Goal: Contribute content: Contribute content

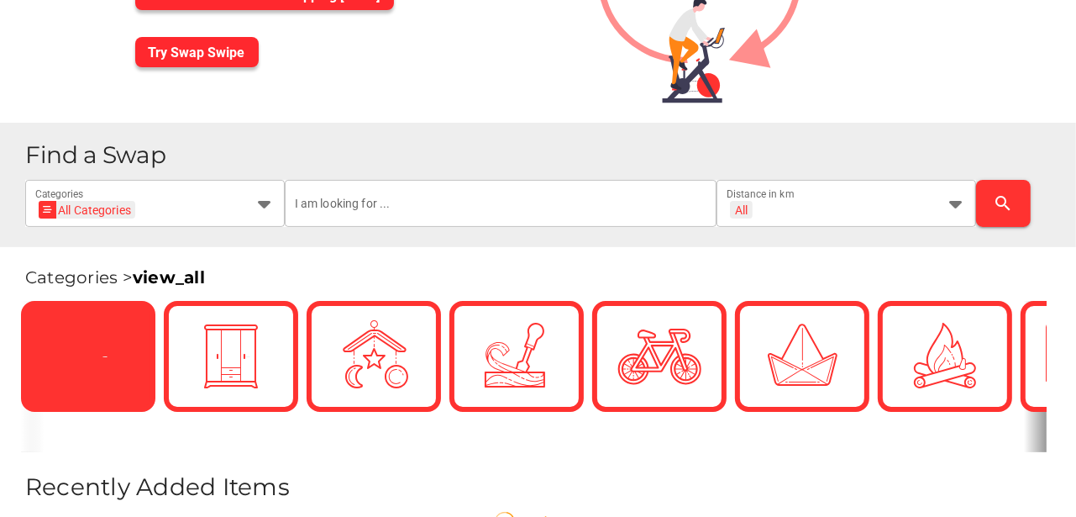
scroll to position [196, 0]
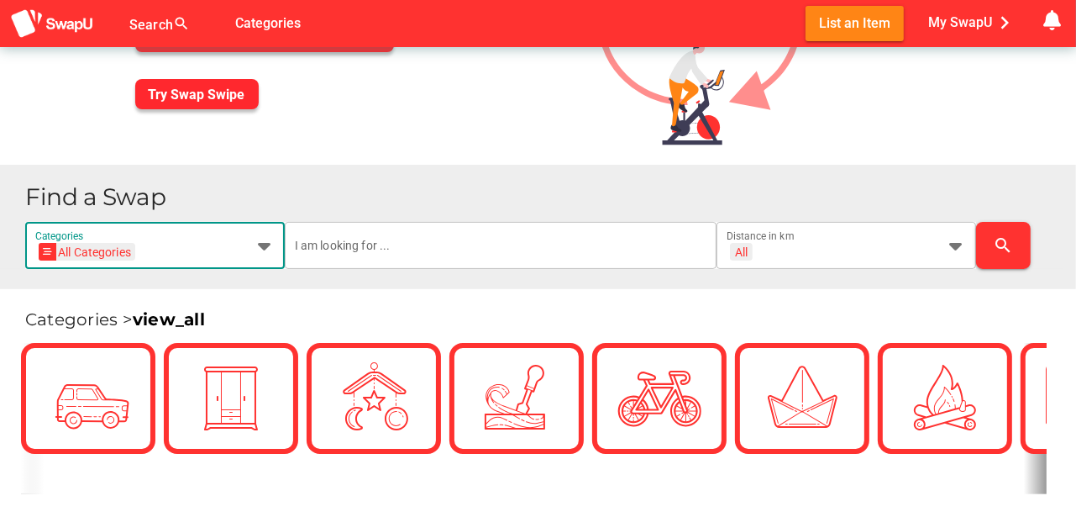
click at [266, 245] on icon at bounding box center [265, 245] width 20 height 20
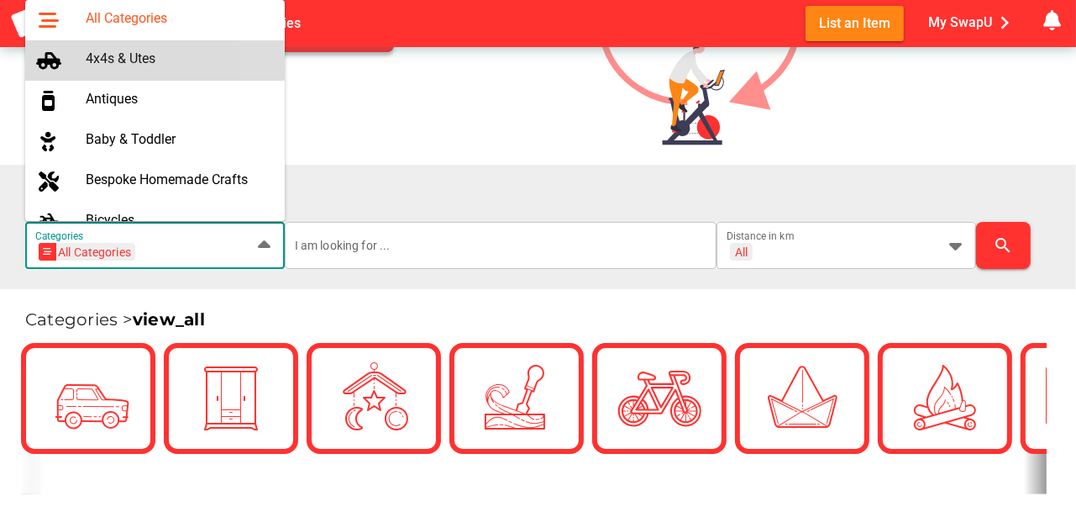
click at [149, 58] on div "4x4s & Utes" at bounding box center [179, 58] width 186 height 16
type input "4x4s & Utes"
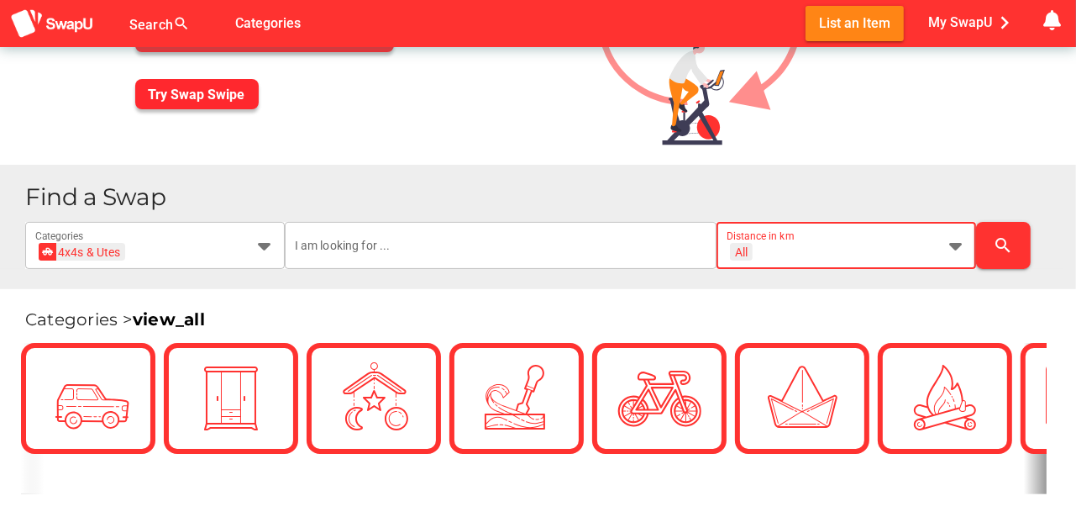
scroll to position [0, 0]
click at [956, 243] on icon at bounding box center [956, 245] width 20 height 20
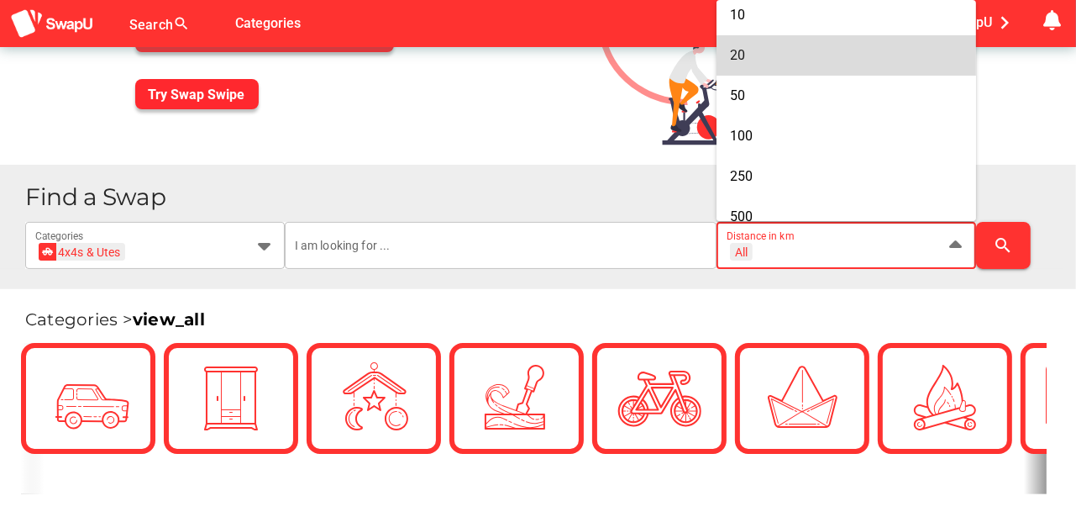
scroll to position [139, 0]
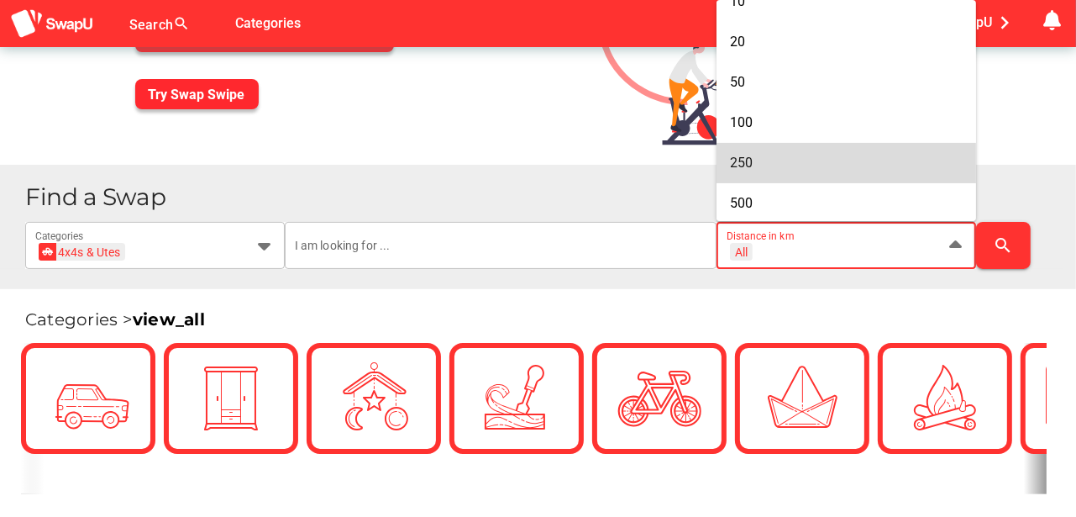
click at [750, 160] on span "250" at bounding box center [741, 163] width 23 height 16
type input "+ 250 km"
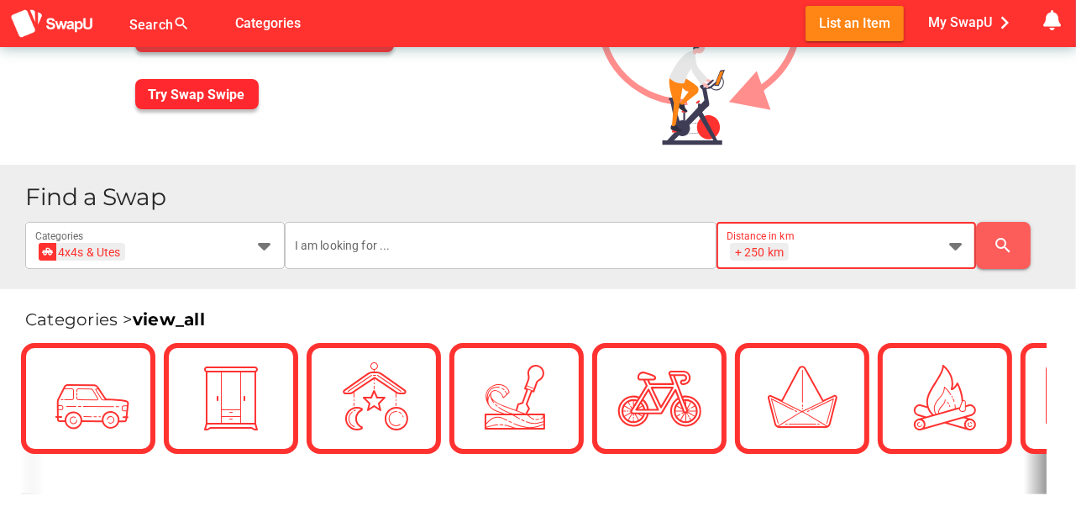
click at [1002, 242] on icon "search" at bounding box center [1004, 245] width 20 height 20
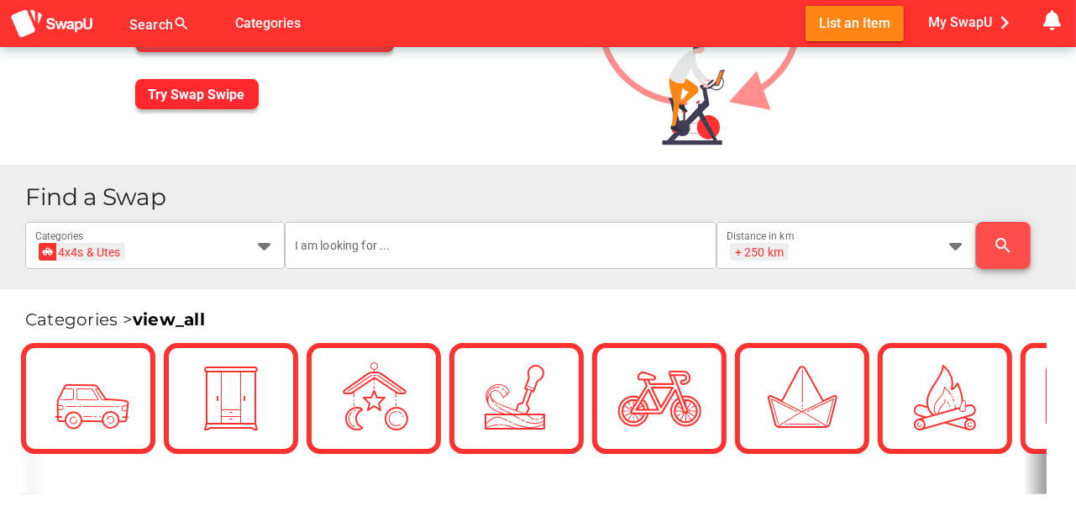
click at [998, 240] on icon "search" at bounding box center [1004, 245] width 20 height 20
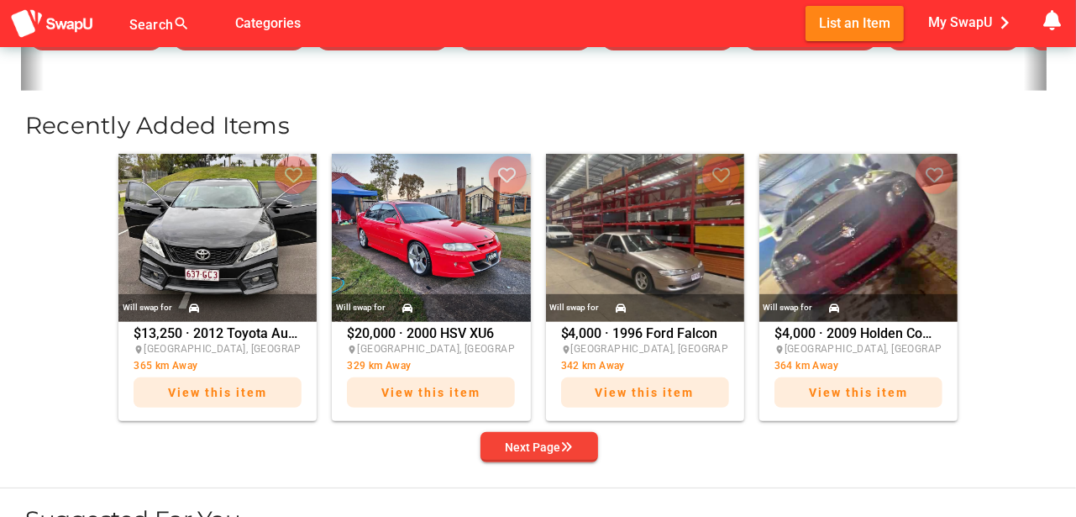
scroll to position [616, 0]
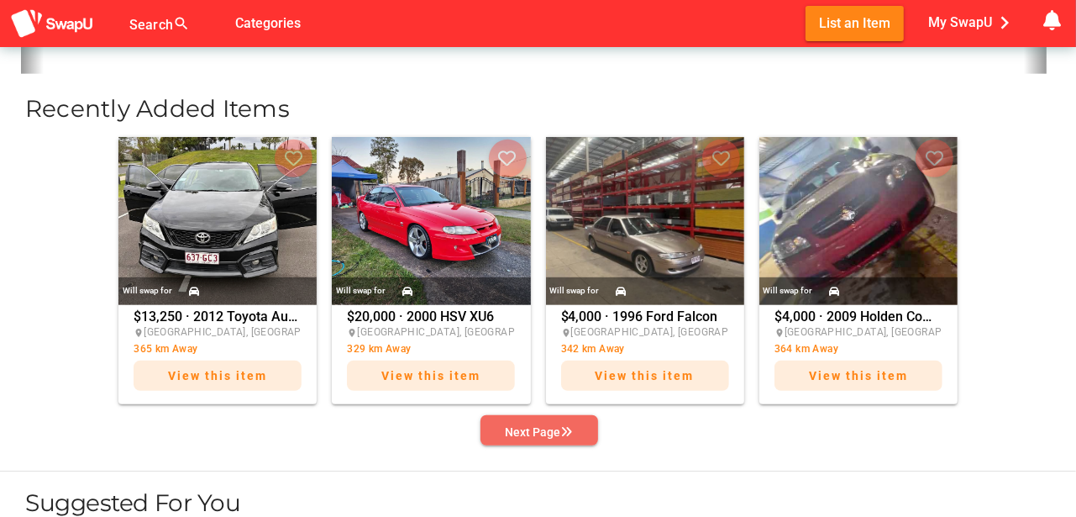
click at [543, 429] on div "Next Page" at bounding box center [539, 432] width 67 height 20
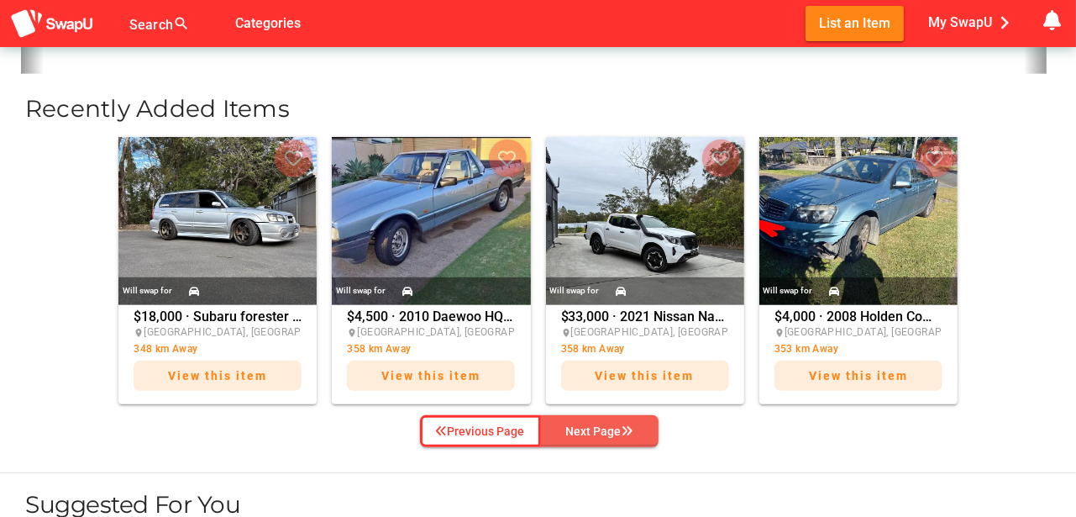
click at [542, 433] on button "Next Page" at bounding box center [600, 431] width 118 height 32
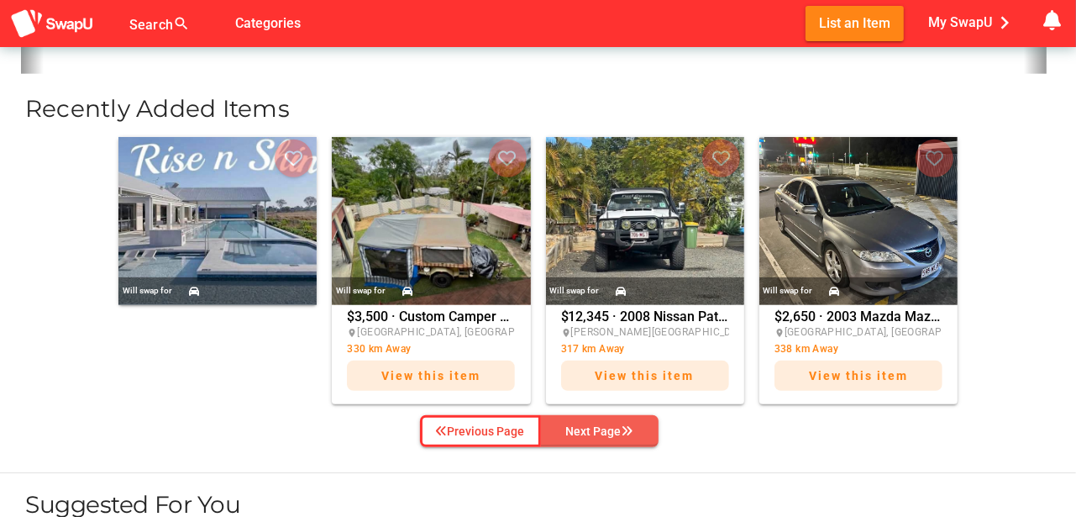
click at [605, 438] on div "Next Page" at bounding box center [599, 431] width 67 height 20
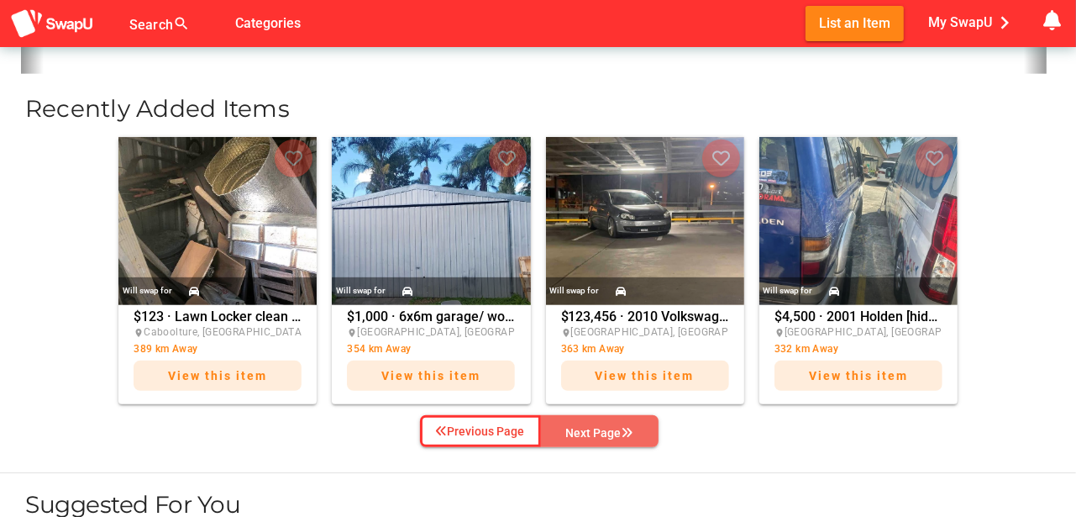
click at [615, 434] on div "Next Page" at bounding box center [599, 433] width 67 height 20
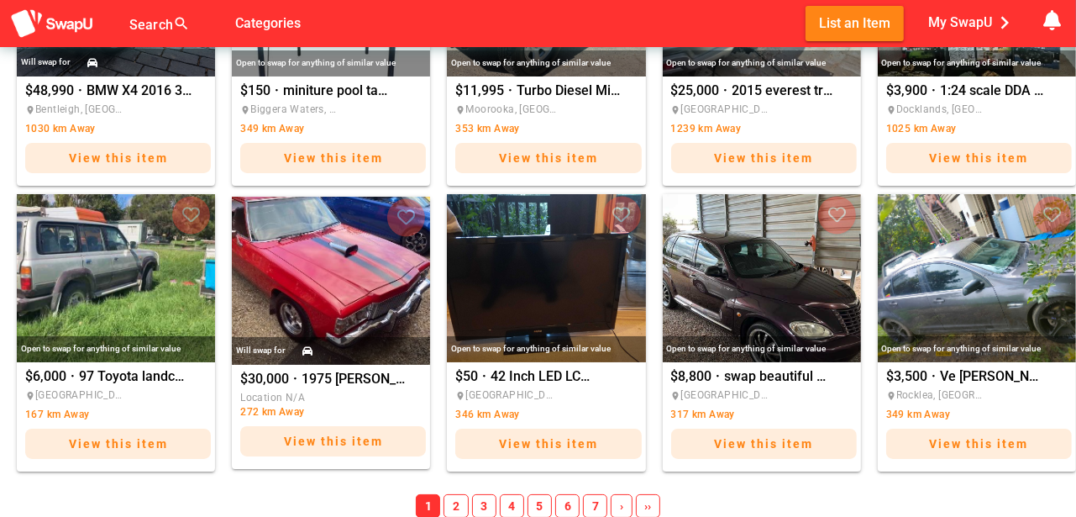
scroll to position [1849, 0]
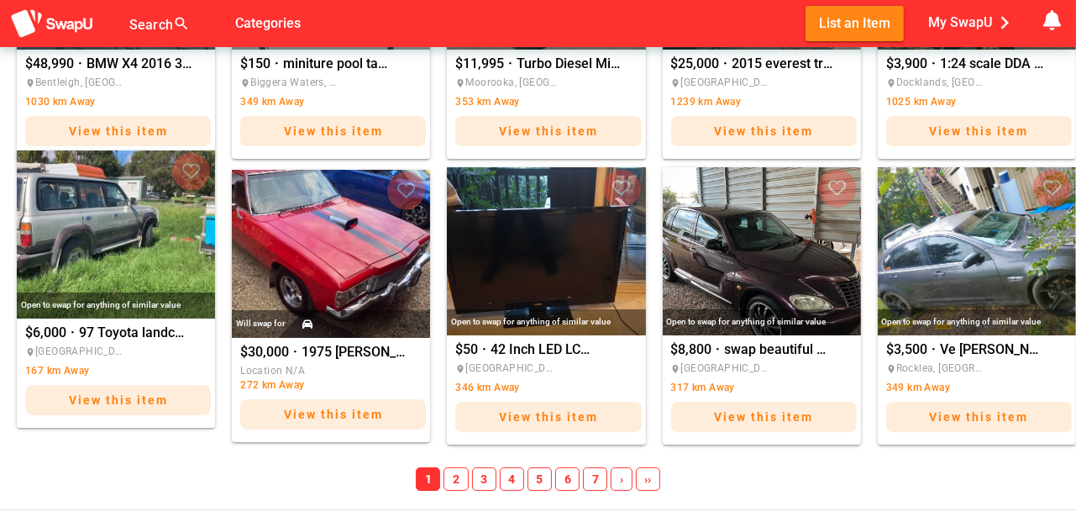
click at [96, 253] on img "97 Toyota landcruiser" at bounding box center [116, 234] width 198 height 168
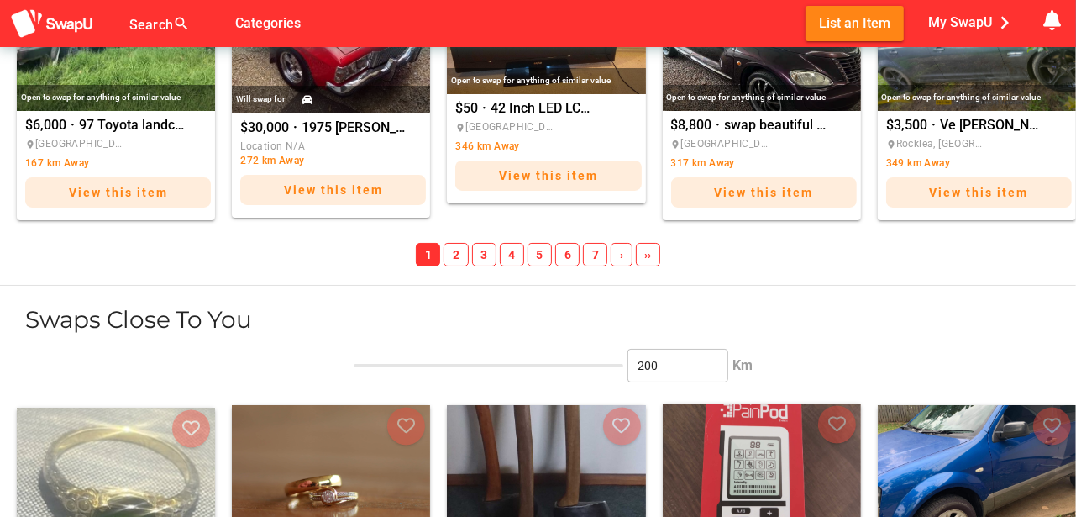
scroll to position [2072, 0]
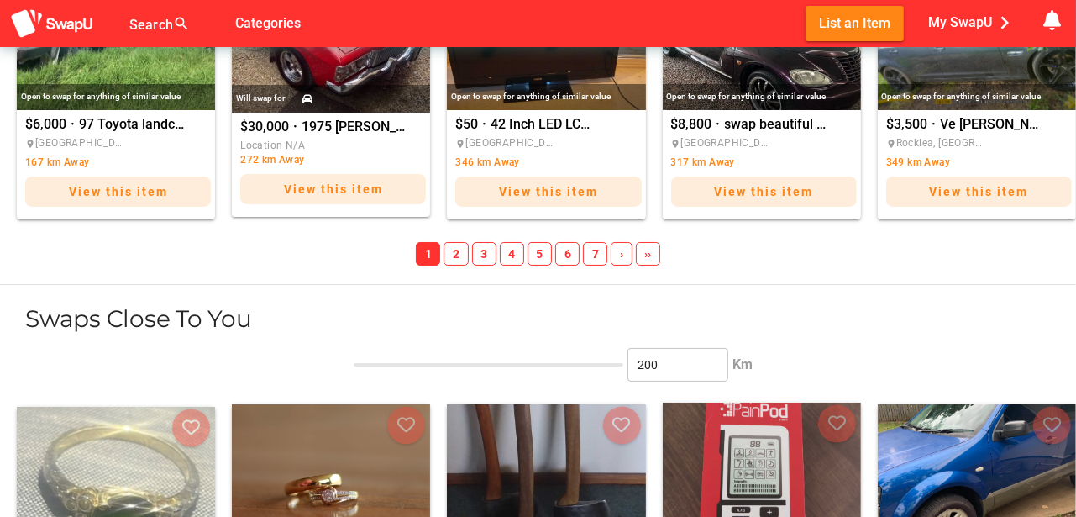
click at [461, 252] on span "2" at bounding box center [456, 254] width 24 height 24
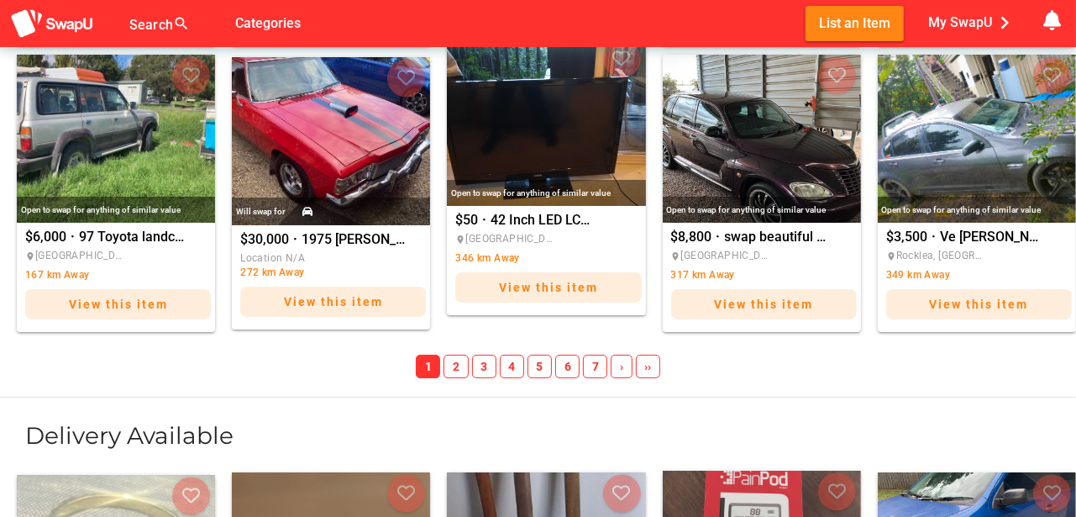
scroll to position [3305, 0]
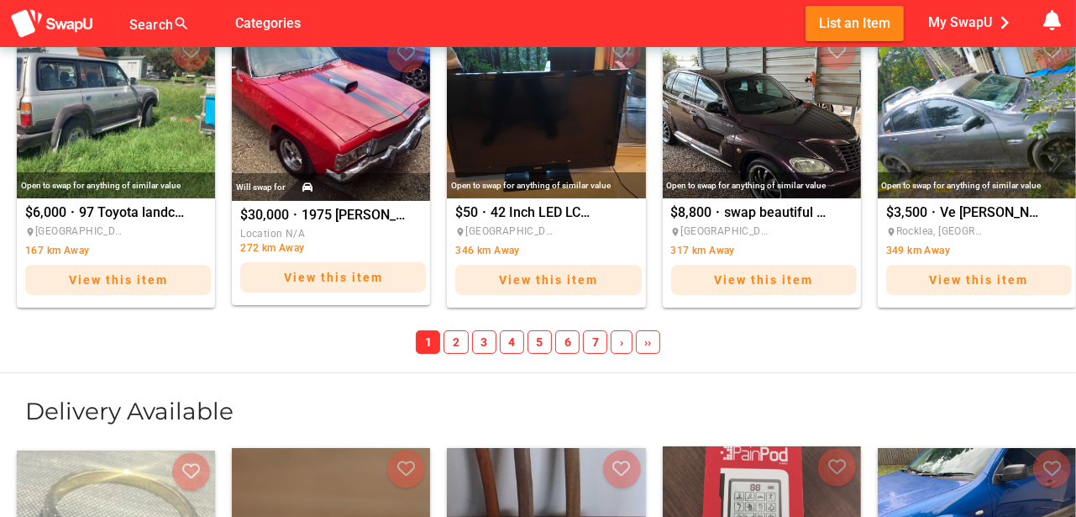
click at [461, 340] on span "2" at bounding box center [456, 342] width 24 height 24
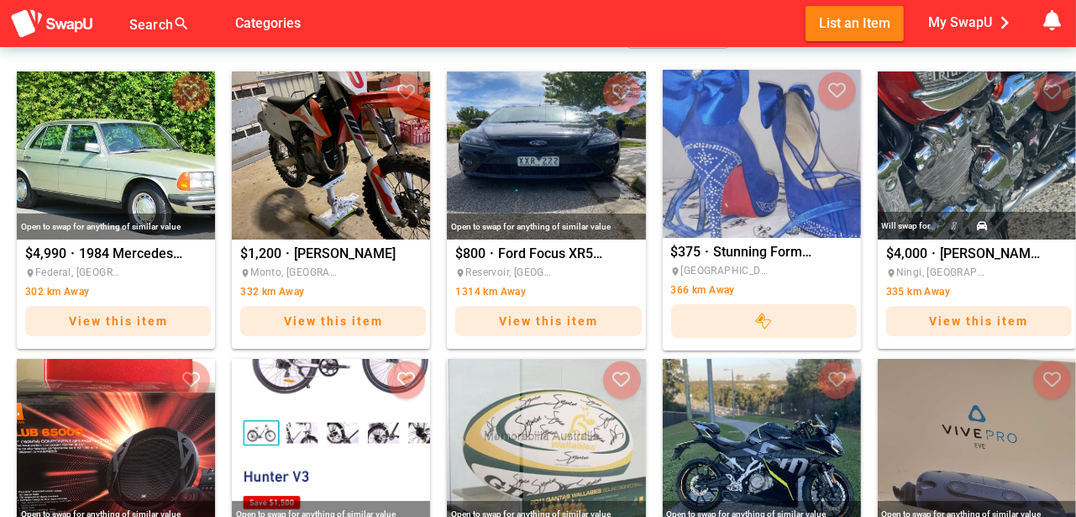
scroll to position [2353, 0]
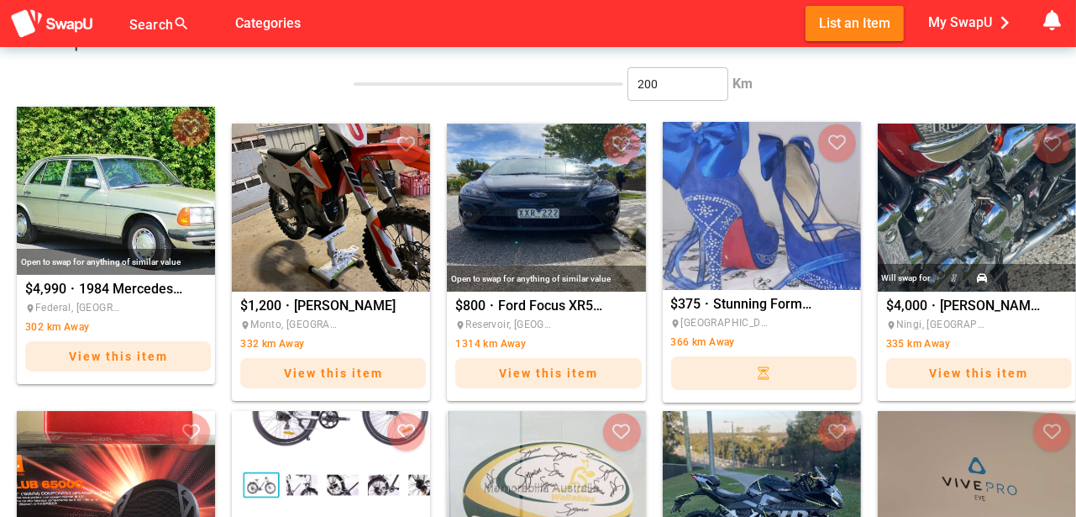
click at [125, 220] on img "1984 Mercedes Benz 230e" at bounding box center [116, 191] width 198 height 168
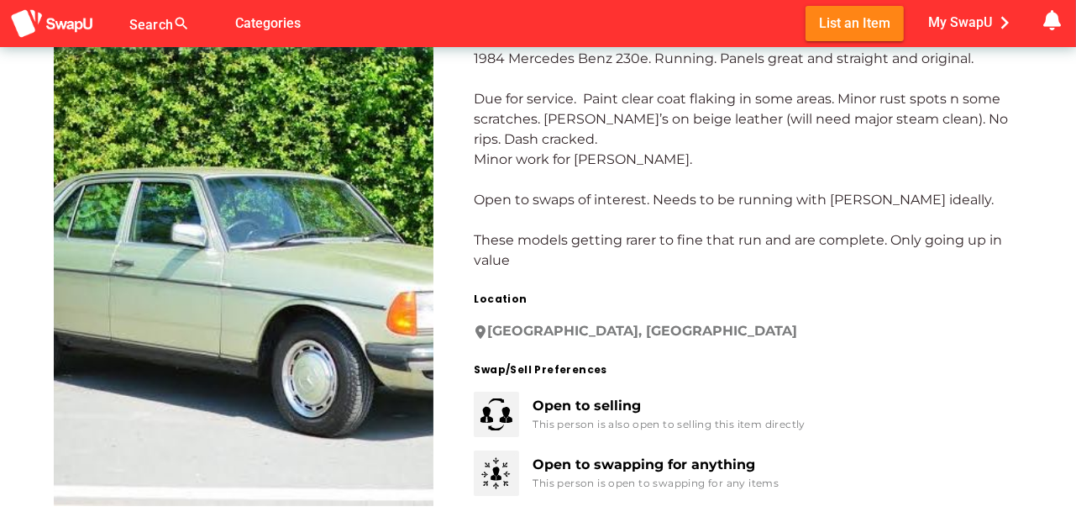
scroll to position [55, 0]
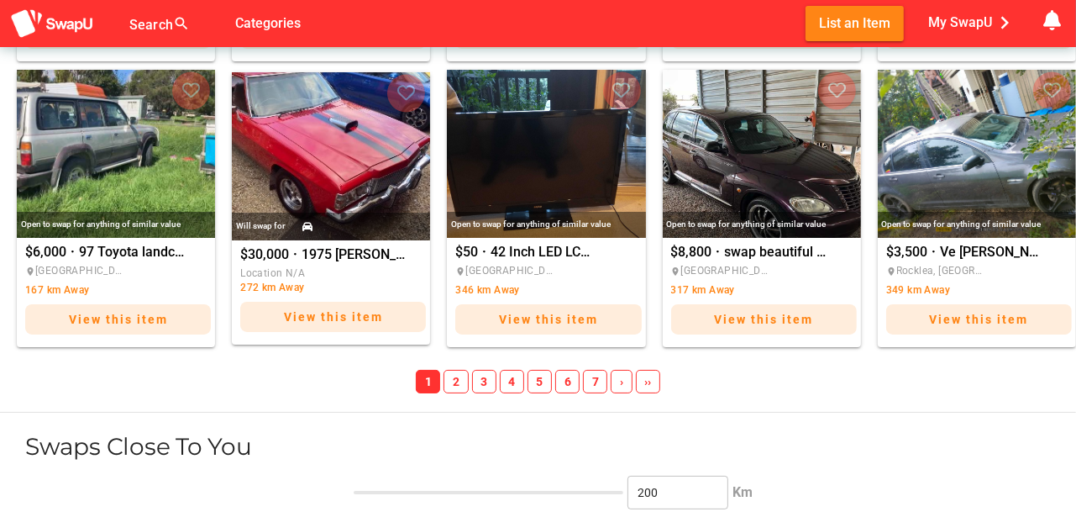
scroll to position [1948, 0]
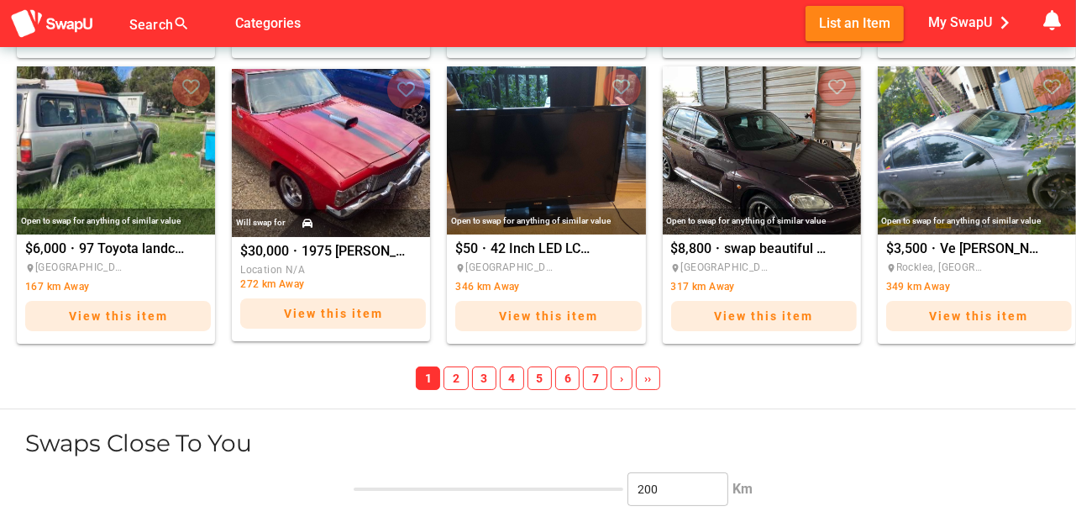
click at [481, 378] on span "3" at bounding box center [484, 378] width 24 height 24
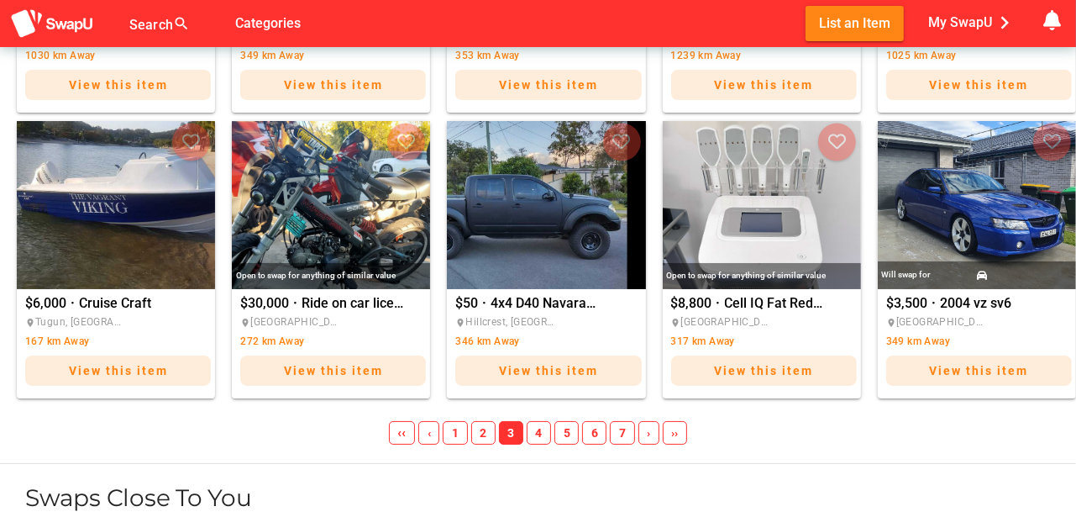
scroll to position [1892, 0]
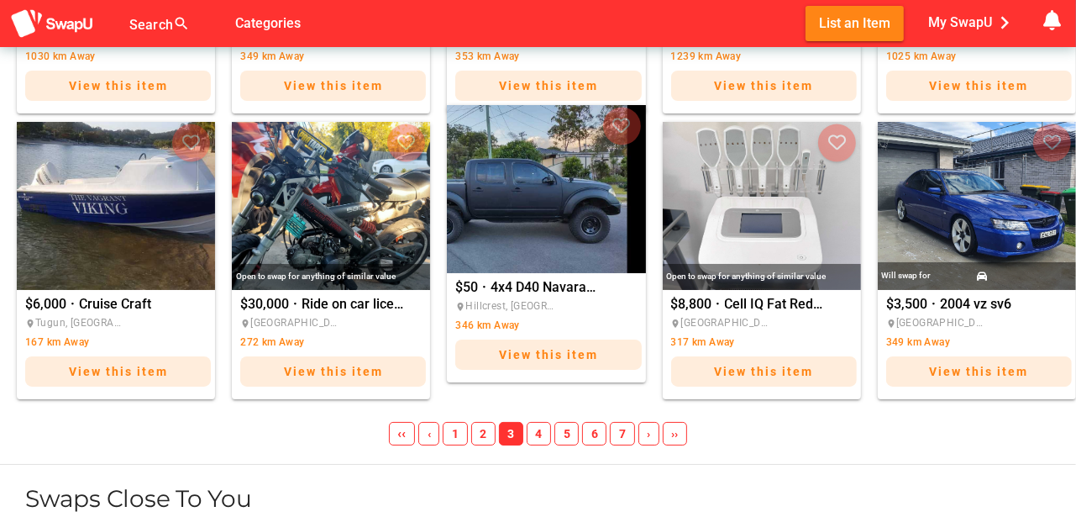
click at [534, 239] on img "4x4 D40 Navara Low KM" at bounding box center [546, 189] width 198 height 168
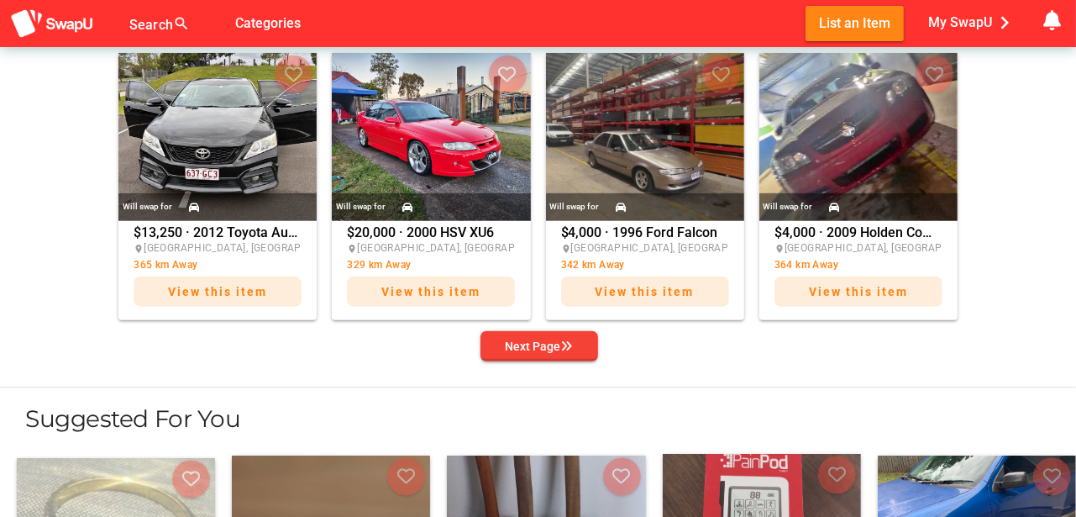
scroll to position [728, 0]
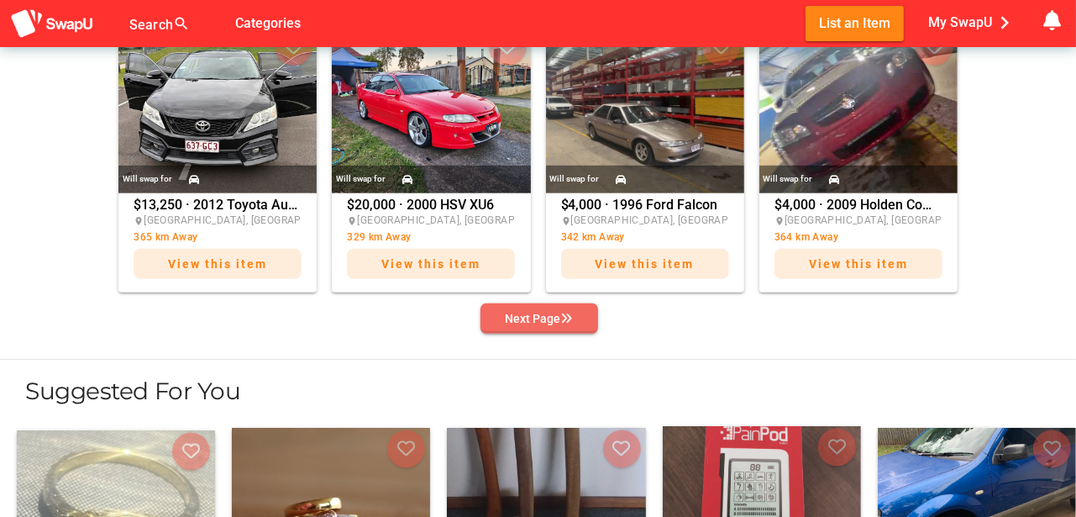
click at [551, 318] on div "Next Page" at bounding box center [539, 318] width 67 height 20
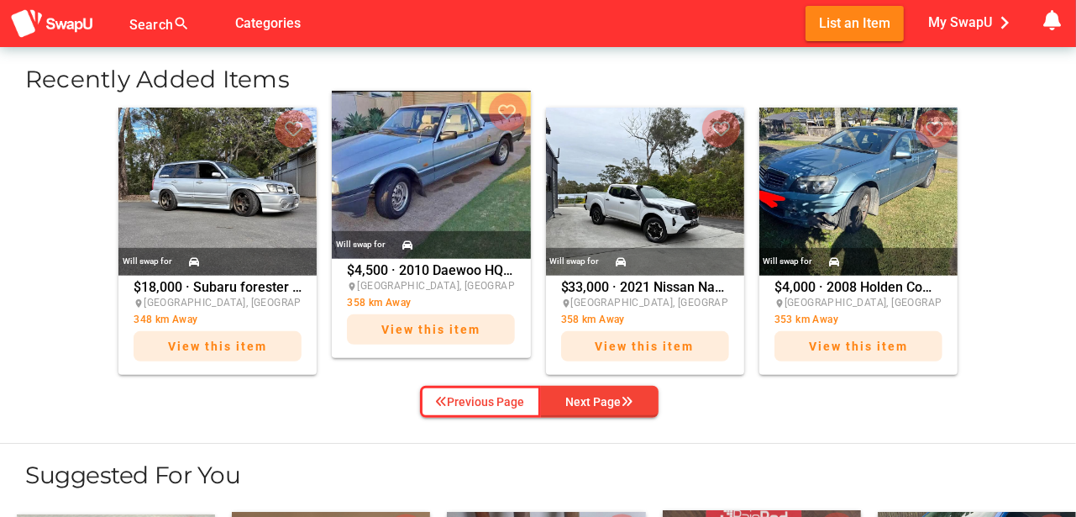
scroll to position [644, 0]
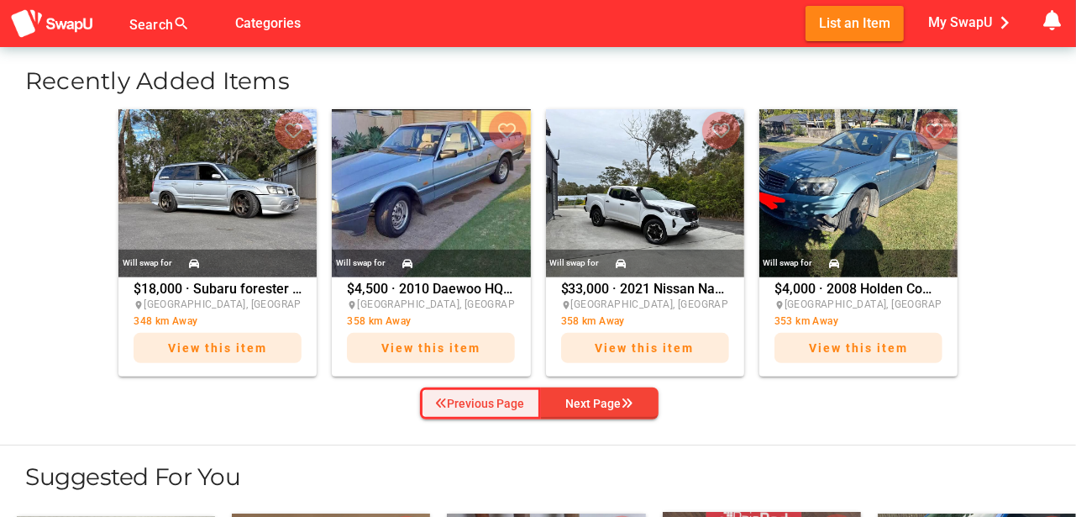
click at [493, 397] on div "Previous Page" at bounding box center [480, 403] width 89 height 20
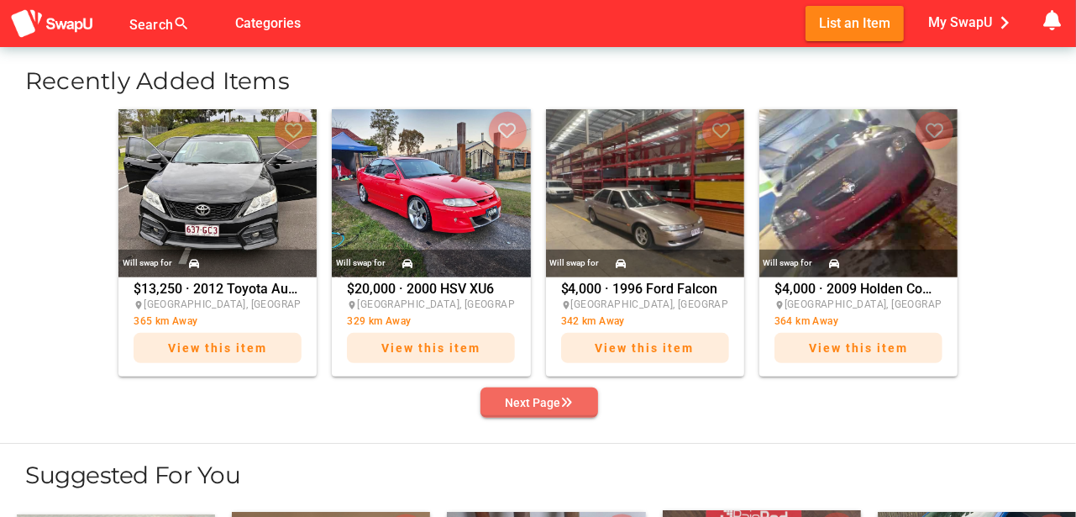
click at [555, 400] on div "Next Page" at bounding box center [539, 402] width 67 height 20
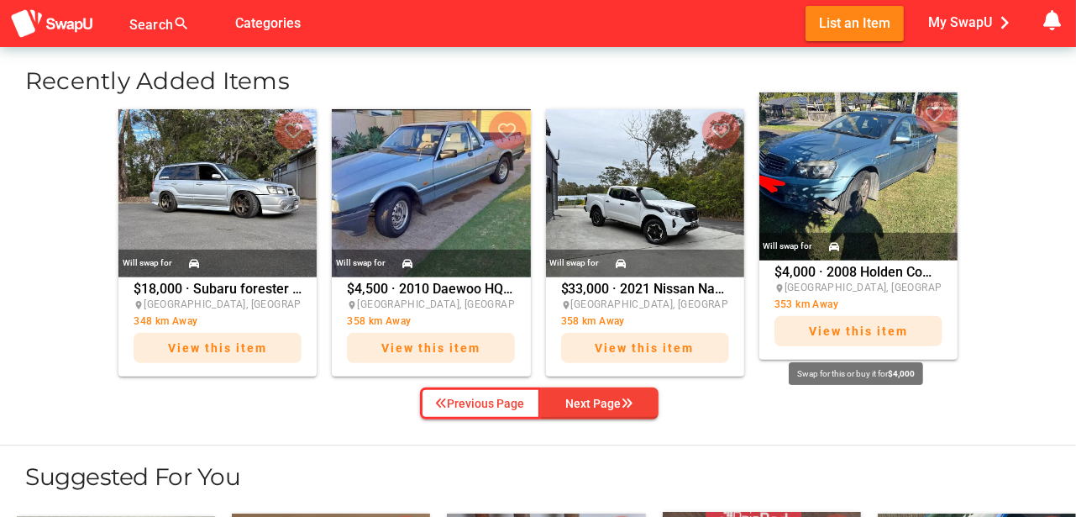
click at [839, 269] on div "$4,000 · 2008 Holden Commodore place Brisbane, QLD 353 km Away View this item" at bounding box center [859, 310] width 168 height 89
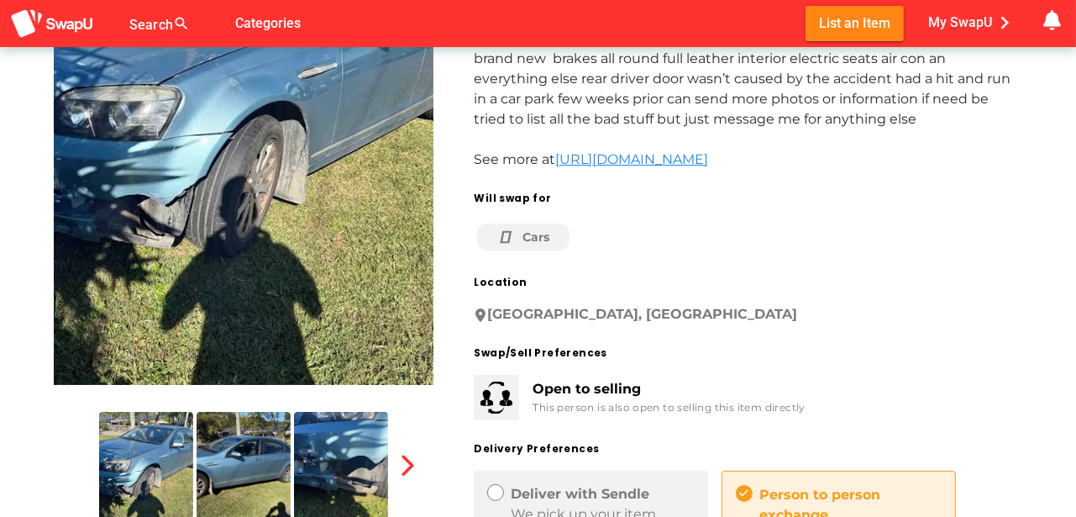
scroll to position [224, 0]
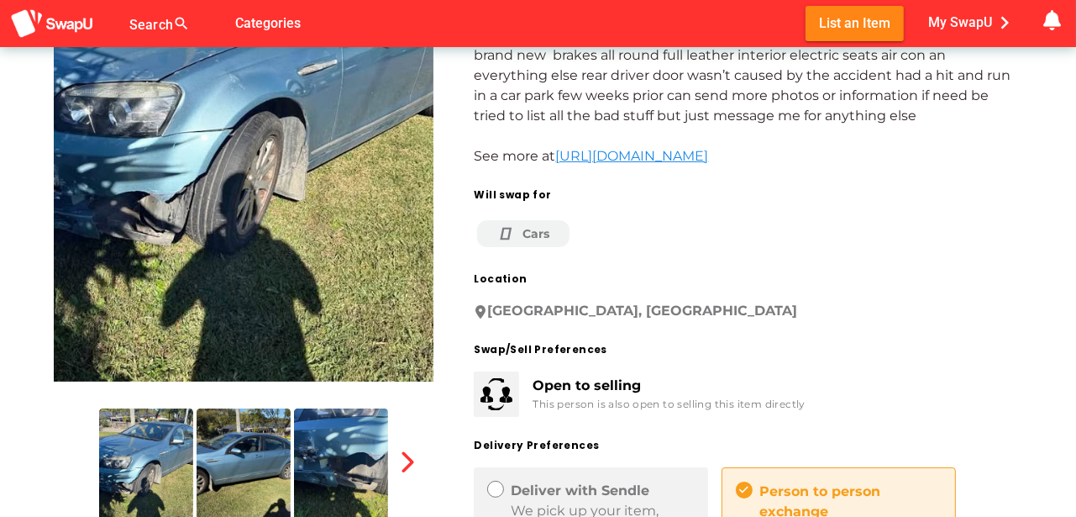
click at [349, 472] on img at bounding box center [341, 467] width 94 height 118
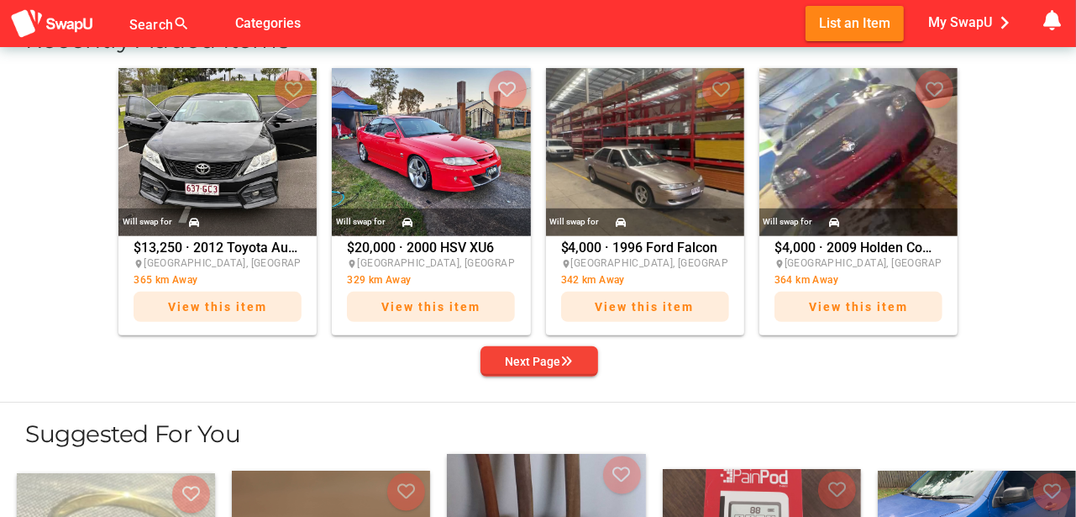
scroll to position [672, 0]
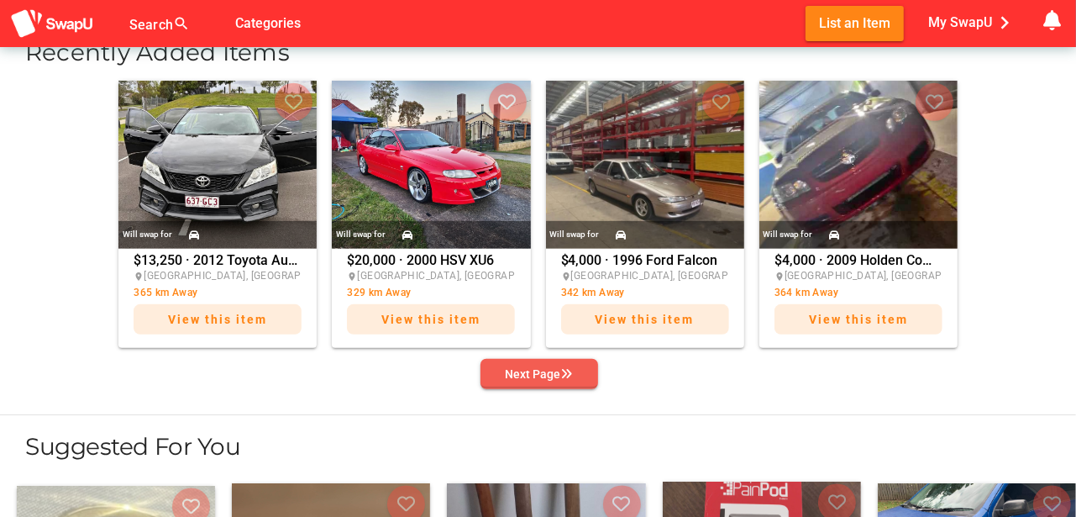
click at [528, 373] on div "Next Page" at bounding box center [539, 374] width 67 height 20
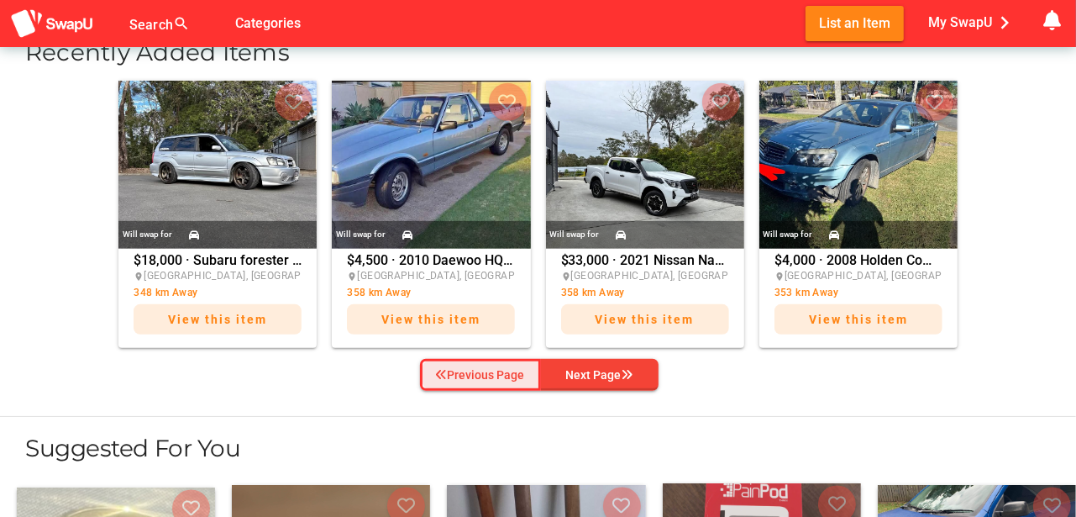
click at [524, 376] on div "Previous Page" at bounding box center [480, 375] width 89 height 20
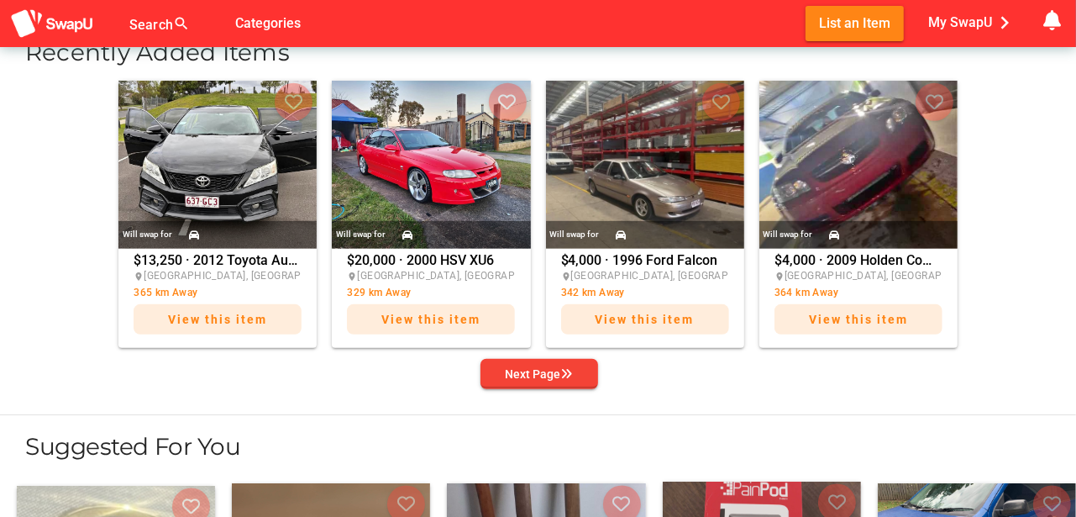
click at [524, 376] on div "Next Page" at bounding box center [539, 374] width 67 height 20
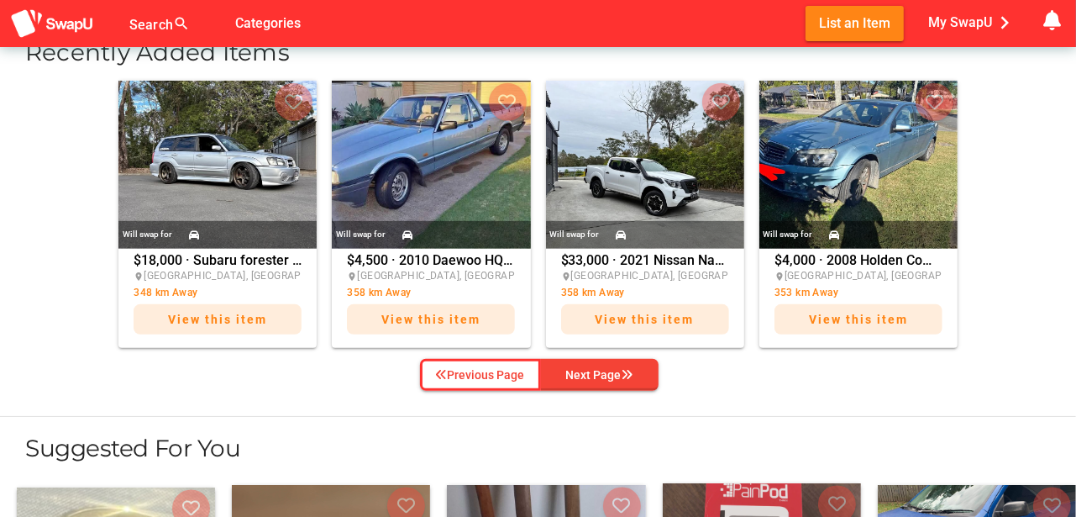
click at [524, 376] on div "Previous Page" at bounding box center [480, 375] width 89 height 20
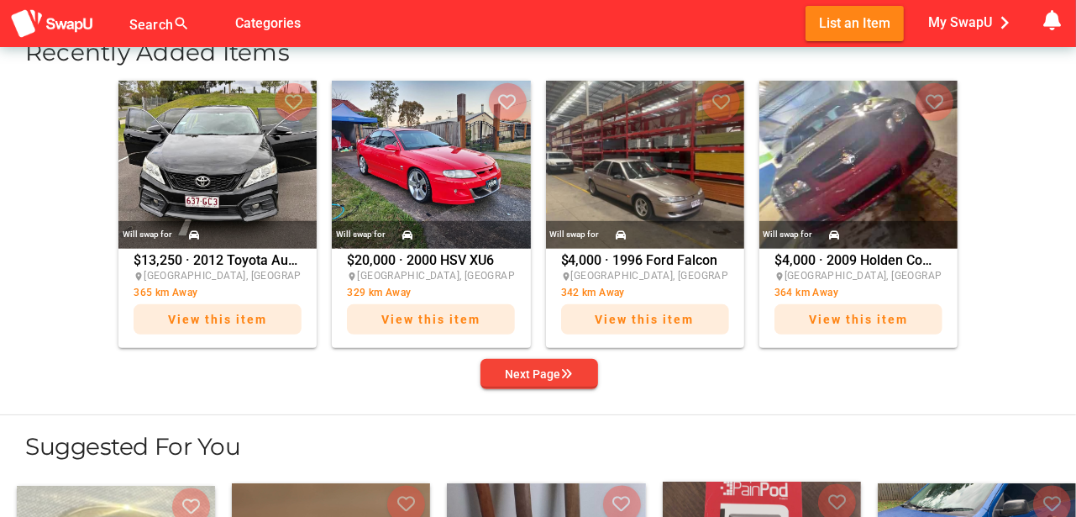
click at [524, 376] on div "Next Page" at bounding box center [539, 374] width 67 height 20
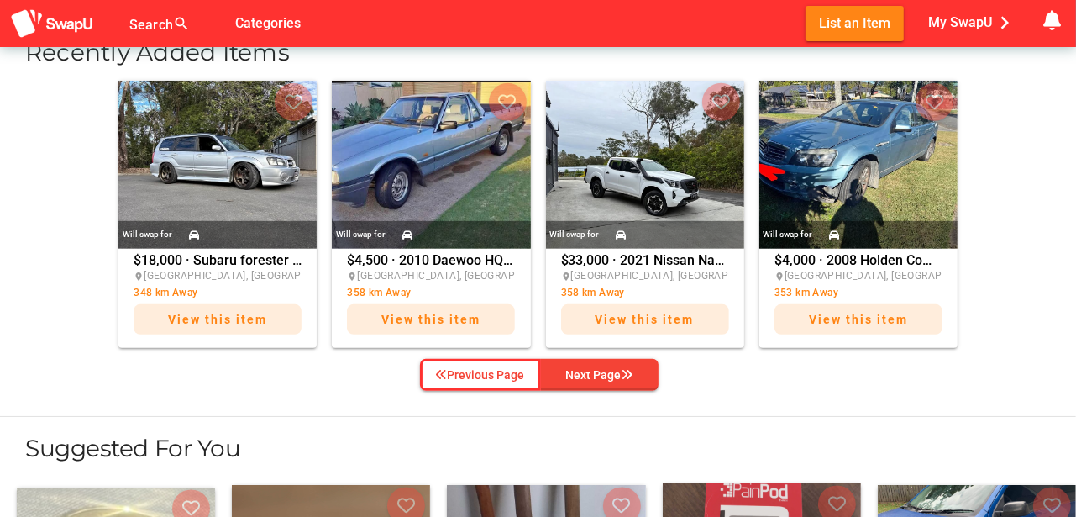
click at [524, 376] on div "Previous Page" at bounding box center [480, 375] width 89 height 20
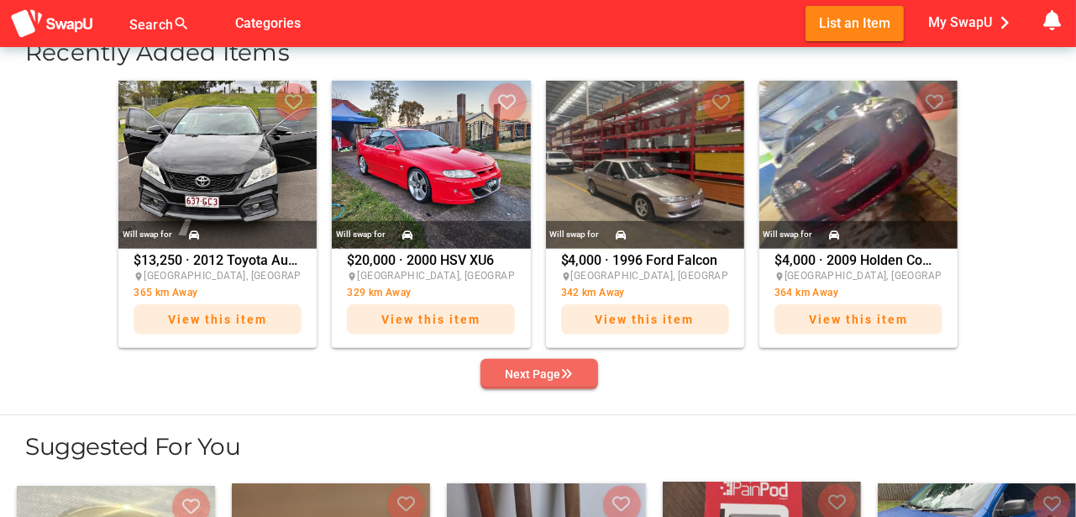
click at [524, 376] on div "Next Page" at bounding box center [539, 374] width 67 height 20
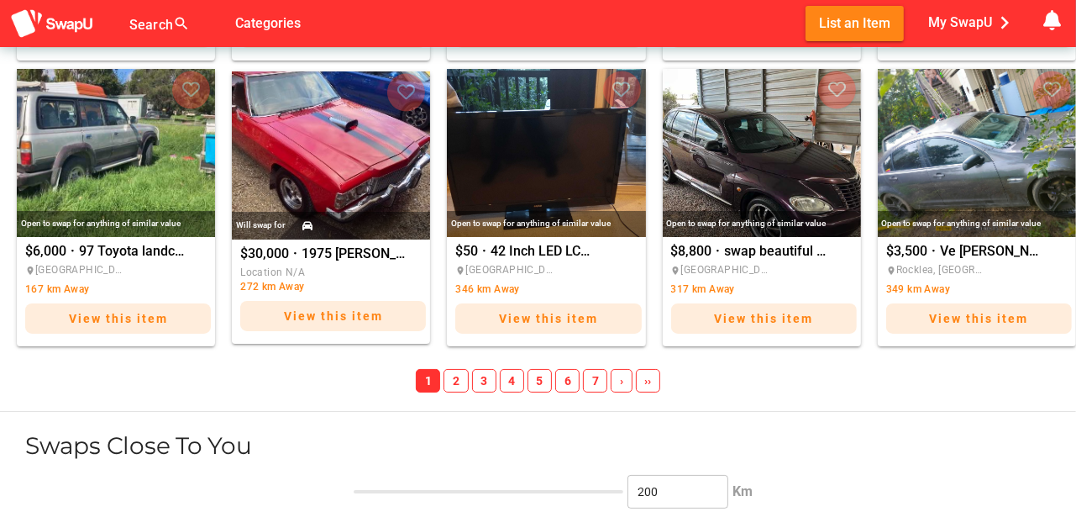
scroll to position [1960, 0]
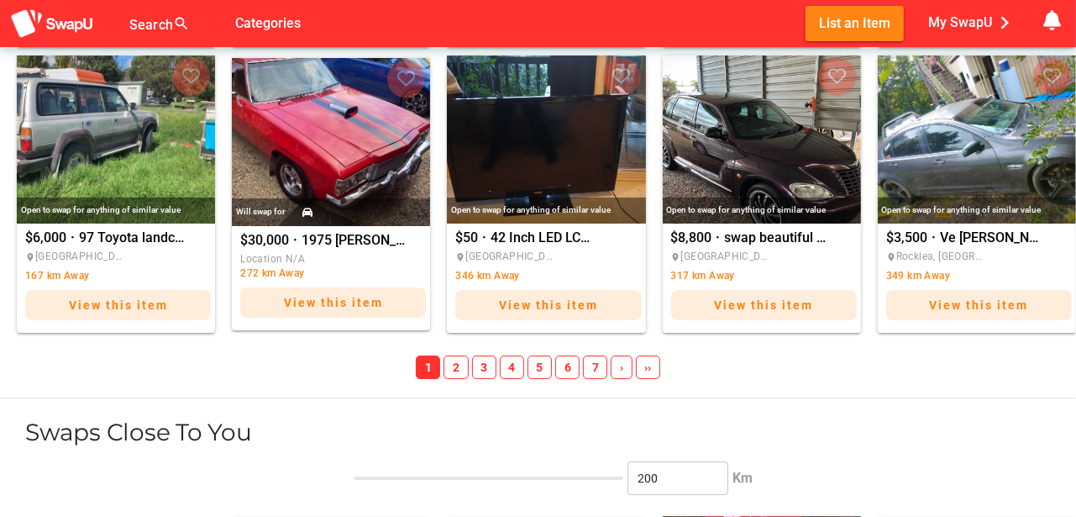
click at [511, 364] on span "4" at bounding box center [512, 367] width 24 height 24
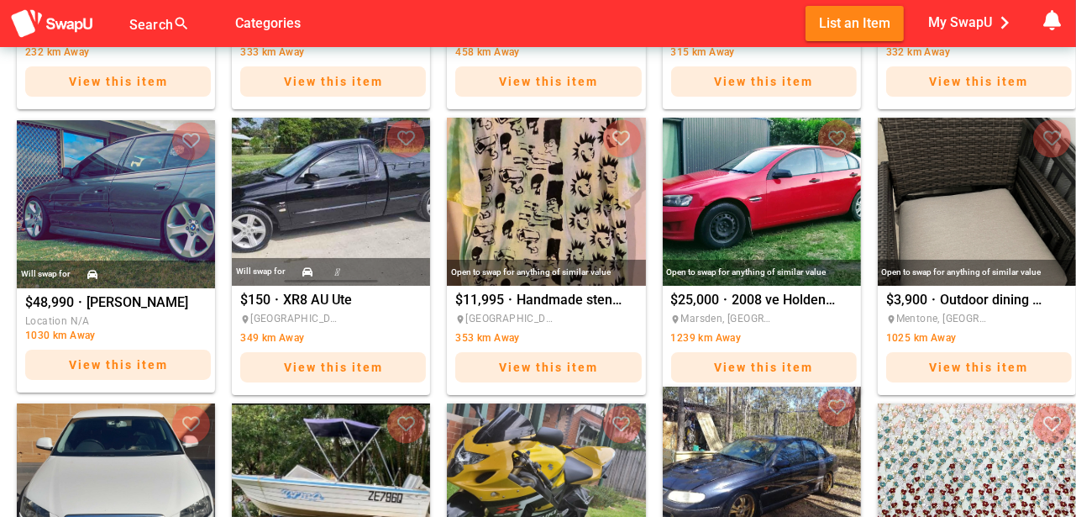
scroll to position [1594, 0]
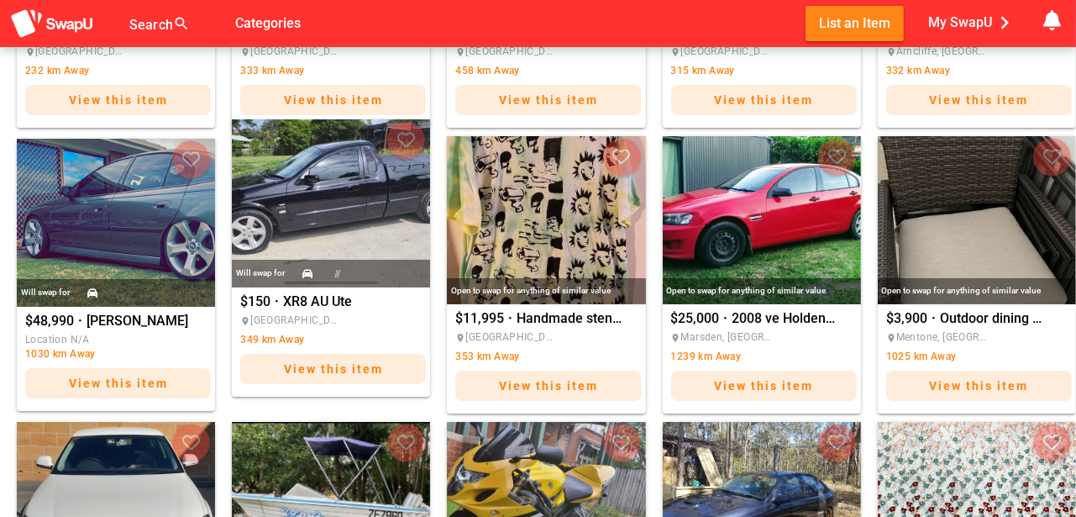
click at [350, 239] on img "XR8 AU Ute" at bounding box center [331, 203] width 198 height 168
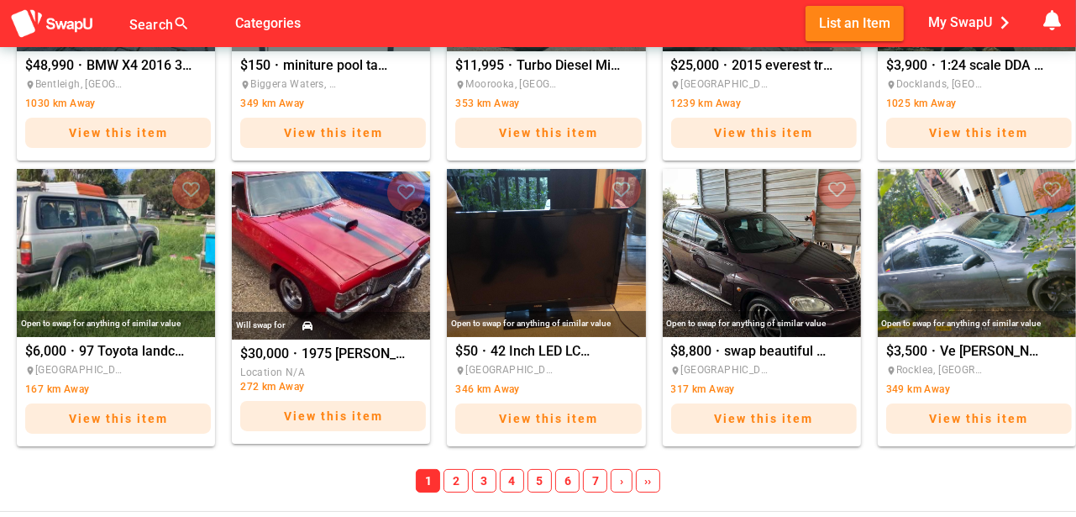
scroll to position [1849, 0]
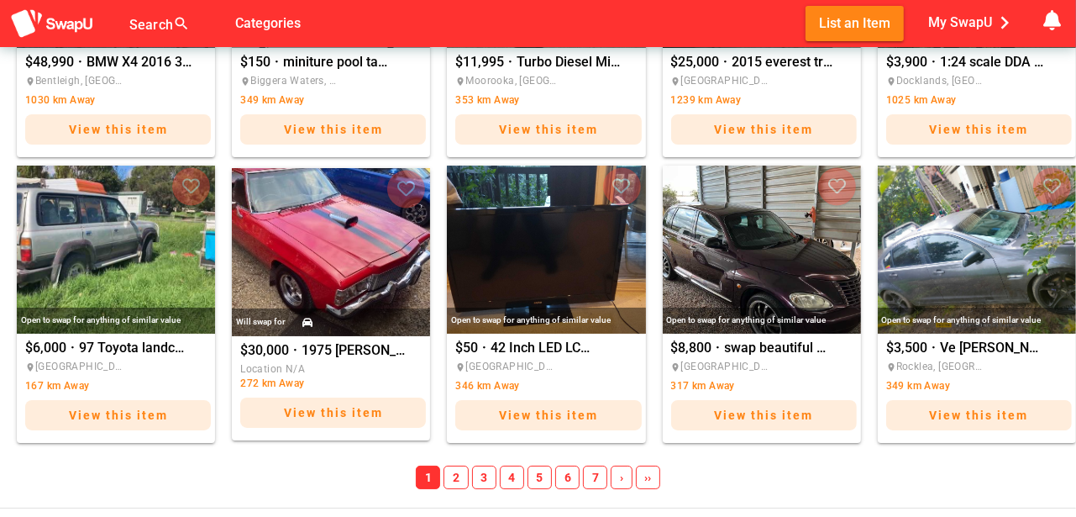
click at [517, 476] on span "4" at bounding box center [512, 478] width 24 height 24
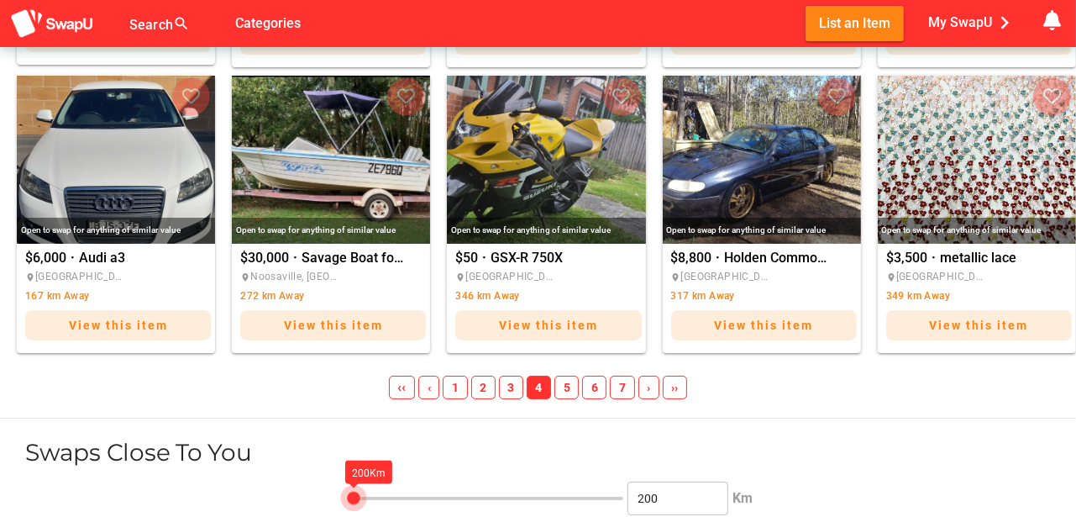
scroll to position [1991, 0]
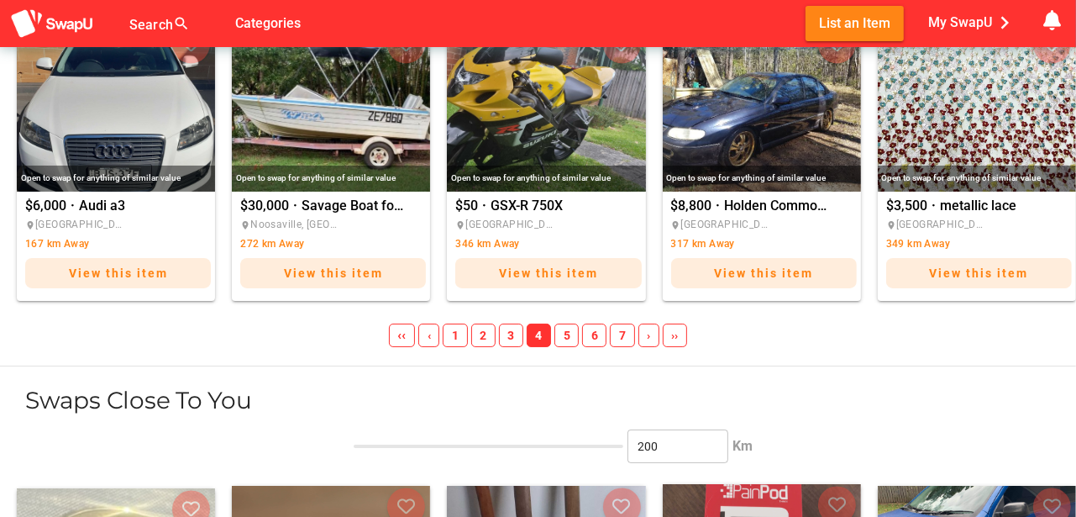
click at [569, 332] on span "5" at bounding box center [567, 336] width 24 height 24
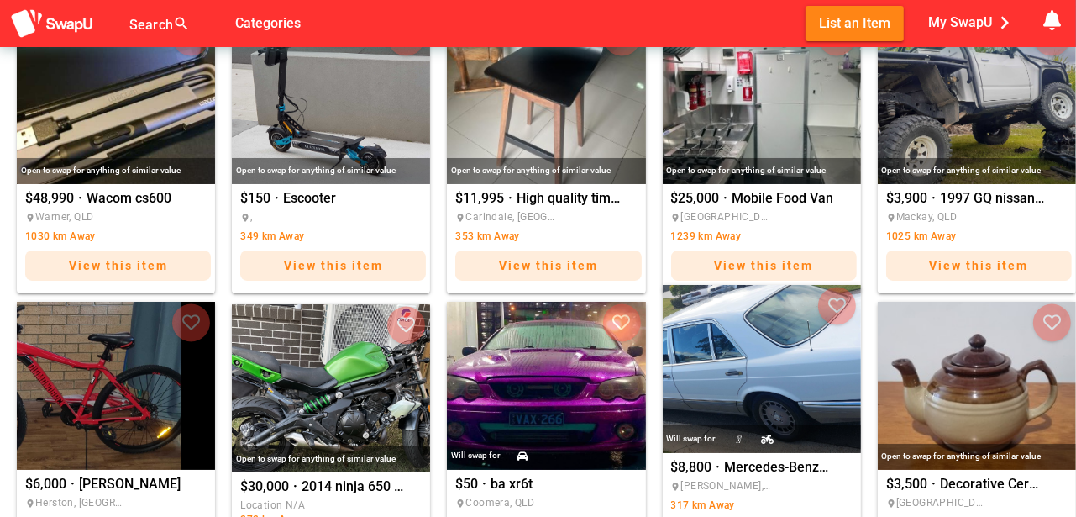
scroll to position [1712, 0]
click at [746, 376] on img "Mercedes-Benz 420SEL" at bounding box center [762, 369] width 198 height 168
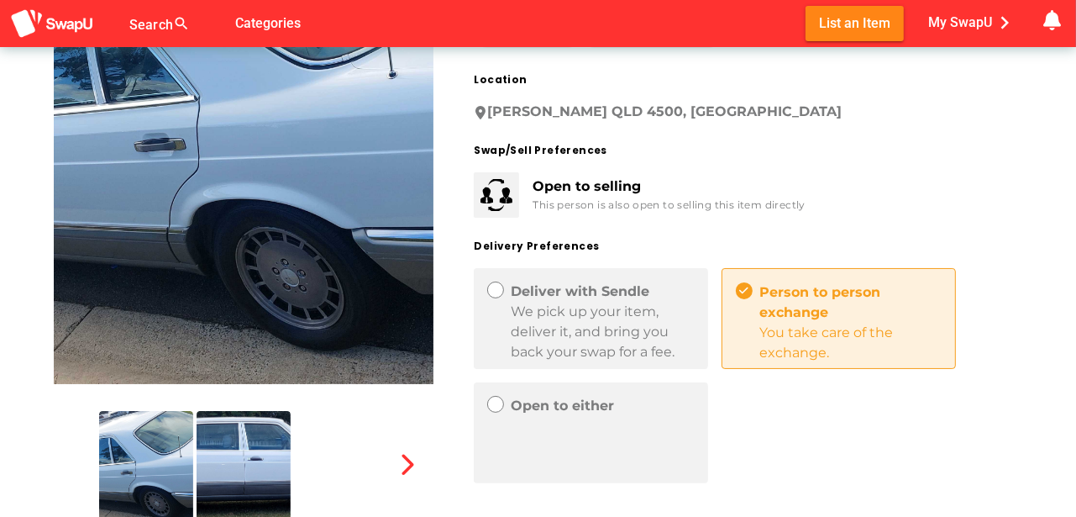
scroll to position [252, 0]
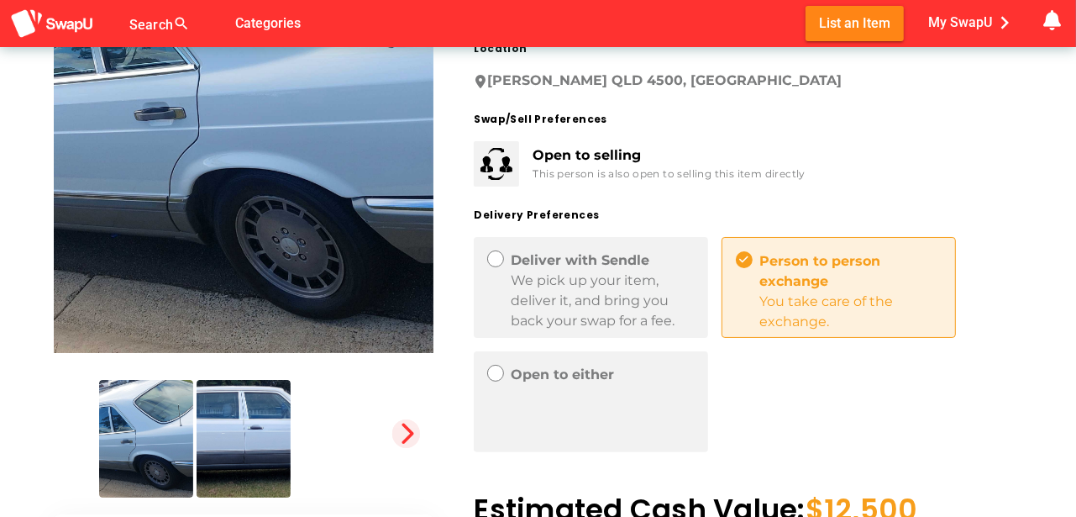
click at [411, 437] on icon "button" at bounding box center [407, 434] width 24 height 24
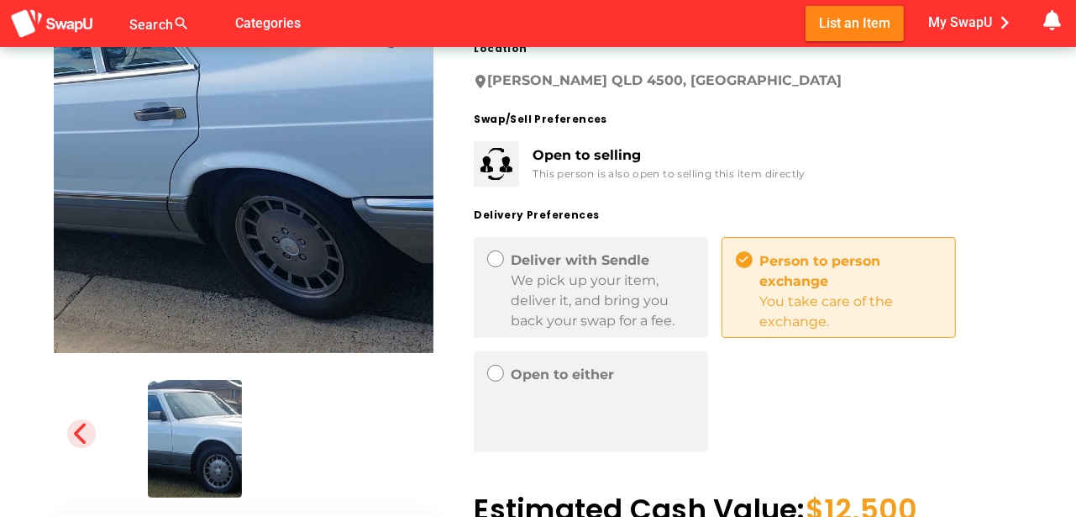
click at [76, 434] on icon "button" at bounding box center [82, 434] width 24 height 24
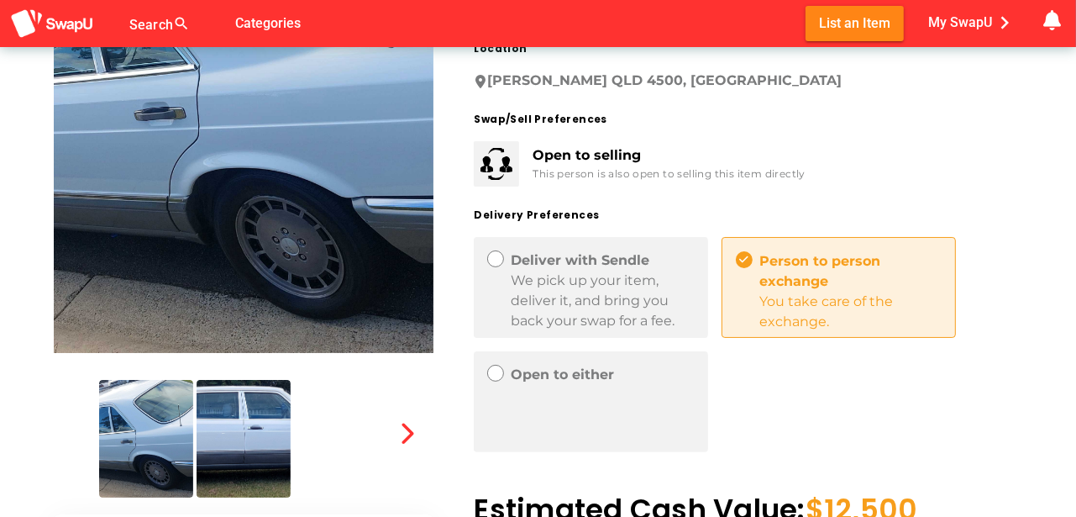
click at [329, 448] on img at bounding box center [341, 439] width 94 height 118
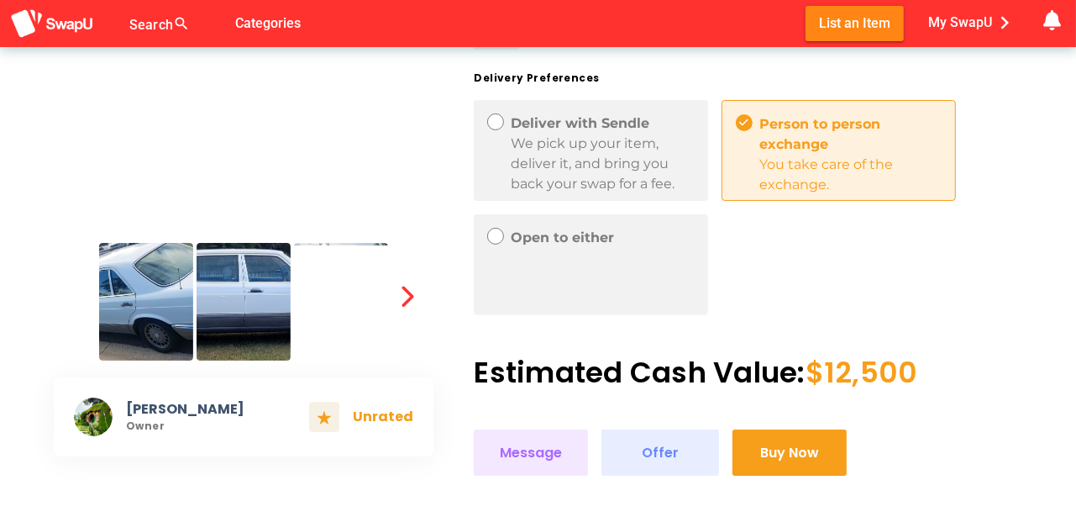
scroll to position [392, 0]
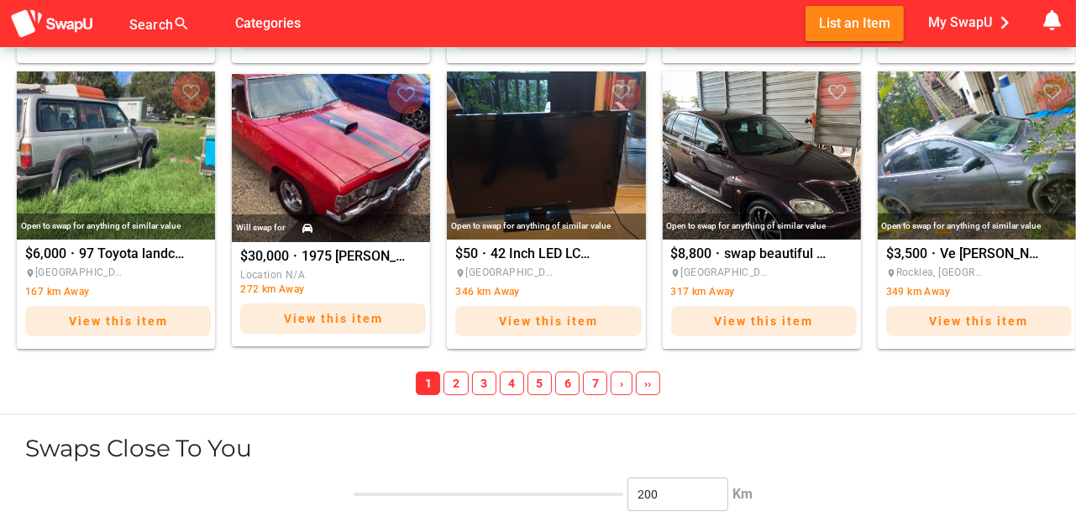
scroll to position [1960, 0]
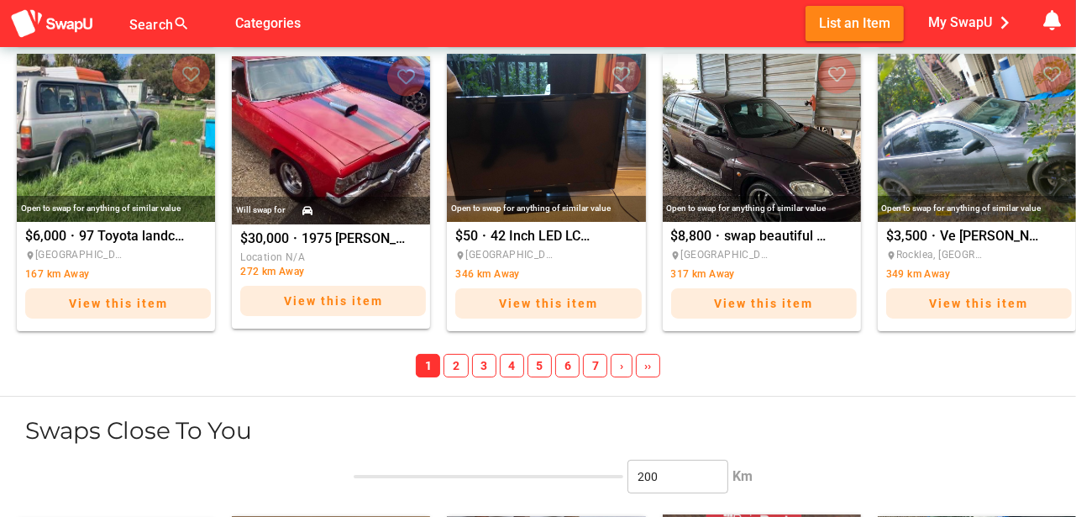
click at [545, 365] on span "5" at bounding box center [540, 366] width 24 height 24
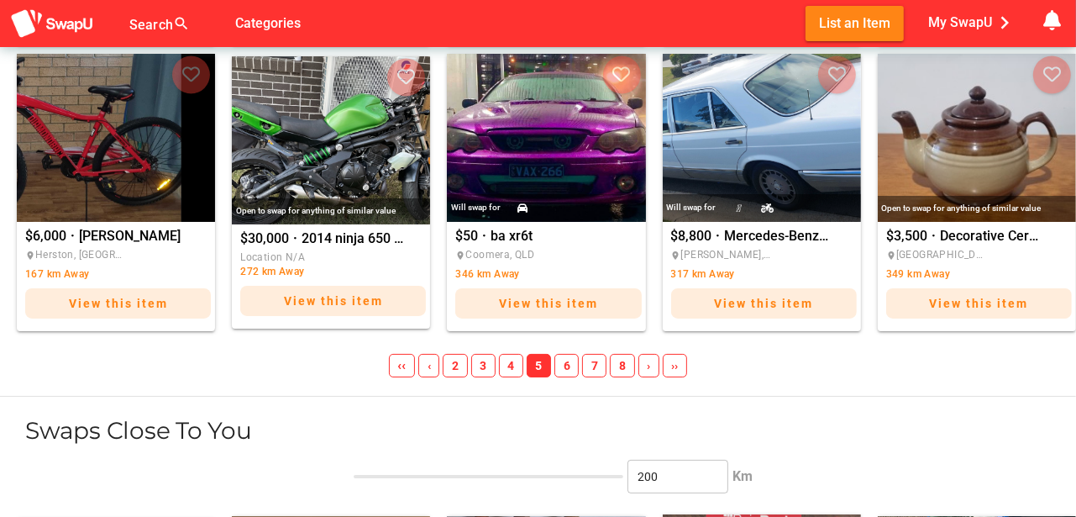
click at [567, 361] on span "6" at bounding box center [567, 366] width 24 height 24
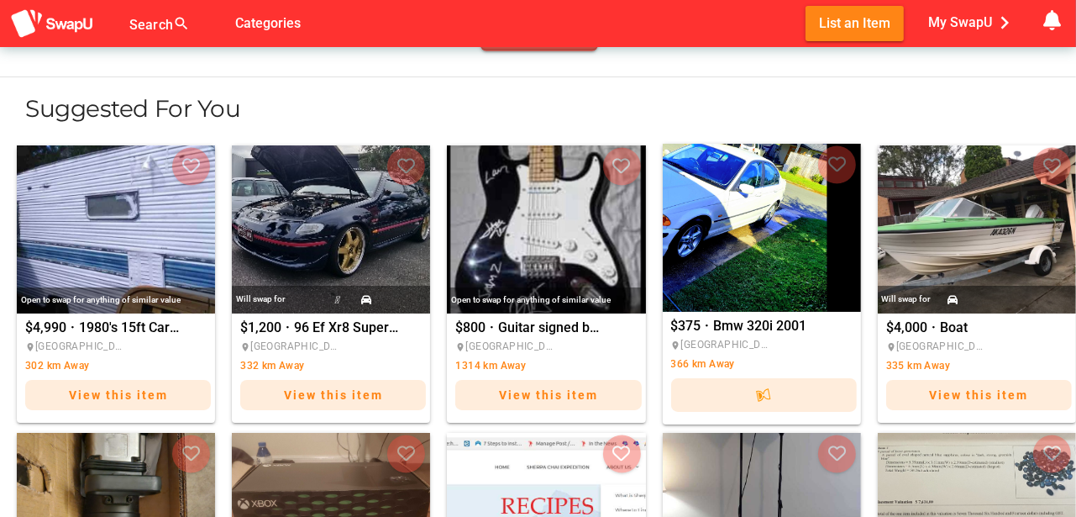
scroll to position [1008, 0]
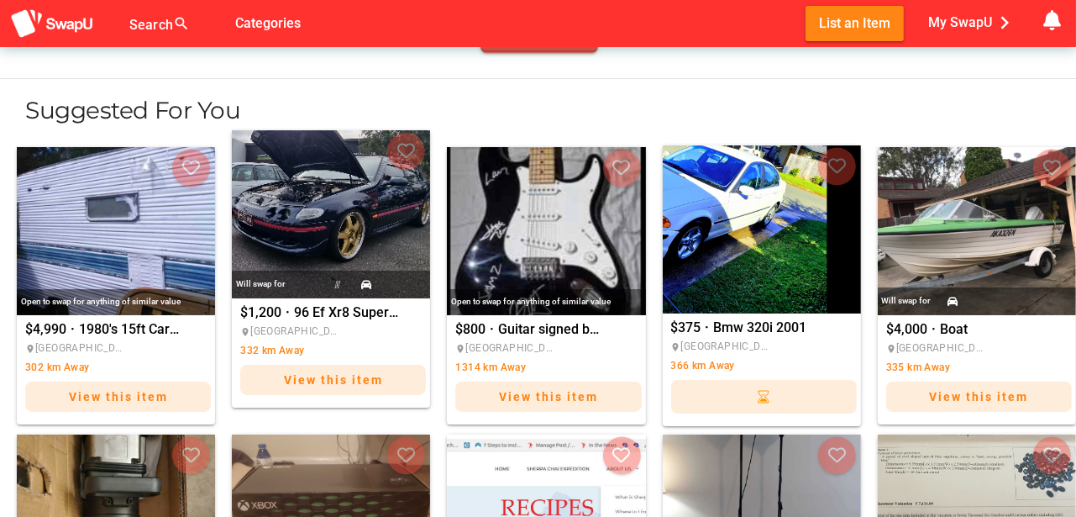
click at [295, 215] on img "96 Ef Xr8 Supercharged cammed" at bounding box center [331, 214] width 198 height 168
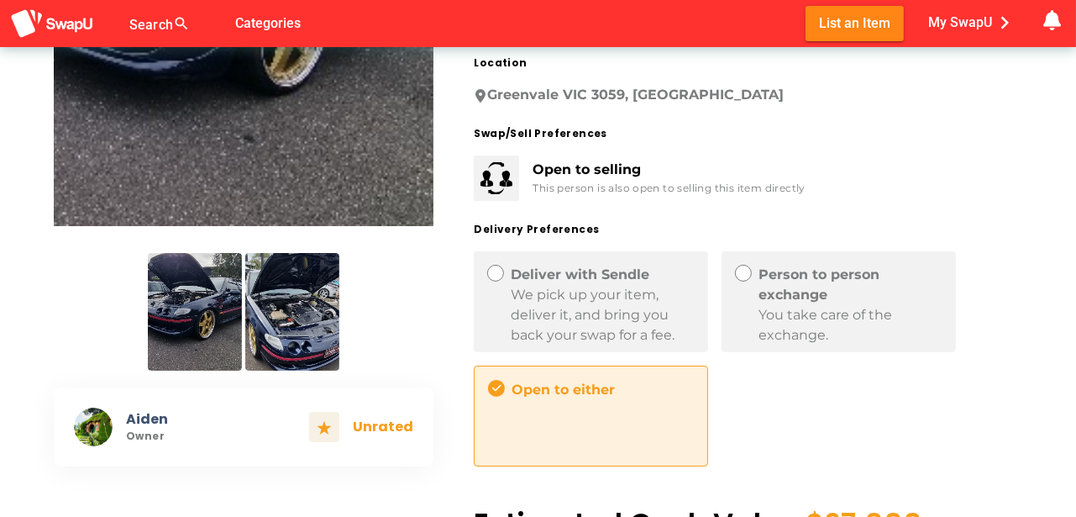
scroll to position [392, 0]
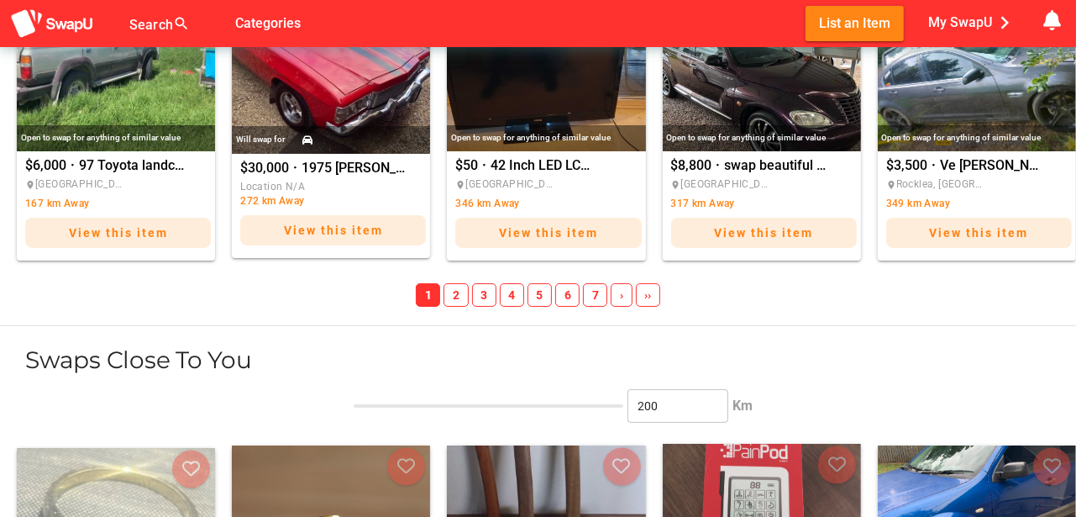
scroll to position [2044, 0]
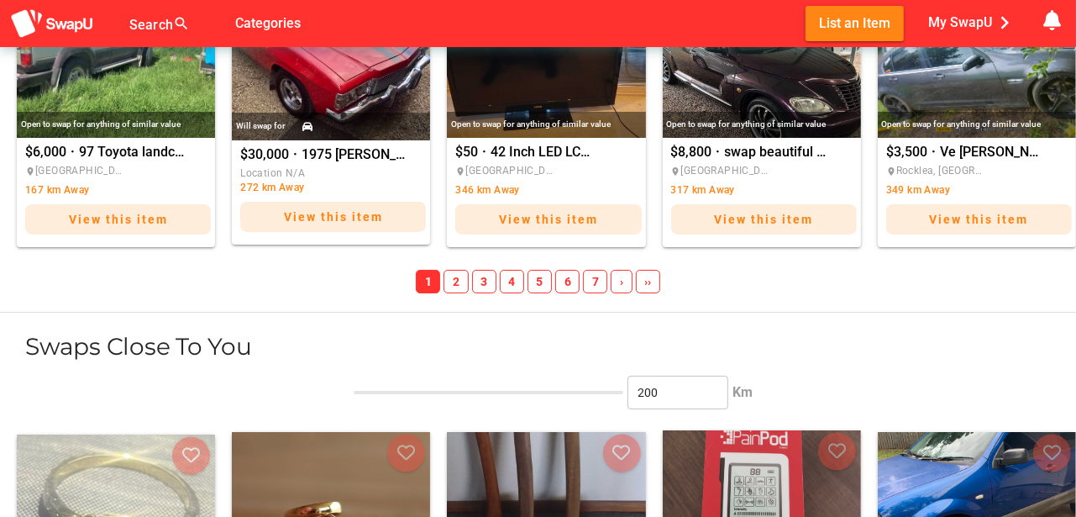
click at [590, 279] on span "7" at bounding box center [595, 282] width 24 height 24
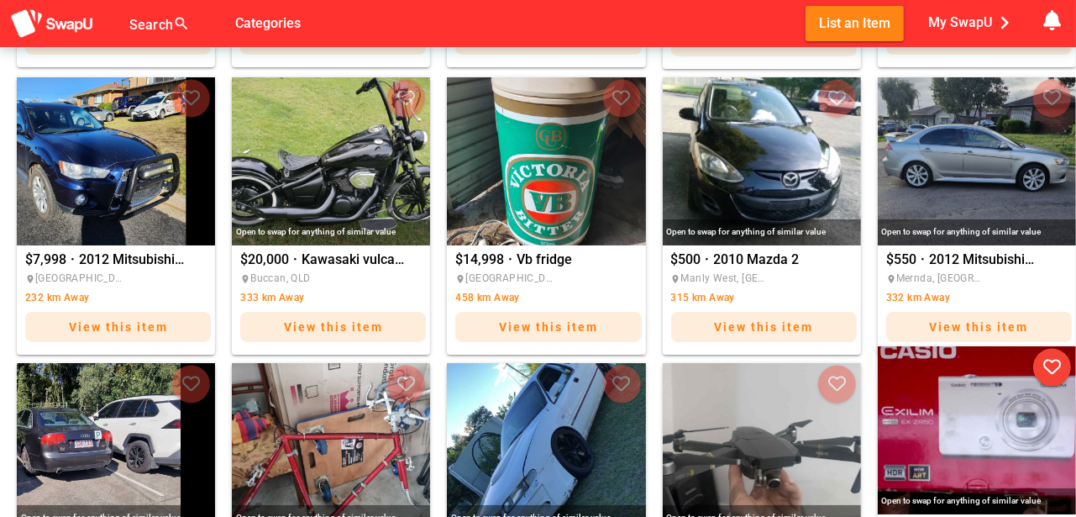
scroll to position [1344, 0]
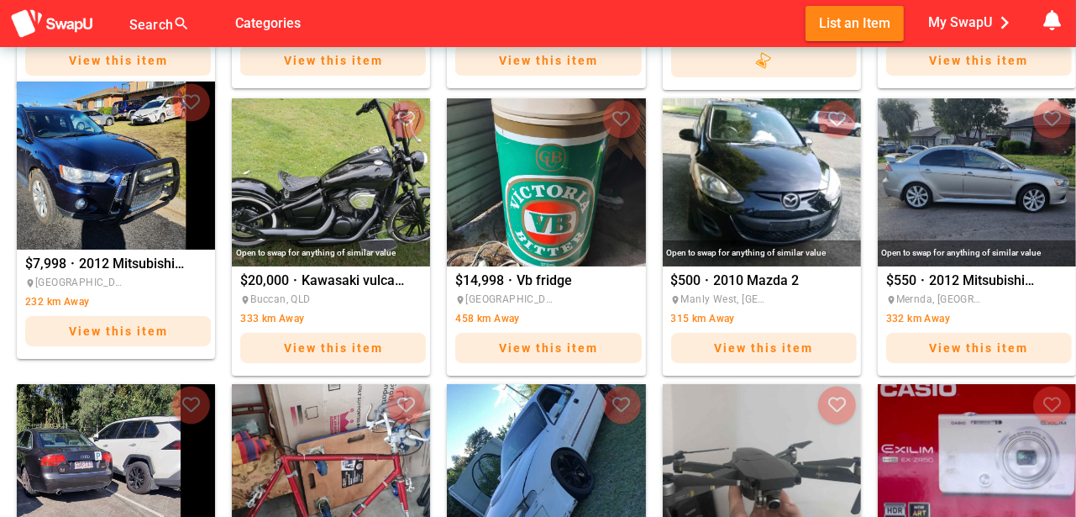
click at [129, 187] on img "2012 Mitsubishi Outlander" at bounding box center [116, 166] width 198 height 168
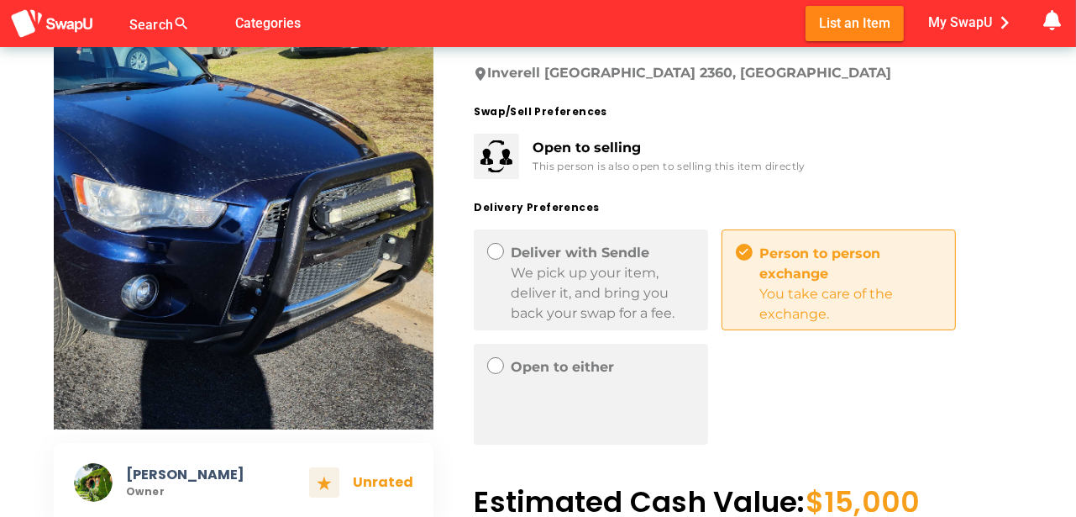
scroll to position [168, 0]
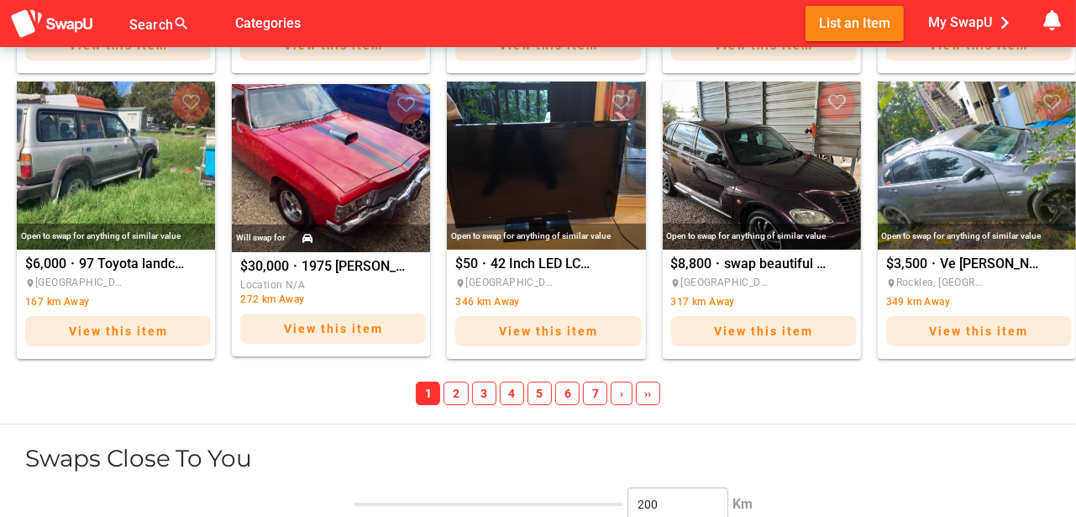
scroll to position [1960, 0]
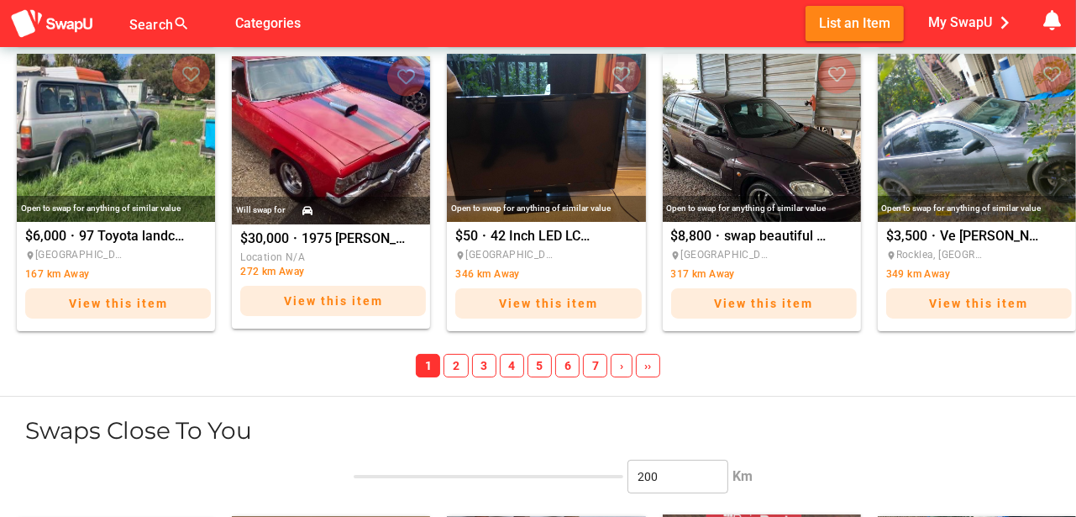
click at [570, 362] on span "6" at bounding box center [567, 366] width 24 height 24
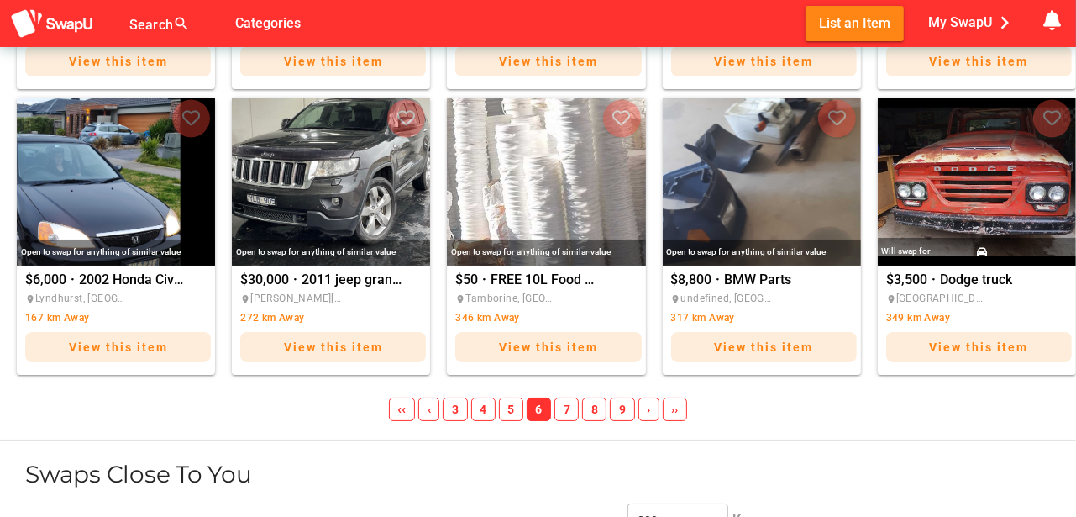
scroll to position [1933, 0]
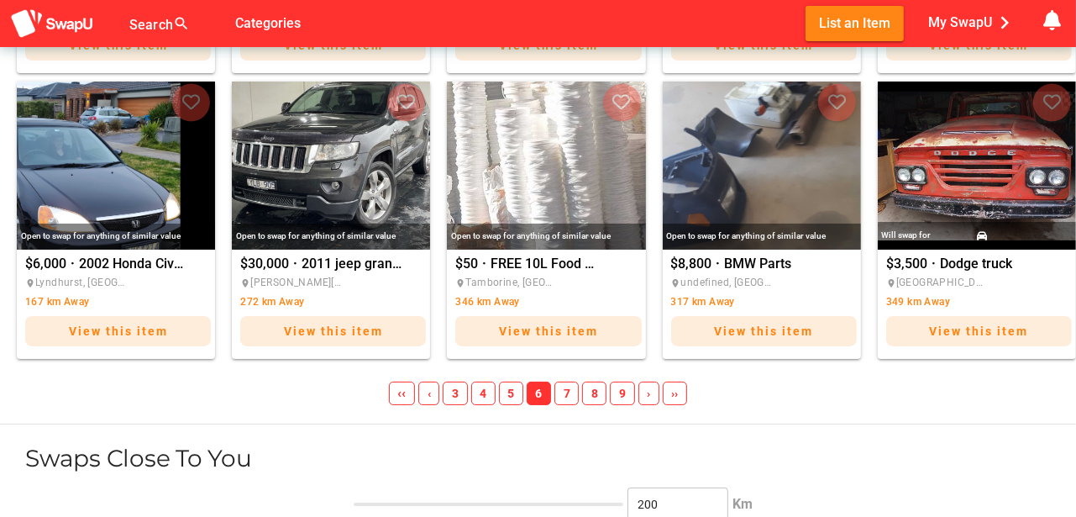
click at [567, 392] on span "7" at bounding box center [567, 393] width 24 height 24
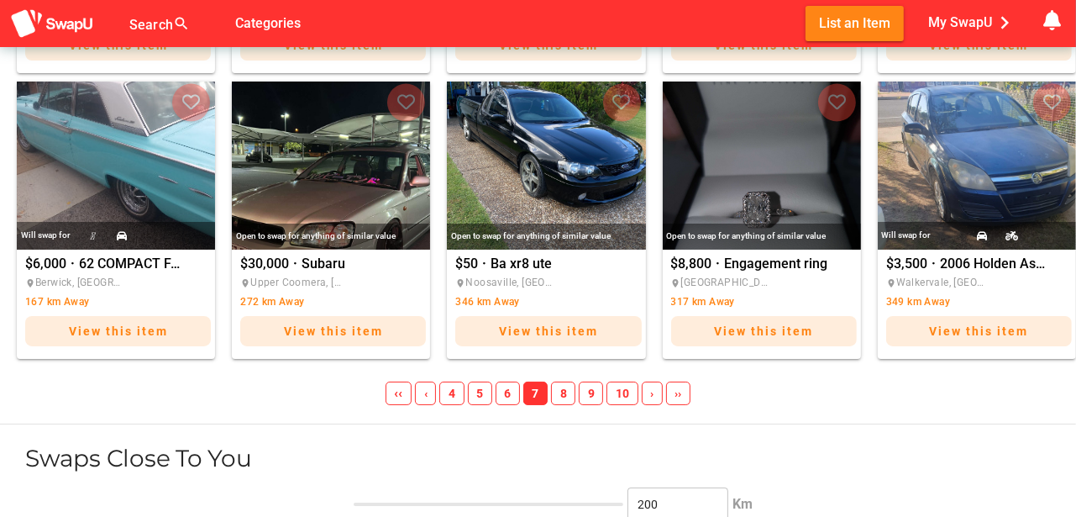
click at [568, 392] on span "8" at bounding box center [563, 393] width 24 height 24
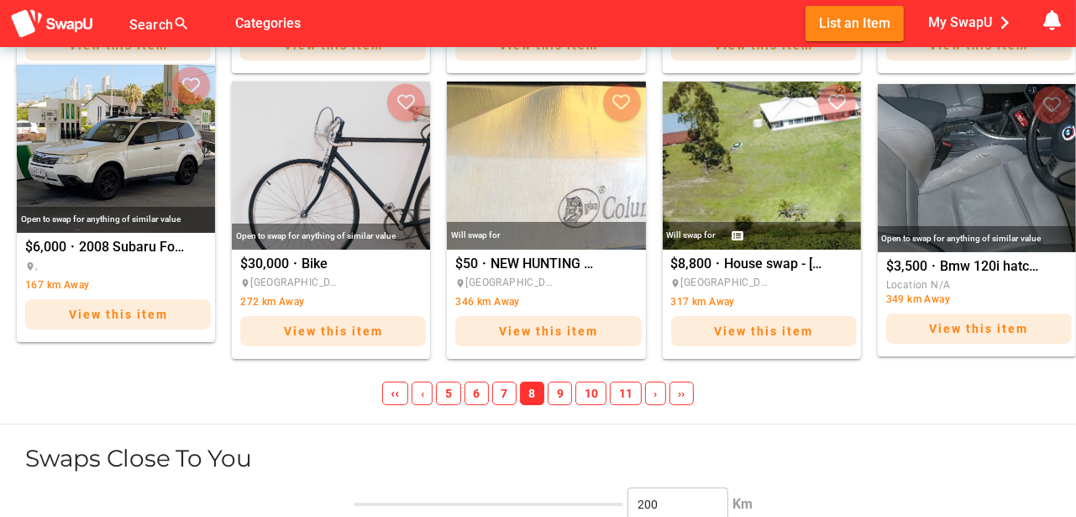
click at [104, 308] on span "View this item" at bounding box center [118, 314] width 99 height 13
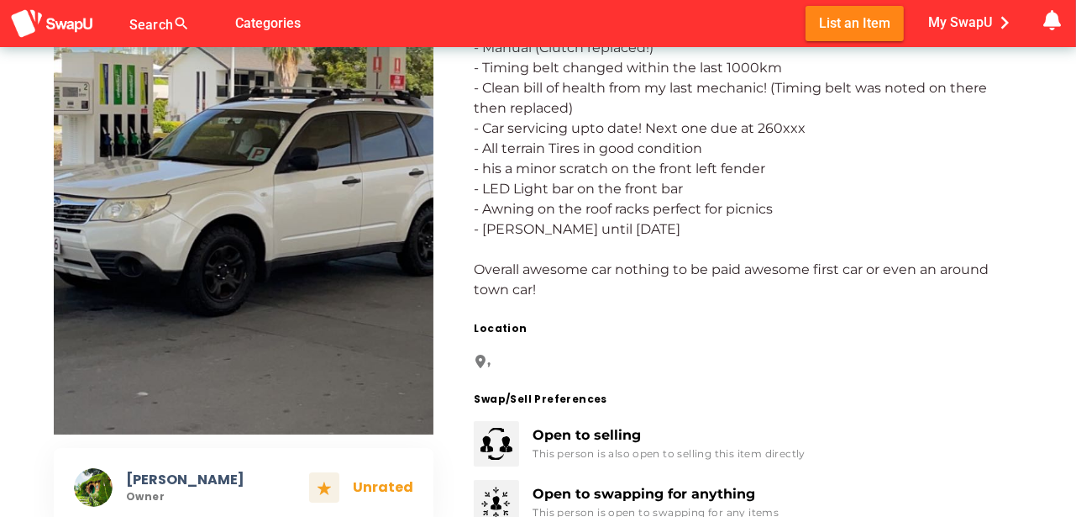
scroll to position [168, 0]
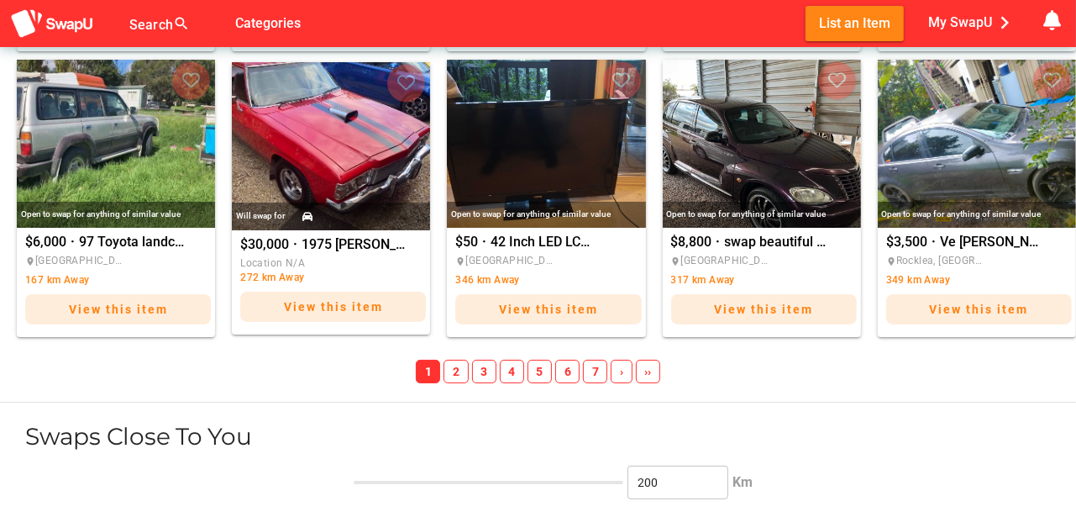
scroll to position [1960, 0]
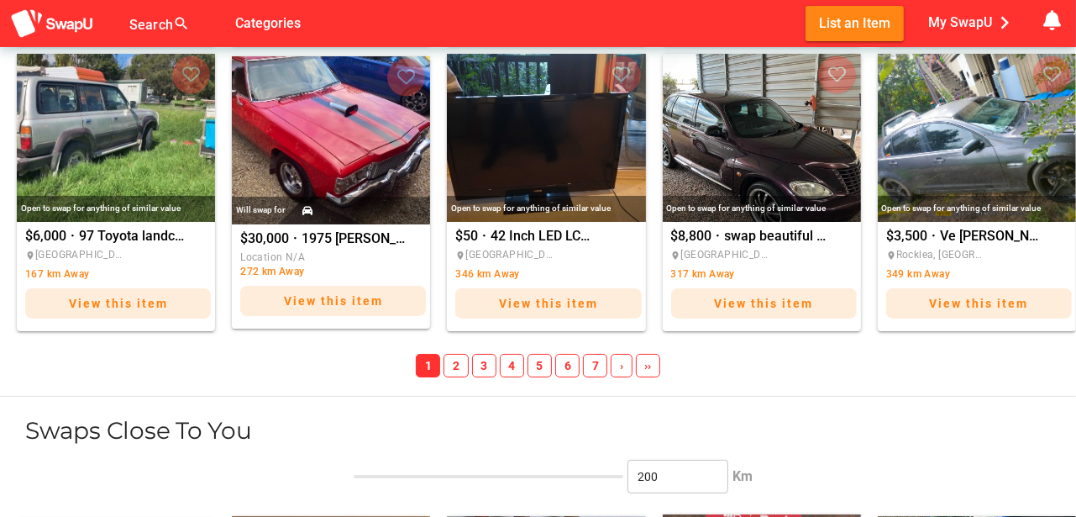
click at [594, 363] on span "7" at bounding box center [595, 366] width 24 height 24
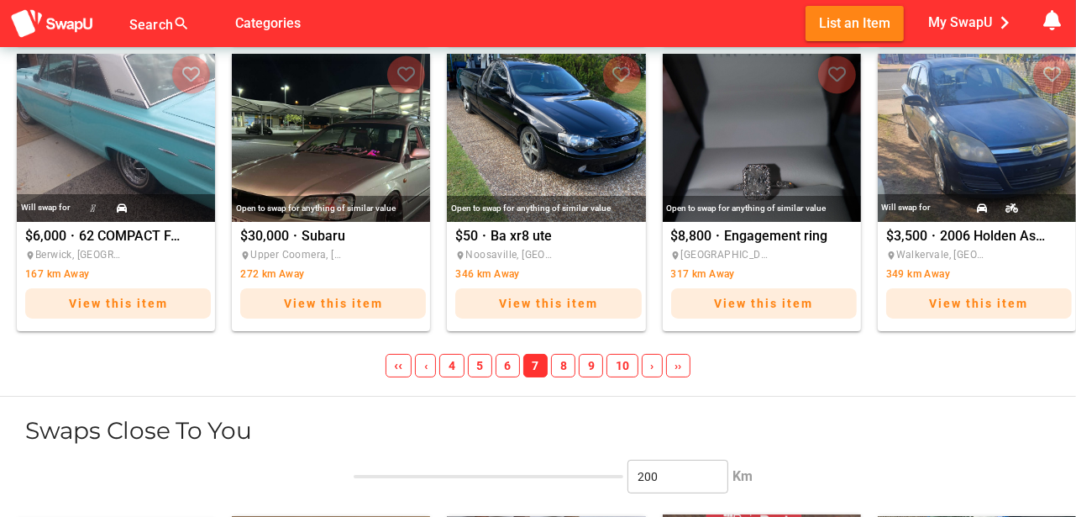
click at [564, 363] on span "8" at bounding box center [563, 366] width 24 height 24
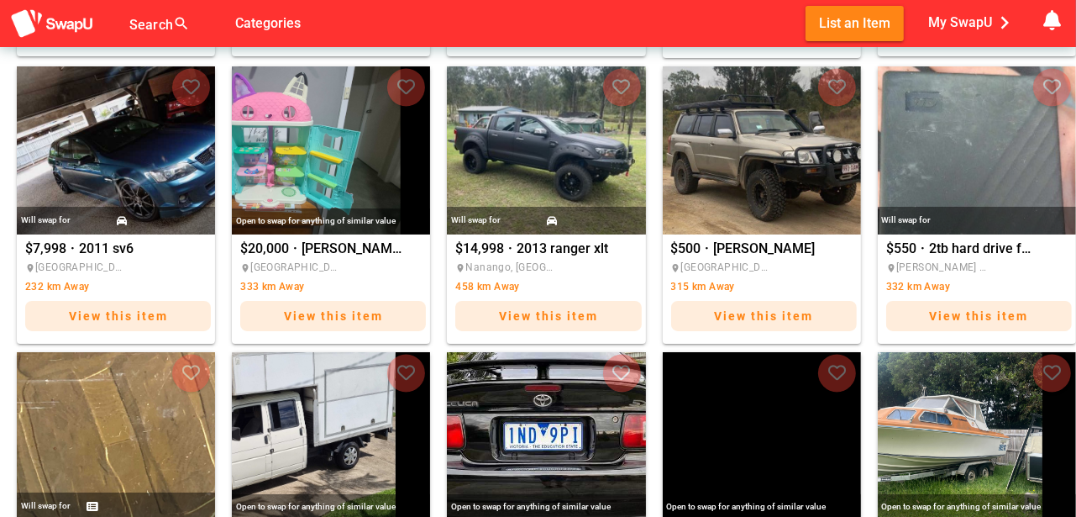
scroll to position [1372, 0]
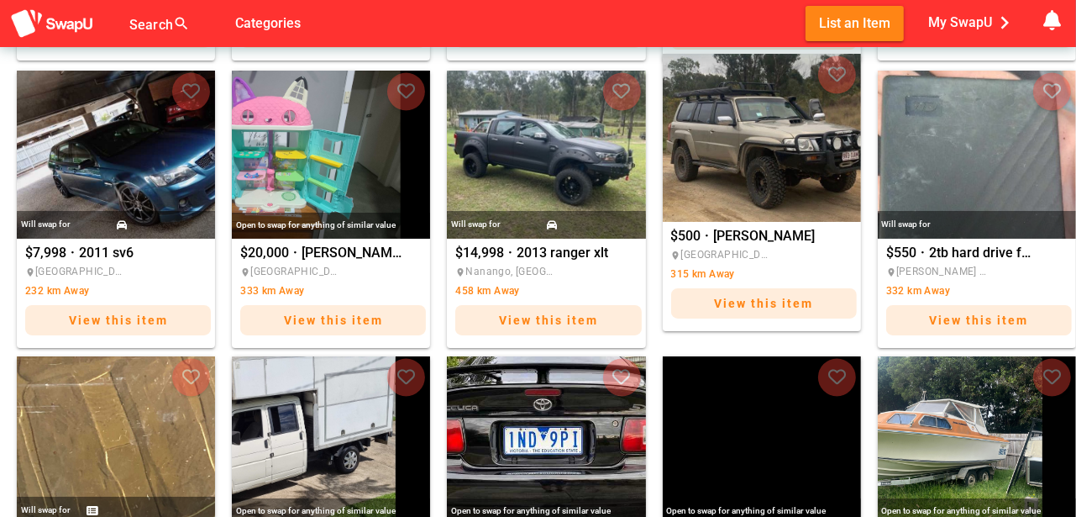
click at [790, 193] on img "Shaun" at bounding box center [762, 138] width 198 height 168
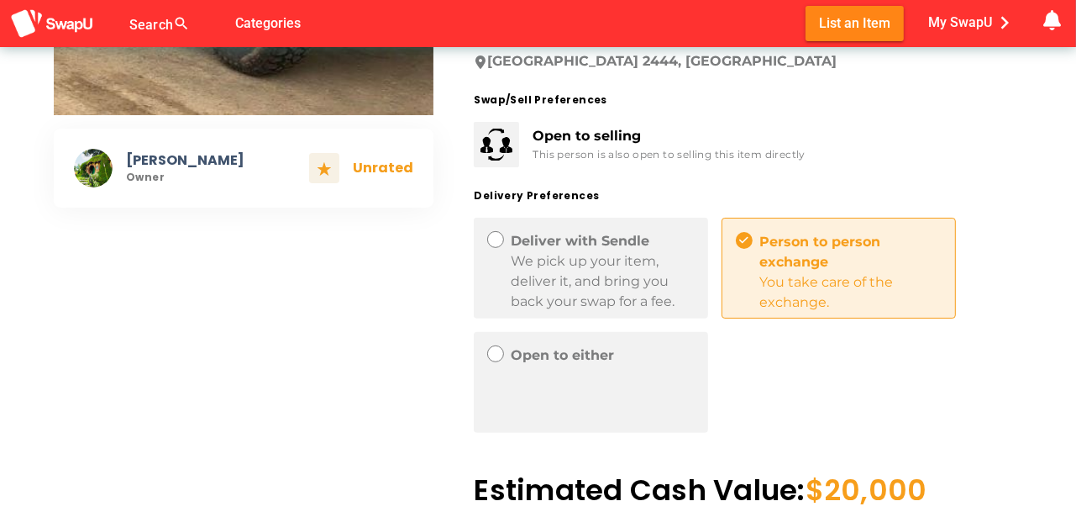
scroll to position [504, 0]
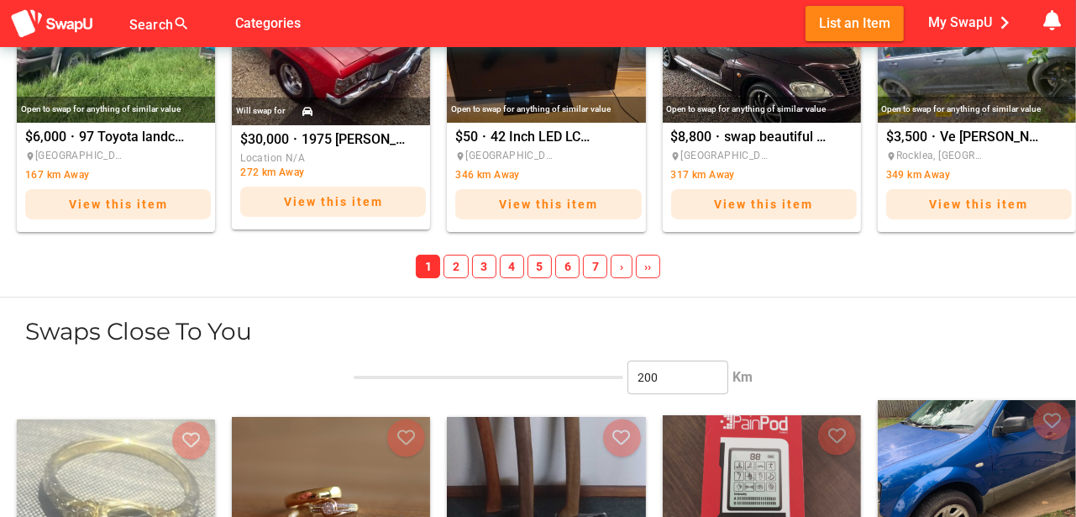
scroll to position [2065, 0]
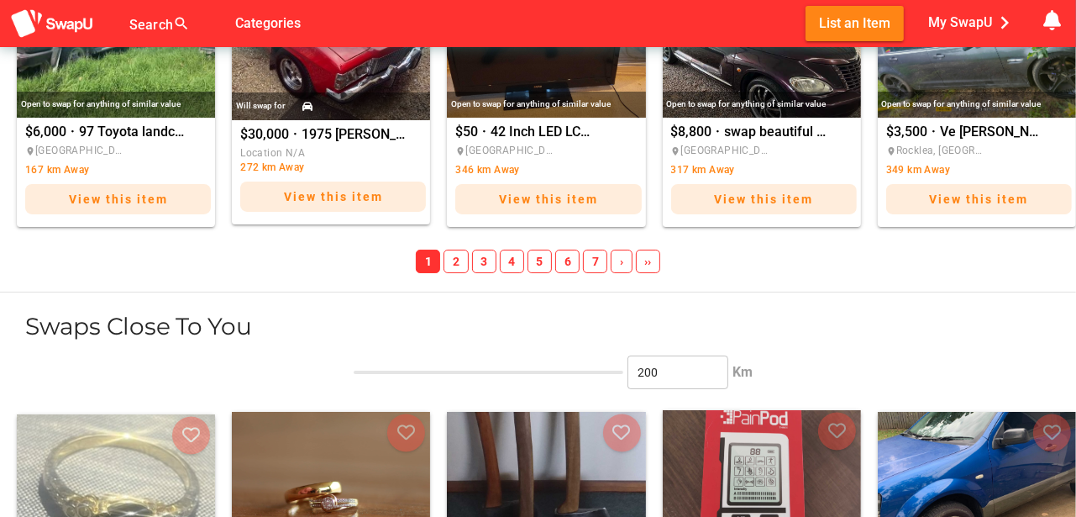
click at [618, 260] on span "›" at bounding box center [621, 262] width 21 height 24
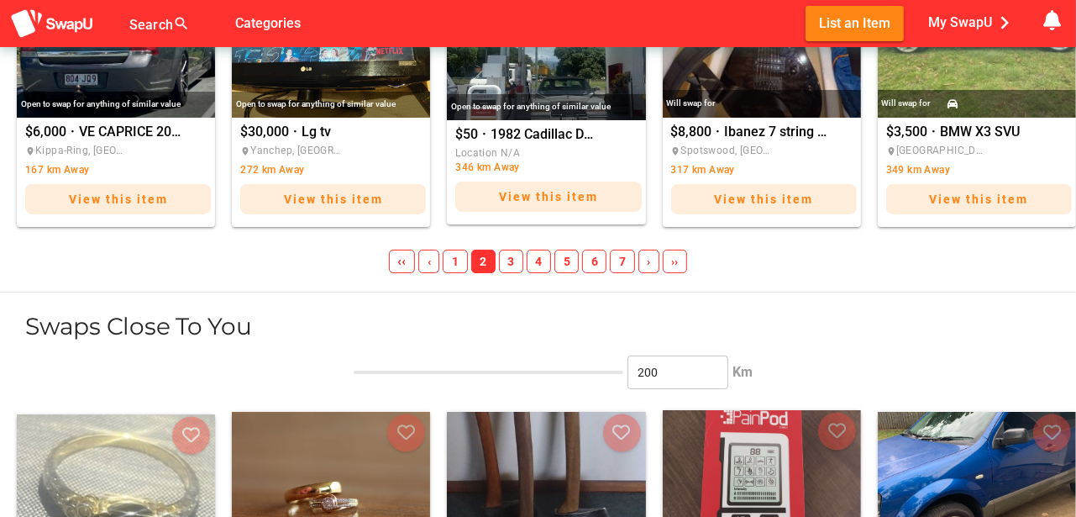
click at [650, 260] on span "›" at bounding box center [649, 262] width 21 height 24
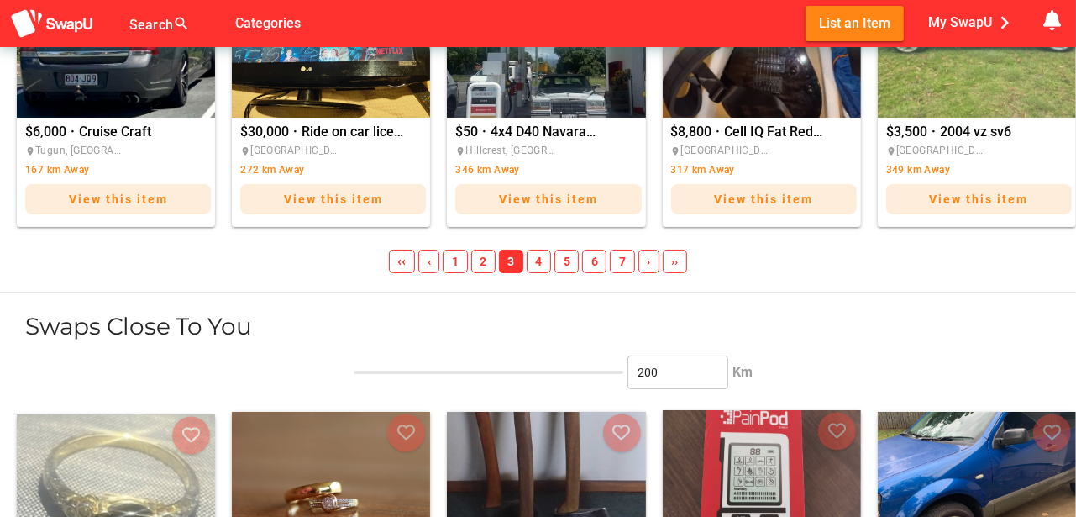
click at [650, 260] on span "›" at bounding box center [649, 262] width 21 height 24
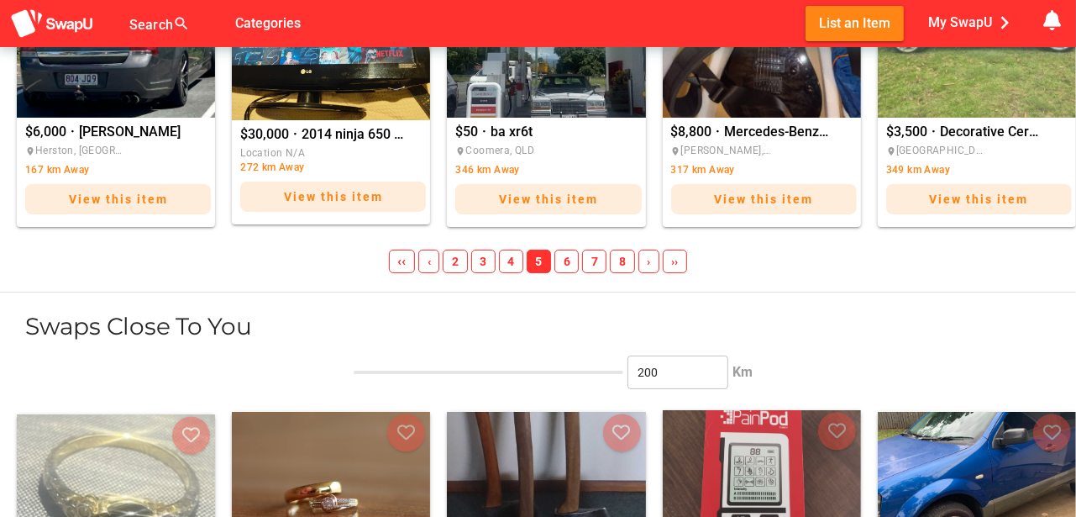
click at [650, 260] on span "›" at bounding box center [649, 262] width 21 height 24
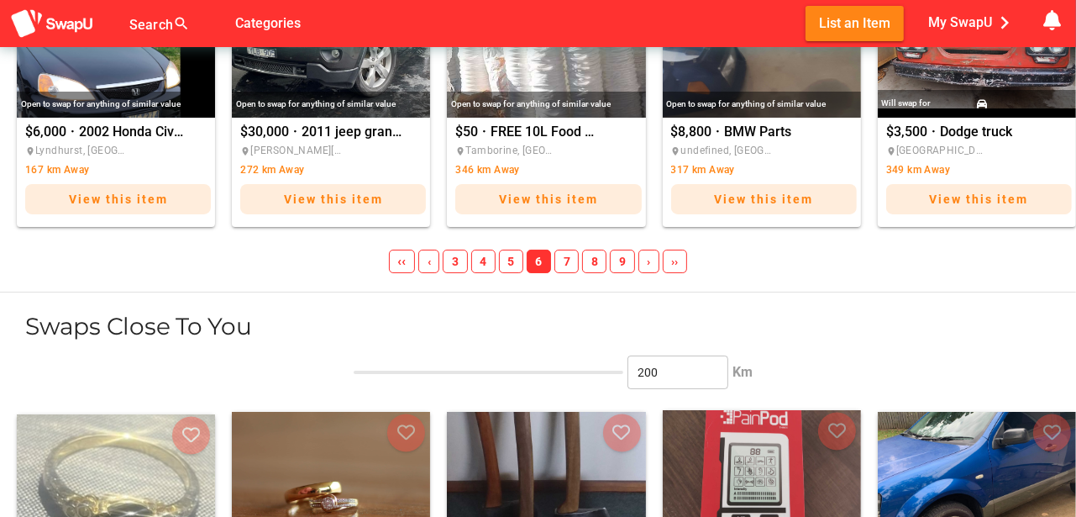
click at [592, 260] on span "8" at bounding box center [594, 262] width 24 height 24
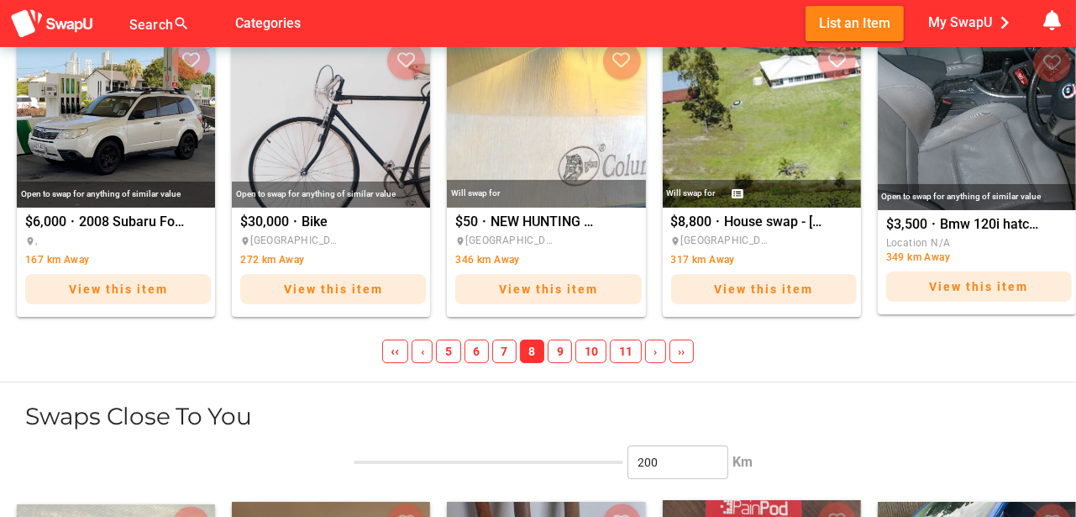
scroll to position [1981, 0]
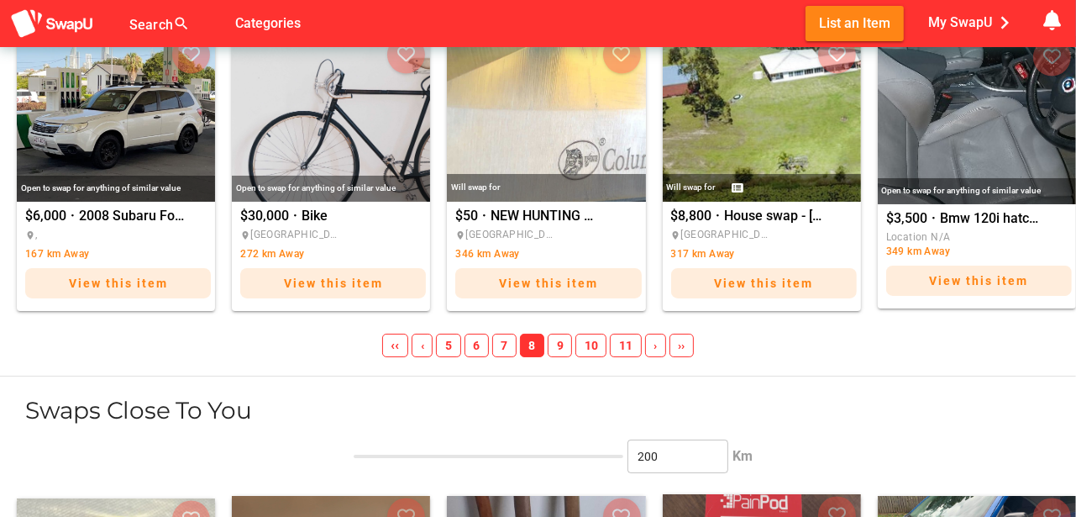
click at [558, 344] on span "9" at bounding box center [560, 346] width 24 height 24
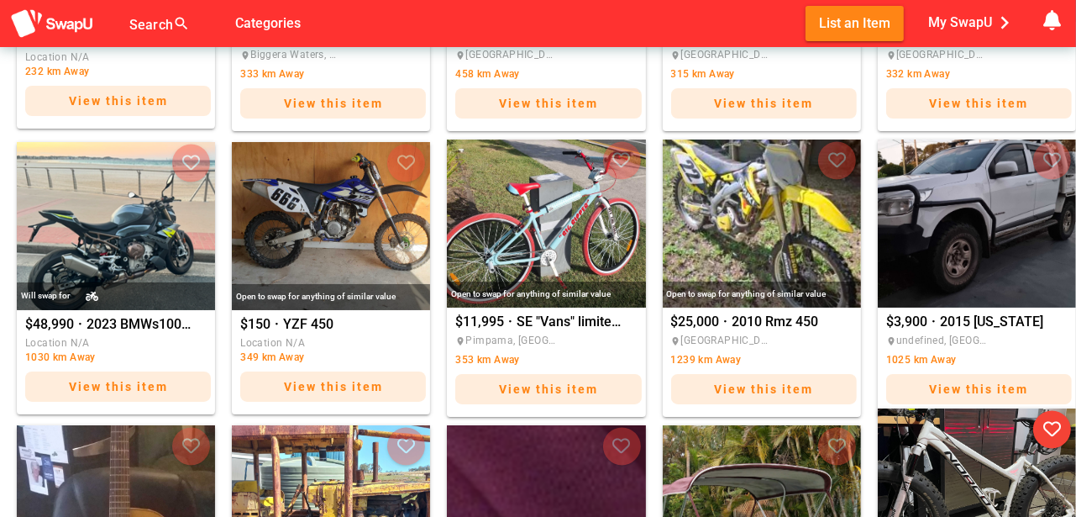
scroll to position [1582, 0]
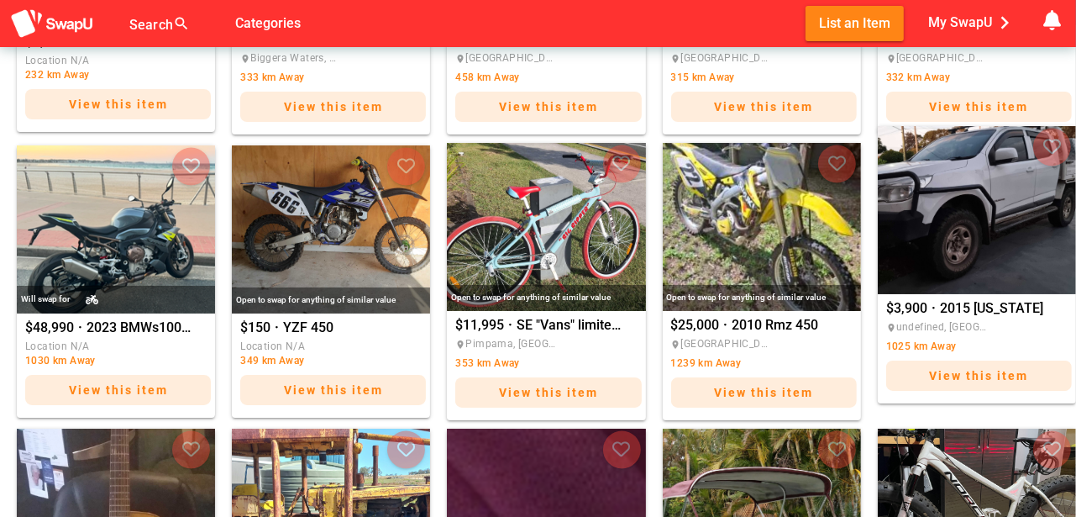
click at [967, 327] on span "place undefined, QLD" at bounding box center [936, 326] width 101 height 17
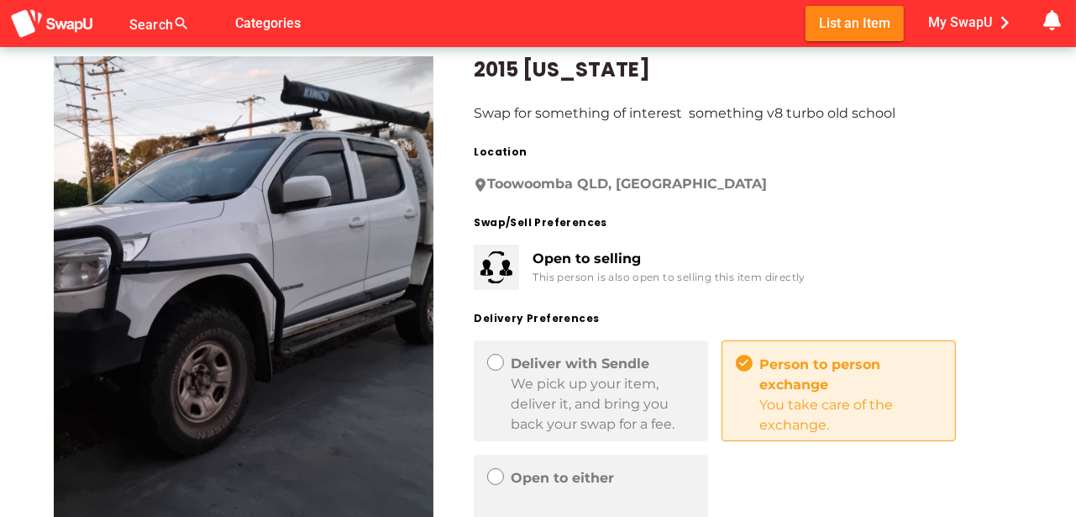
scroll to position [28, 0]
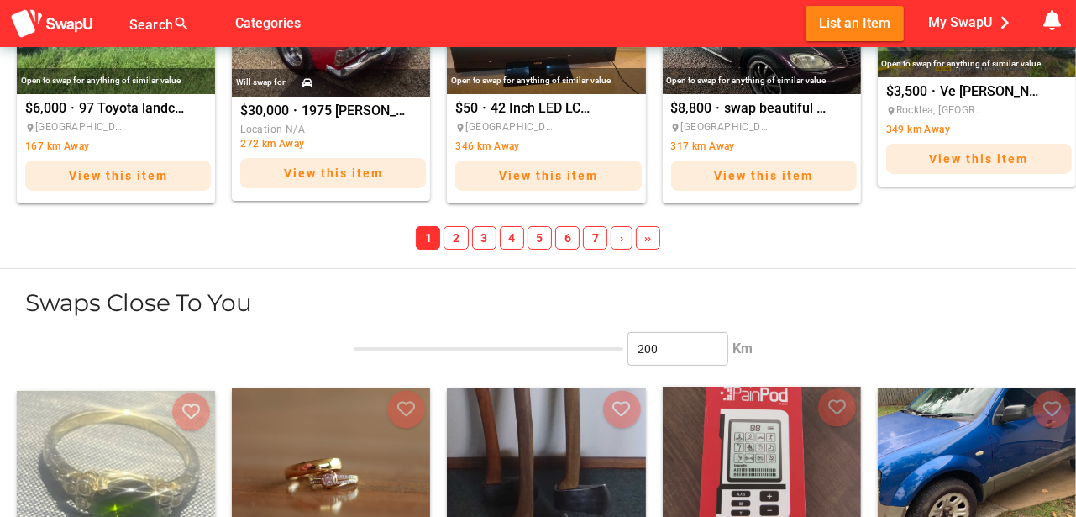
scroll to position [2101, 0]
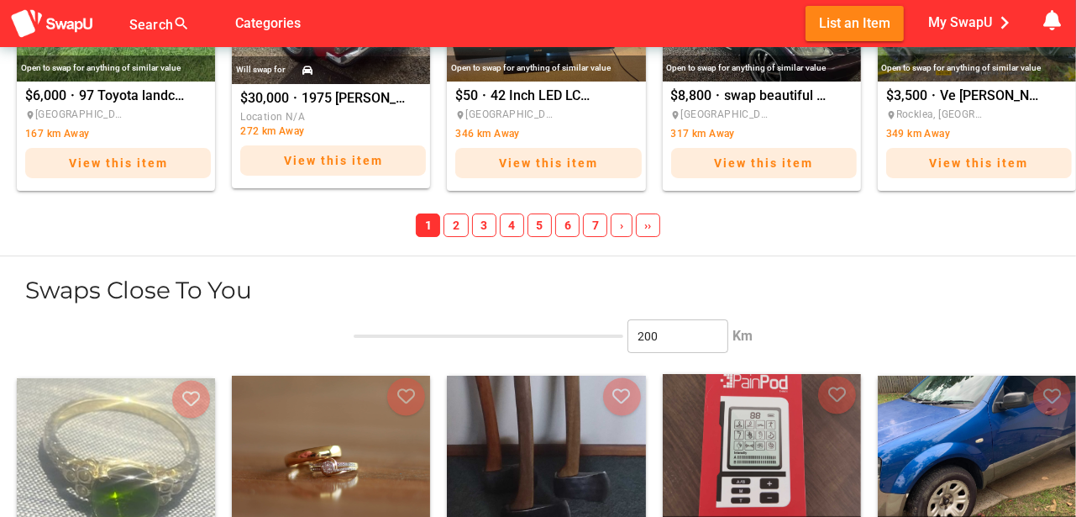
click at [623, 225] on span "›" at bounding box center [621, 225] width 21 height 24
click at [623, 225] on span "7" at bounding box center [622, 225] width 24 height 24
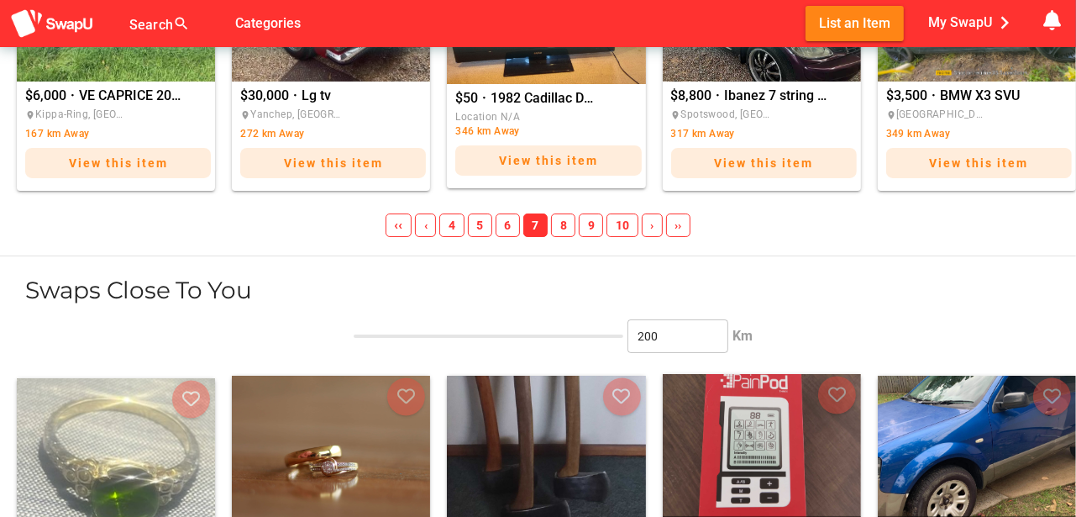
click at [623, 225] on span "10" at bounding box center [622, 225] width 31 height 24
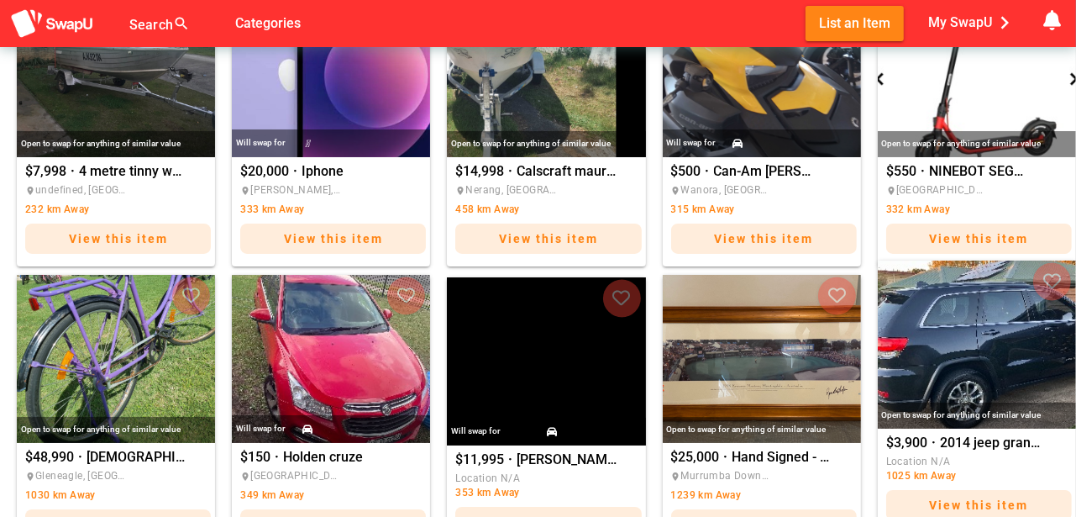
scroll to position [1456, 0]
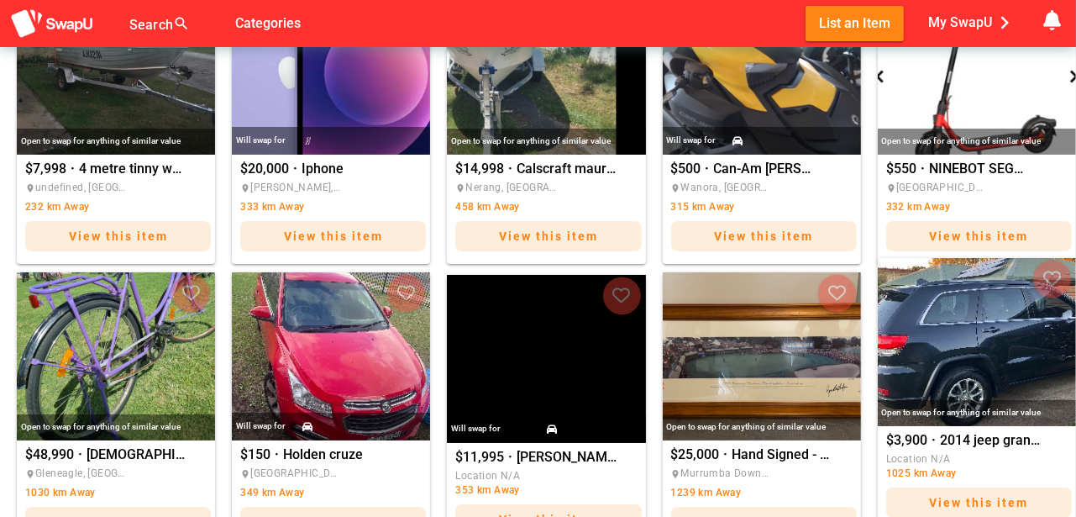
click at [976, 355] on img "2014 jeep grand Cherokee" at bounding box center [977, 342] width 198 height 168
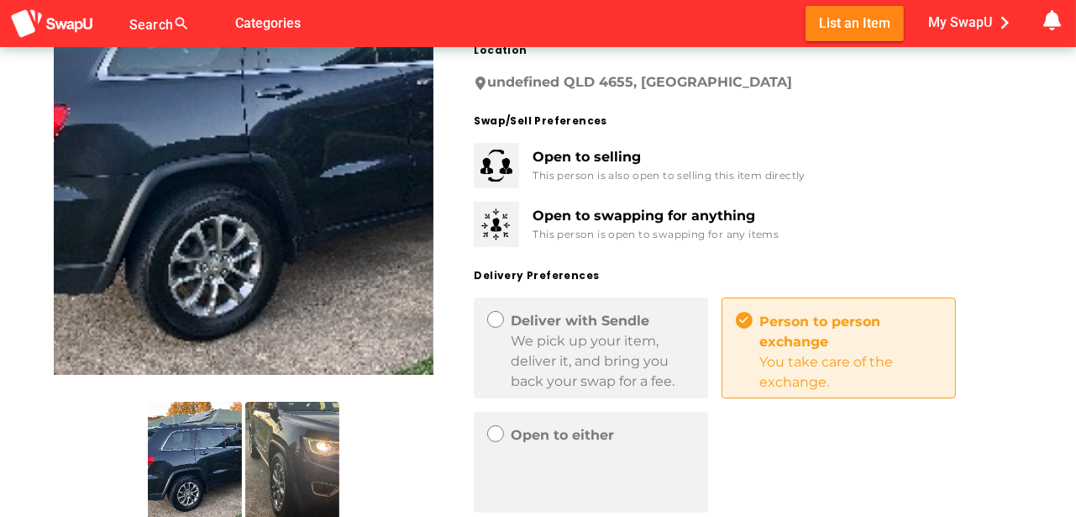
scroll to position [280, 0]
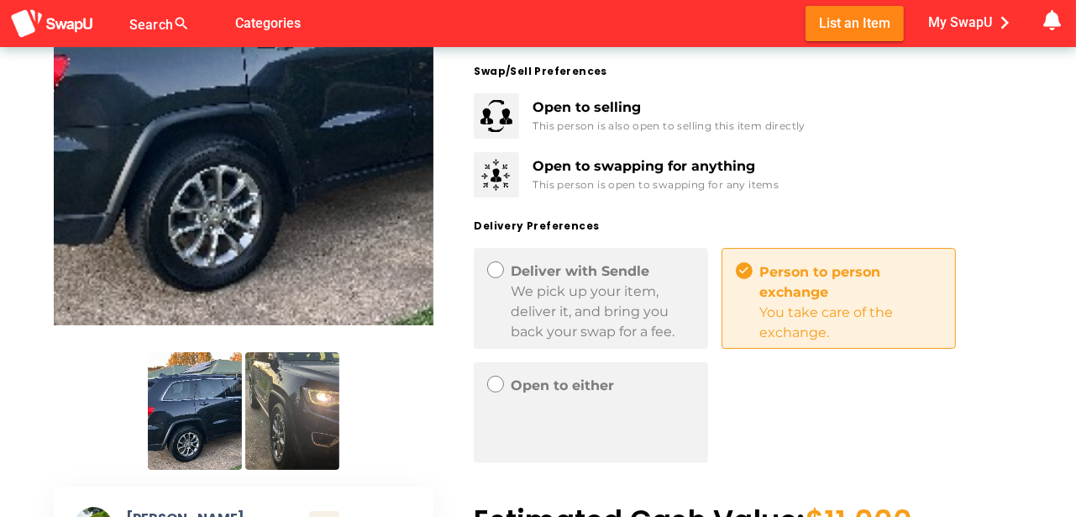
click at [287, 426] on img at bounding box center [292, 411] width 94 height 118
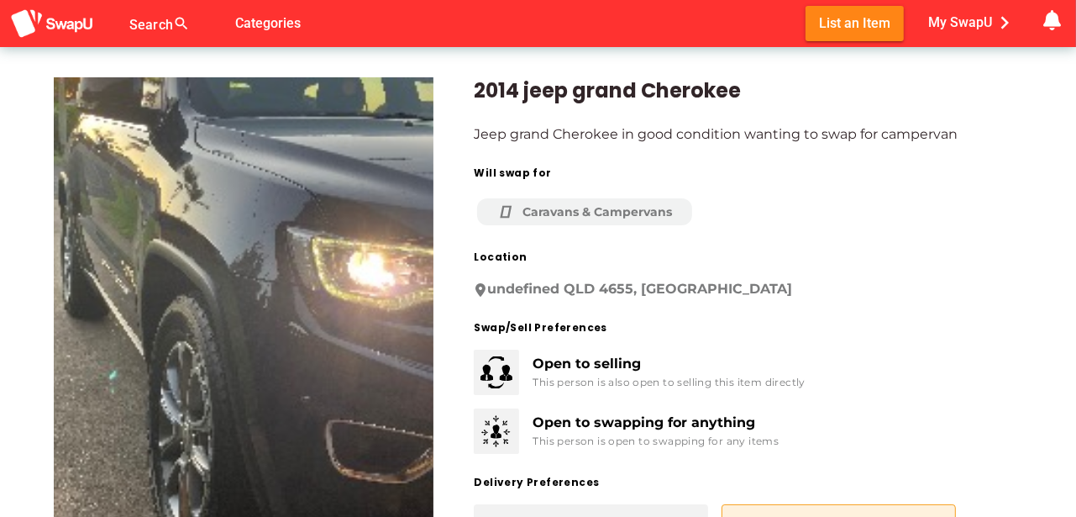
scroll to position [0, 0]
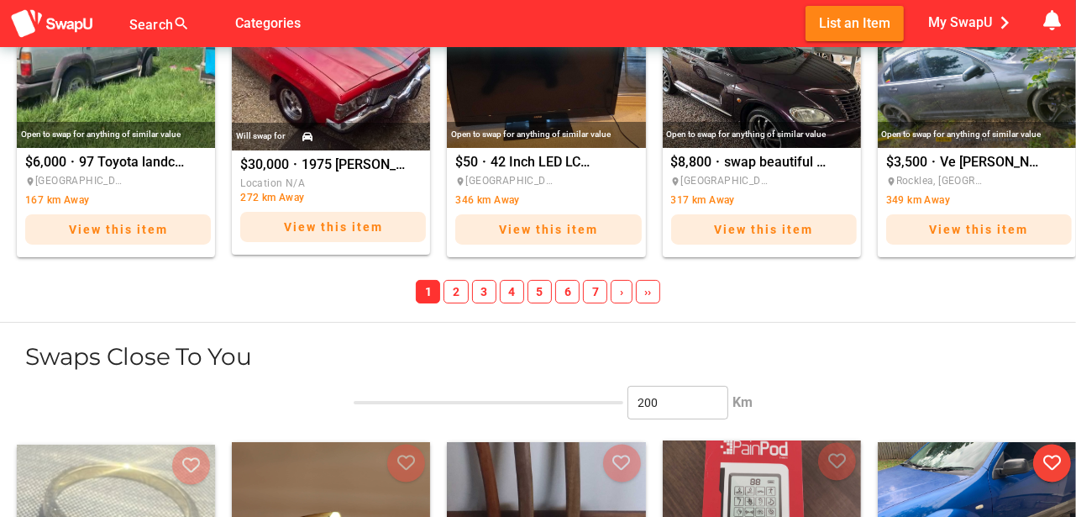
scroll to position [2044, 0]
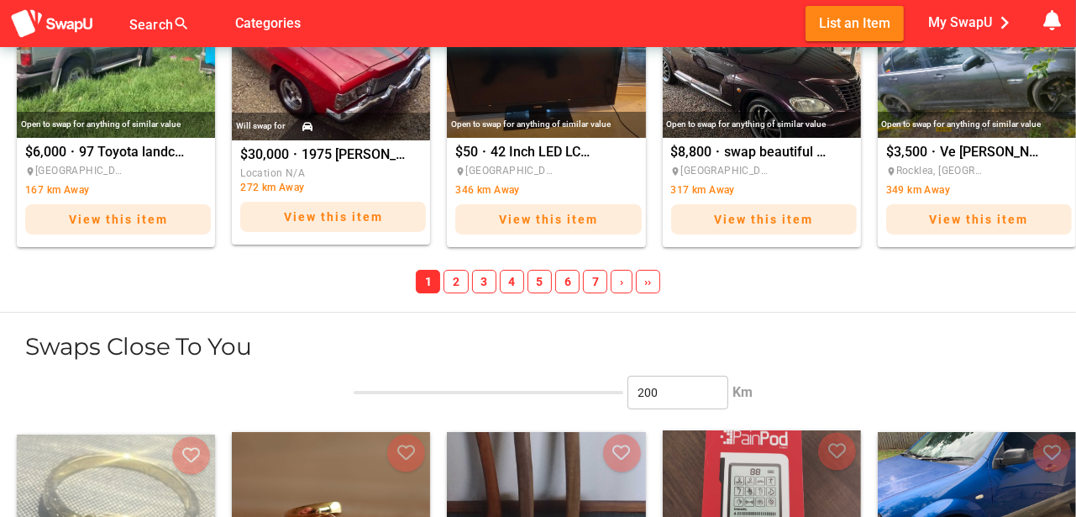
click at [618, 283] on span "›" at bounding box center [621, 282] width 21 height 24
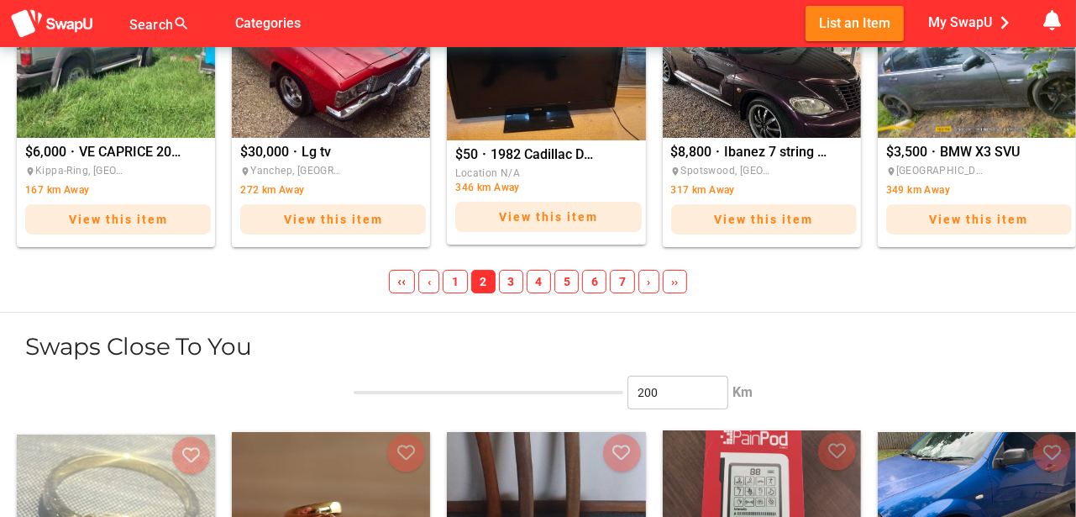
click at [618, 283] on span "7" at bounding box center [622, 282] width 24 height 24
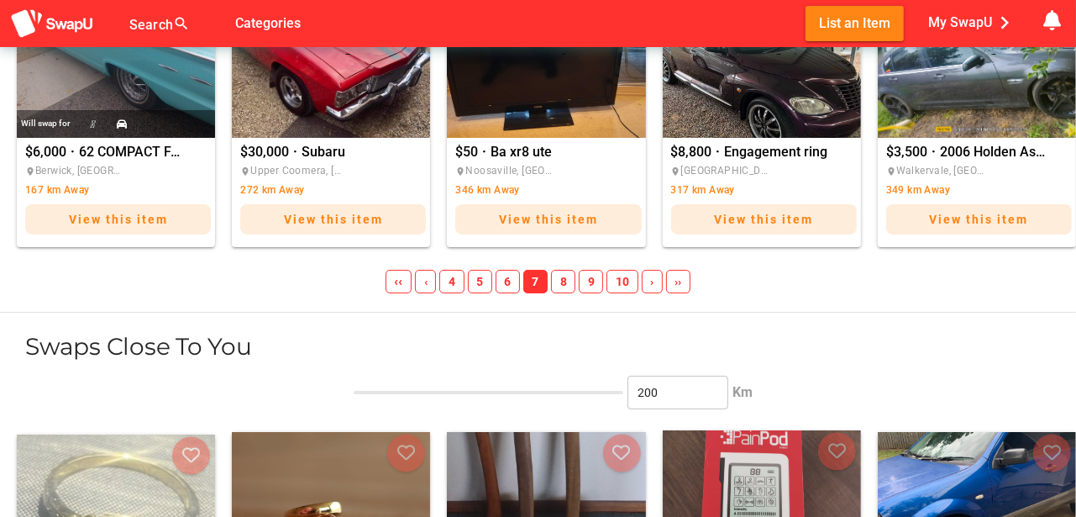
click at [584, 277] on span "9" at bounding box center [591, 282] width 24 height 24
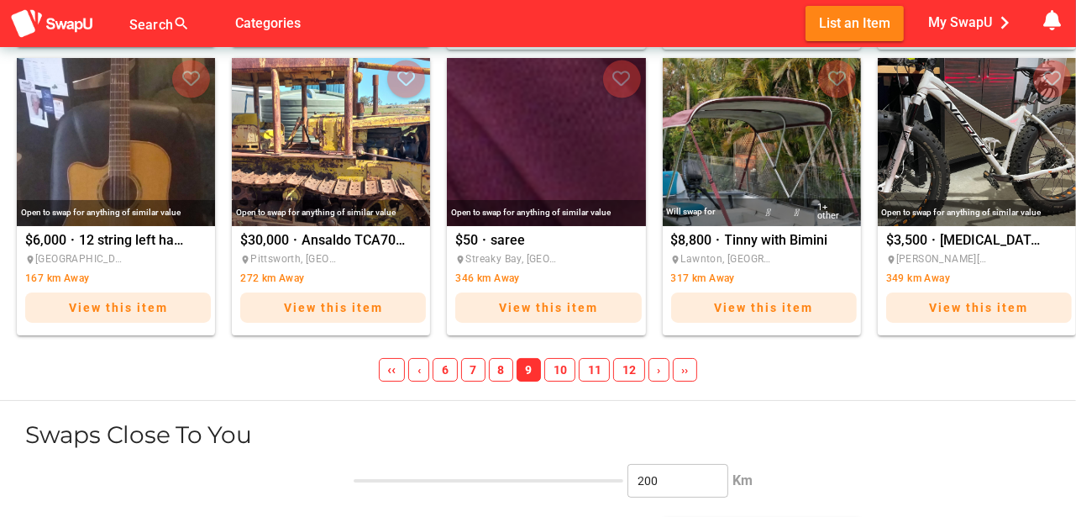
scroll to position [1957, 0]
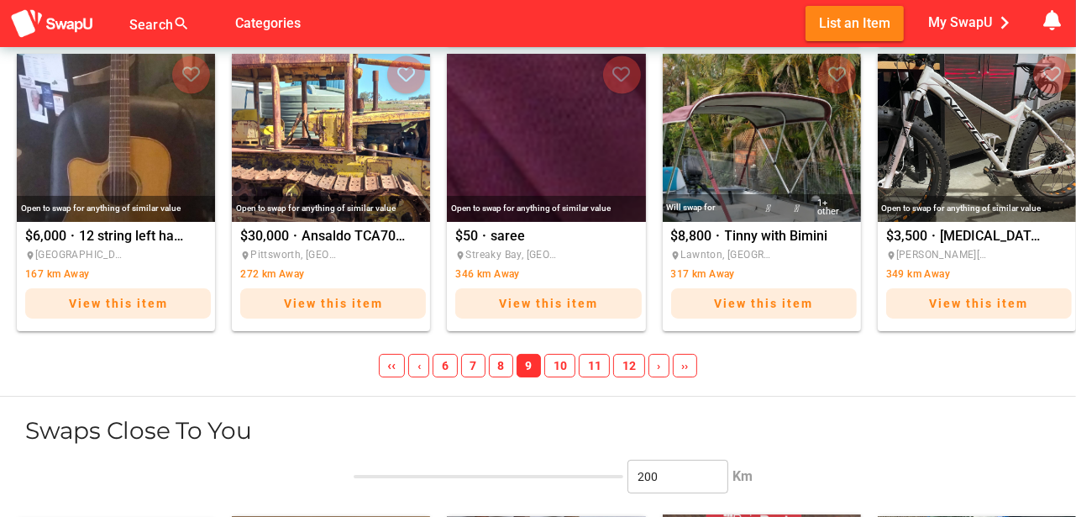
click at [566, 370] on span "10" at bounding box center [559, 366] width 31 height 24
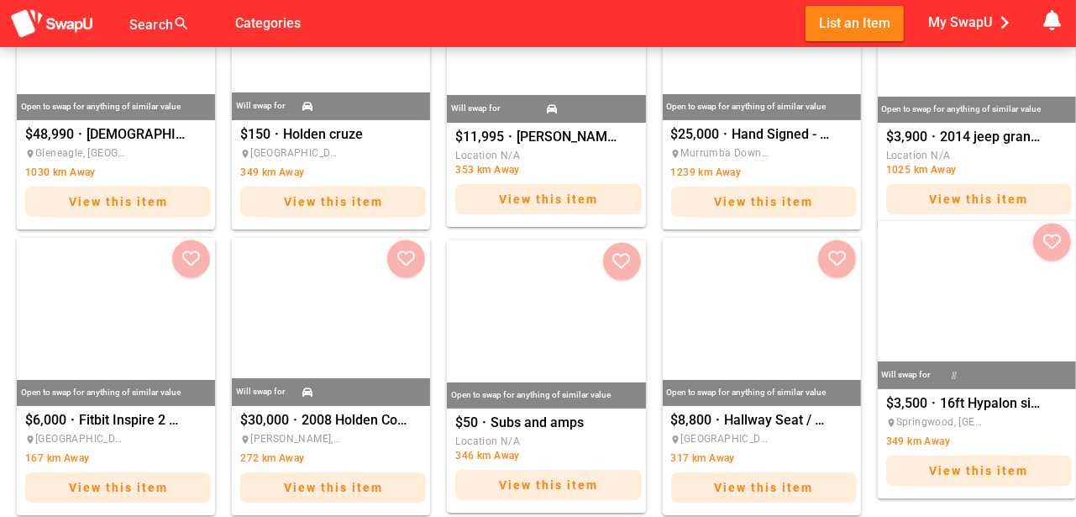
scroll to position [1850, 0]
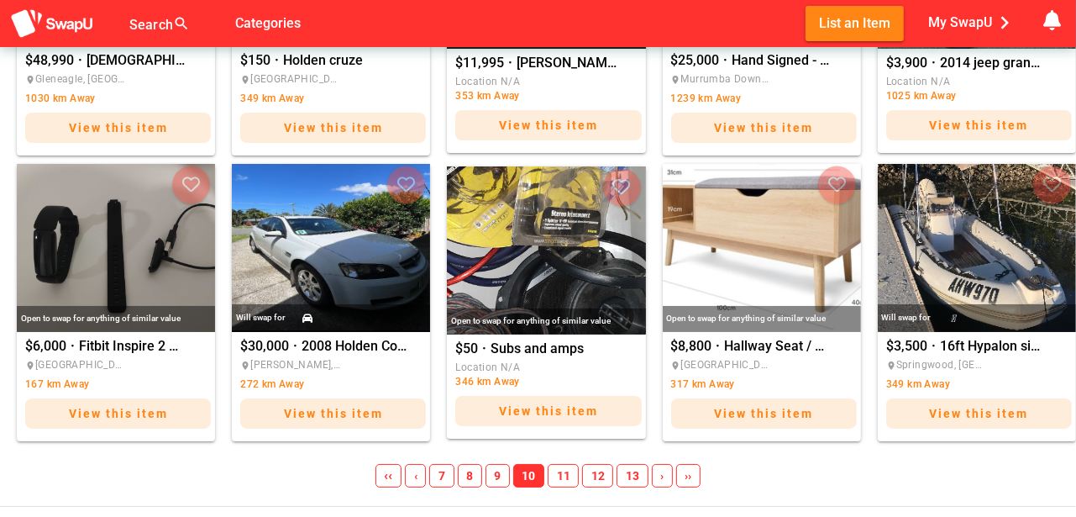
click at [562, 473] on span "11" at bounding box center [563, 476] width 31 height 24
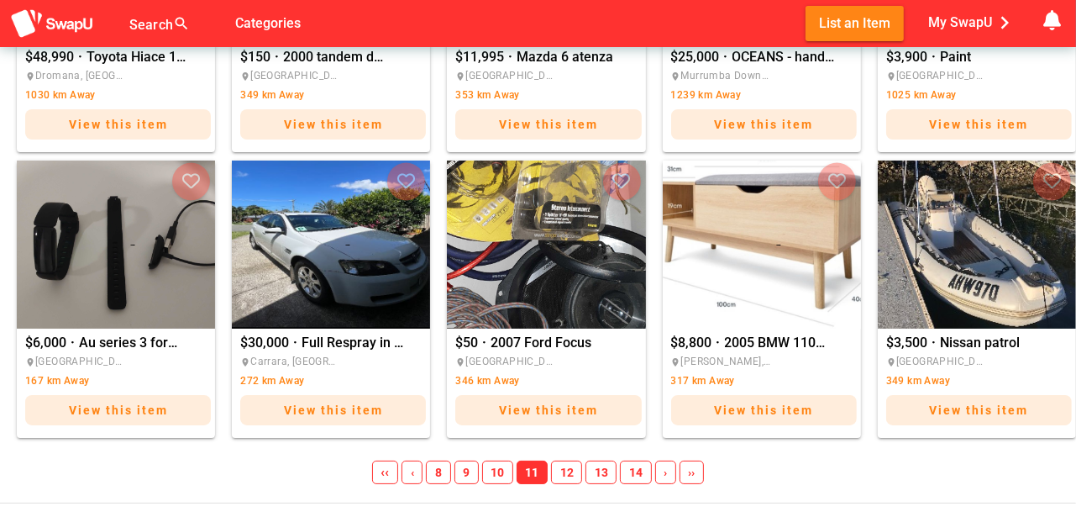
scroll to position [1847, 0]
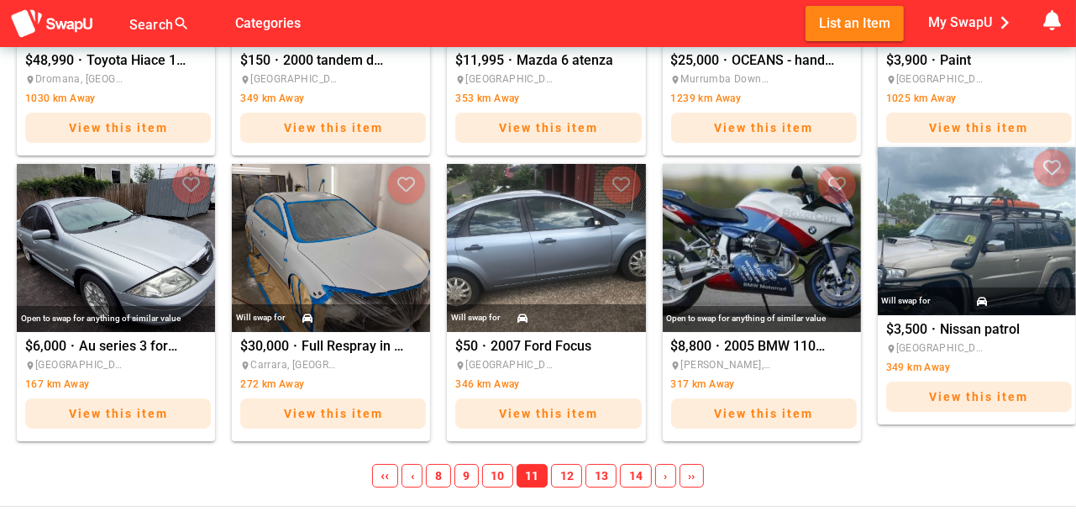
click at [967, 259] on img "Nissan patrol" at bounding box center [977, 231] width 198 height 168
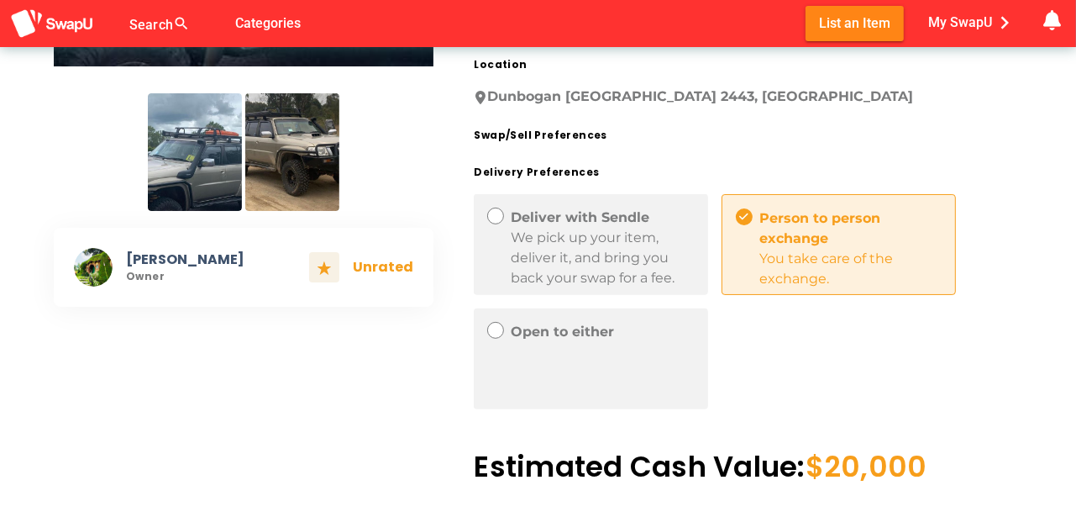
scroll to position [588, 0]
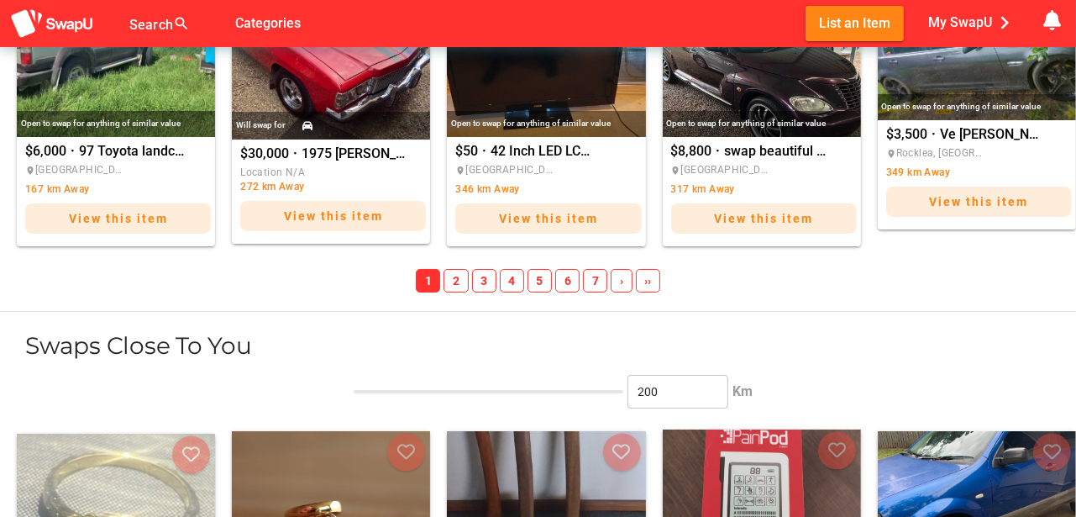
scroll to position [2117, 0]
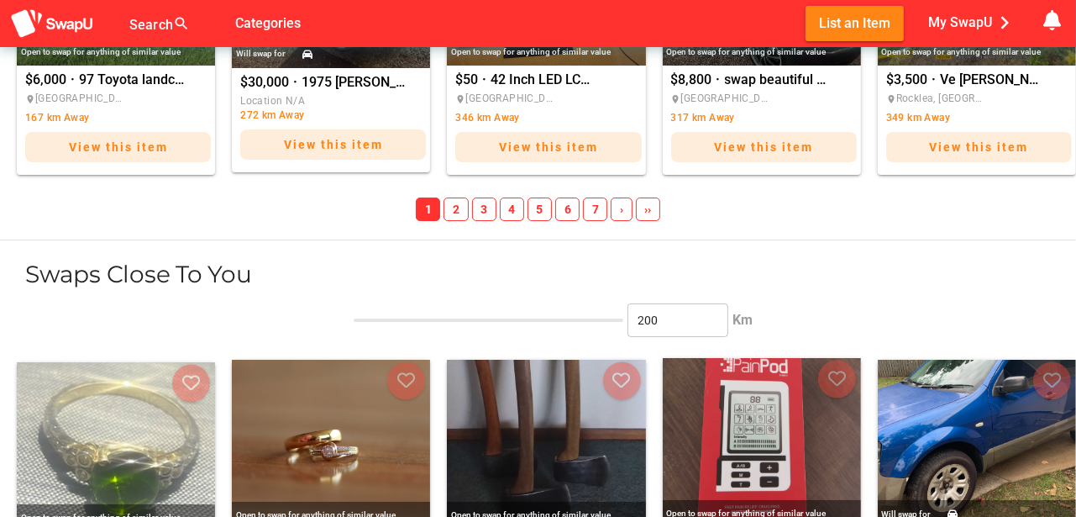
click at [620, 207] on span "›" at bounding box center [621, 209] width 21 height 24
click at [620, 207] on span "7" at bounding box center [622, 209] width 24 height 24
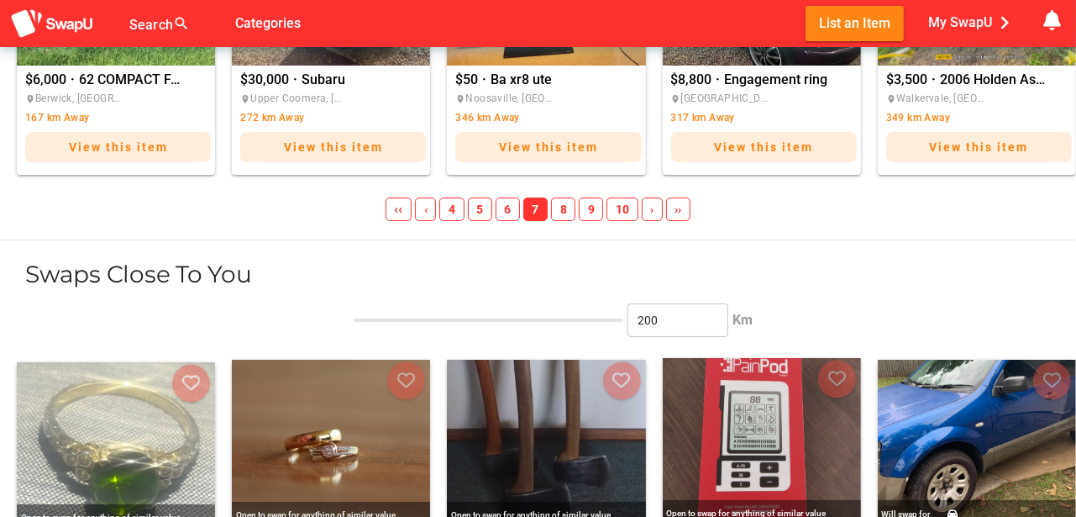
click at [620, 207] on span "10" at bounding box center [622, 209] width 31 height 24
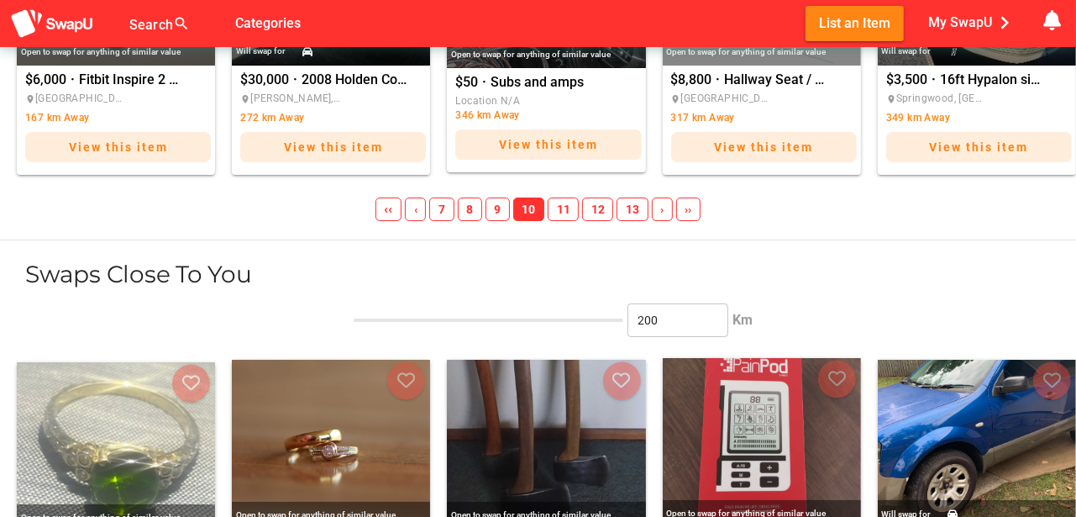
click at [564, 206] on span "11" at bounding box center [563, 209] width 31 height 24
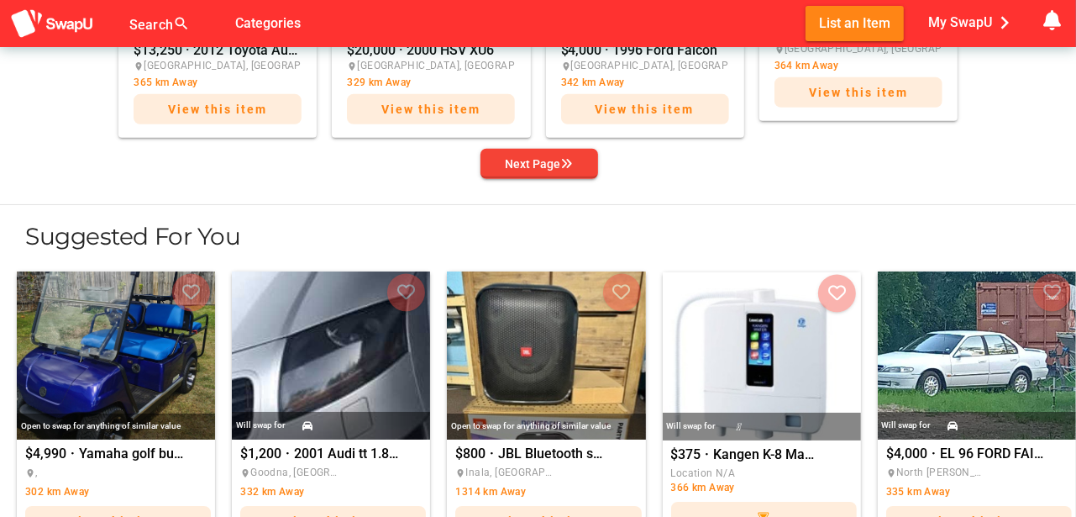
scroll to position [881, 0]
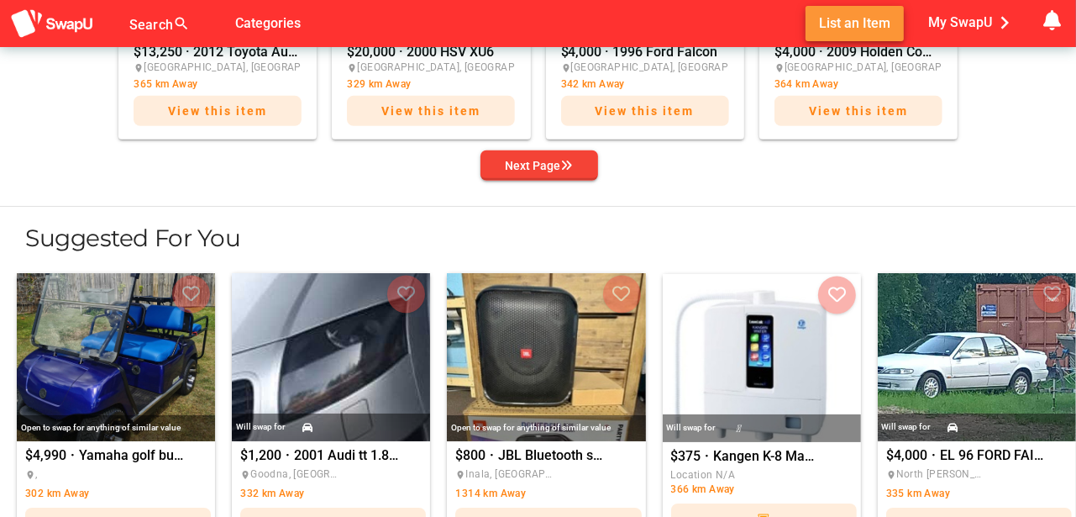
click at [842, 24] on span "List an Item" at bounding box center [854, 23] width 71 height 23
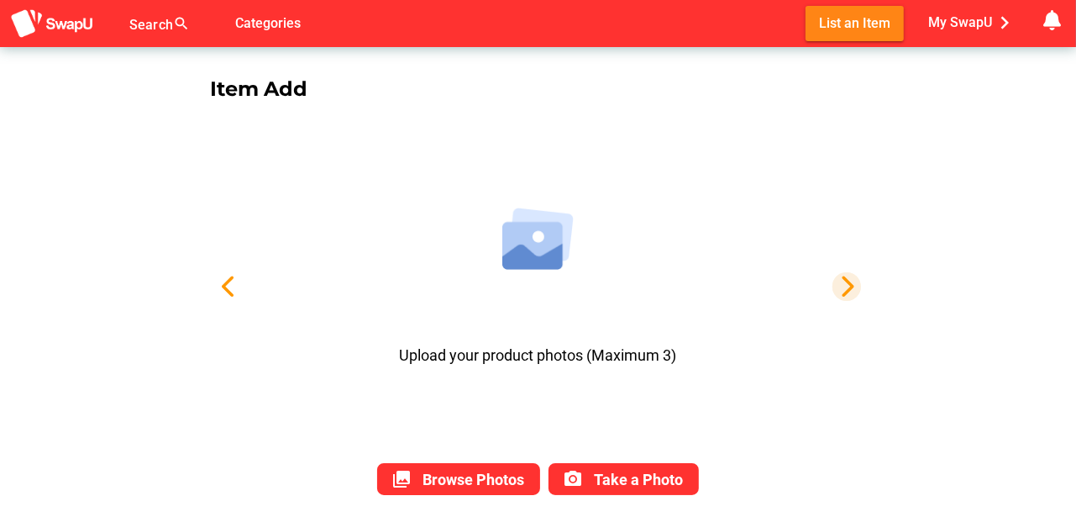
click at [845, 281] on icon "button" at bounding box center [847, 287] width 24 height 24
click at [534, 245] on img at bounding box center [537, 239] width 71 height 62
click at [487, 471] on span "Browse Photos" at bounding box center [474, 480] width 102 height 18
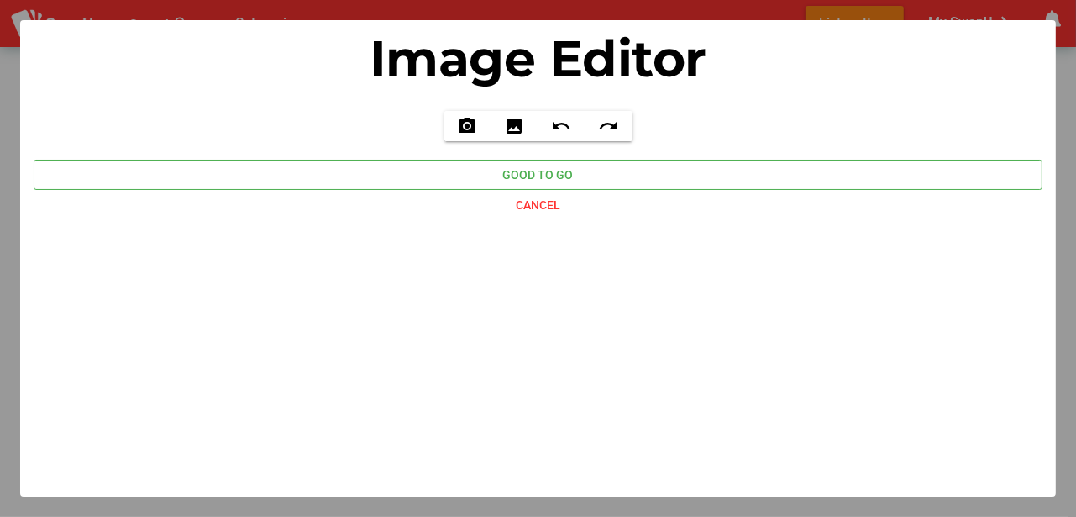
type input "C:\fakepath\20250804_091247.jpg"
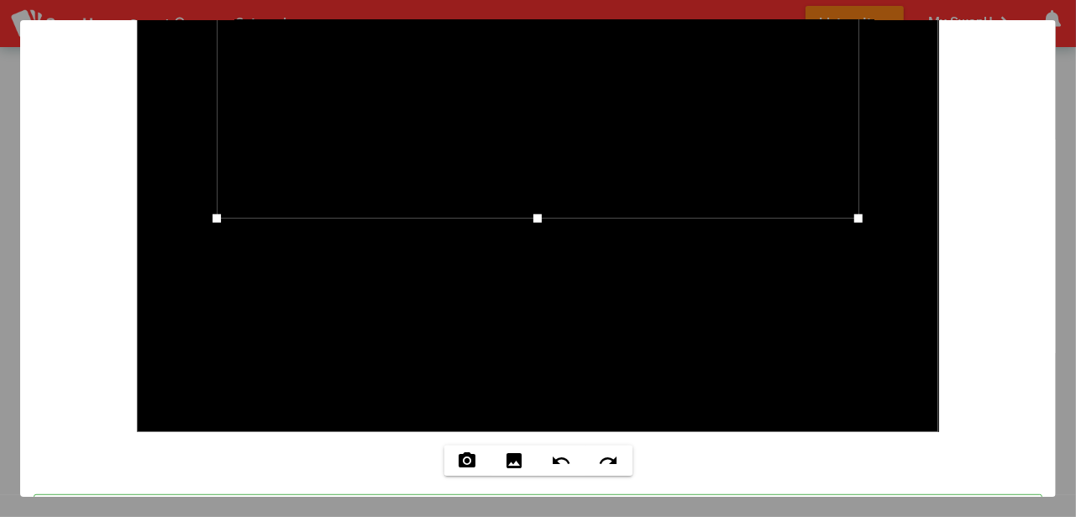
scroll to position [784, 0]
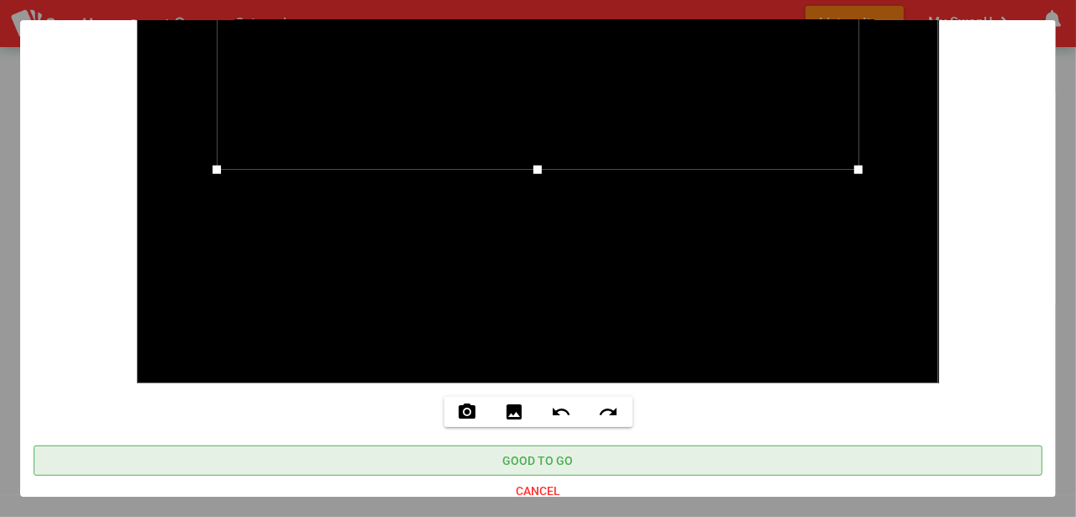
click at [533, 461] on span "Good to go" at bounding box center [538, 460] width 71 height 20
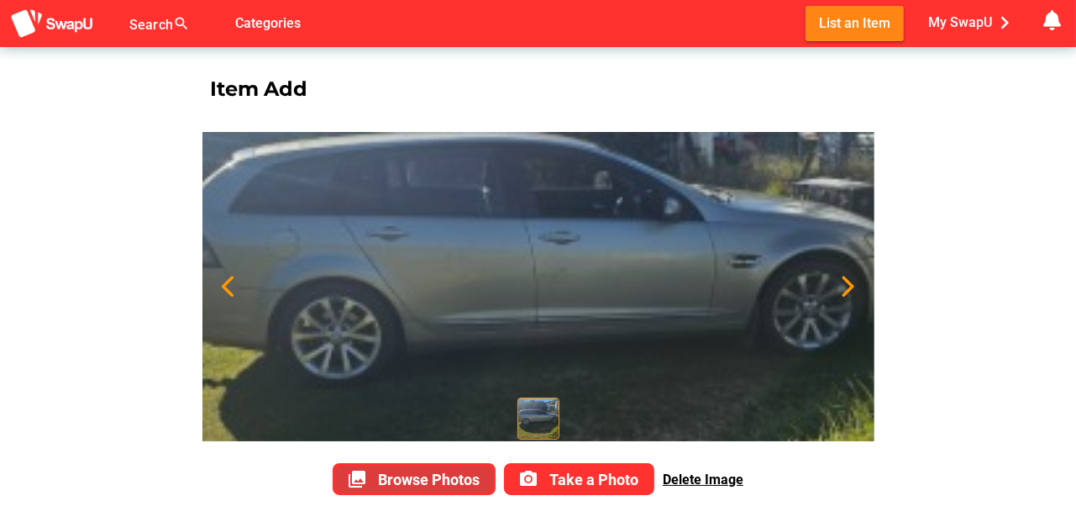
click at [433, 476] on span "Browse Photos" at bounding box center [429, 480] width 102 height 18
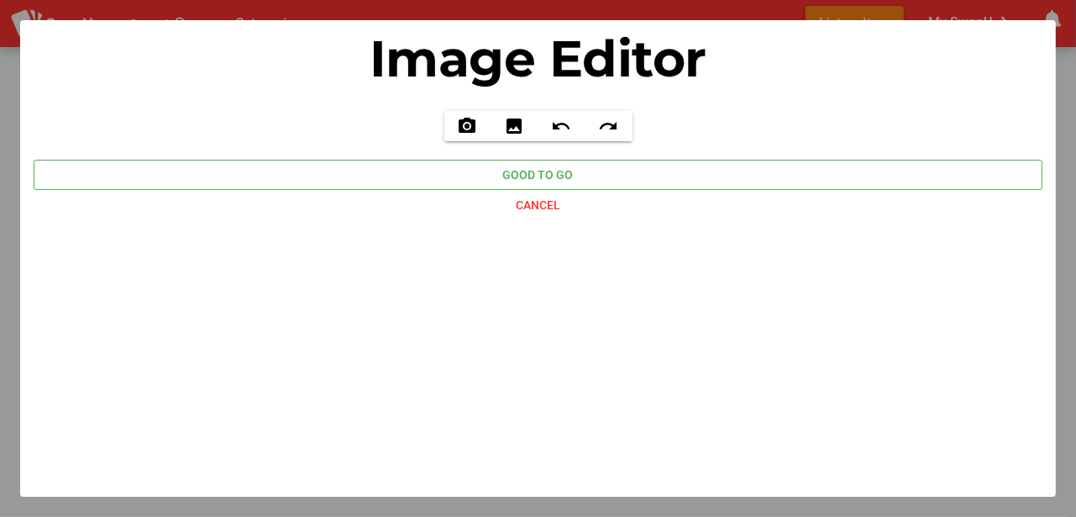
type input "C:\fakepath\20250804_091257.jpg"
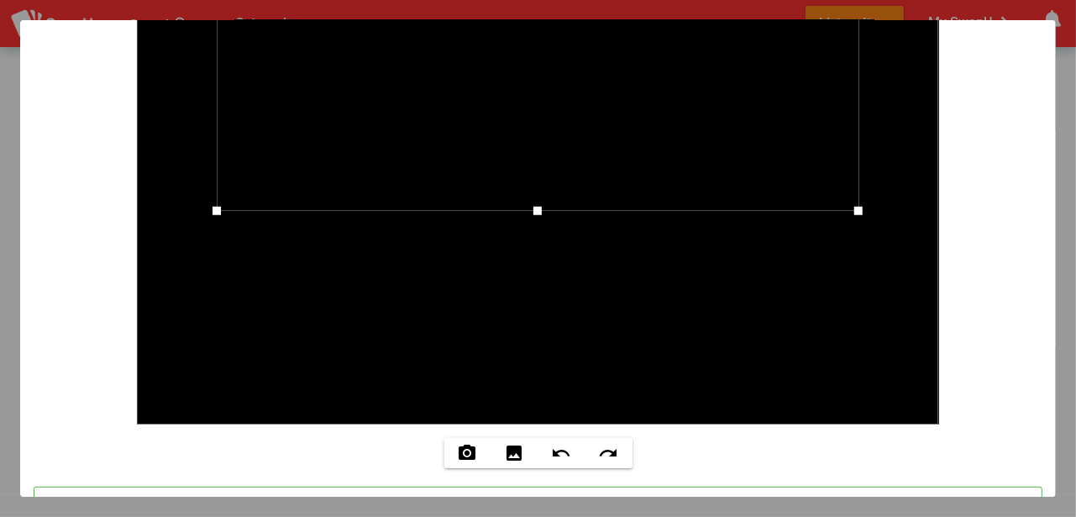
scroll to position [806, 0]
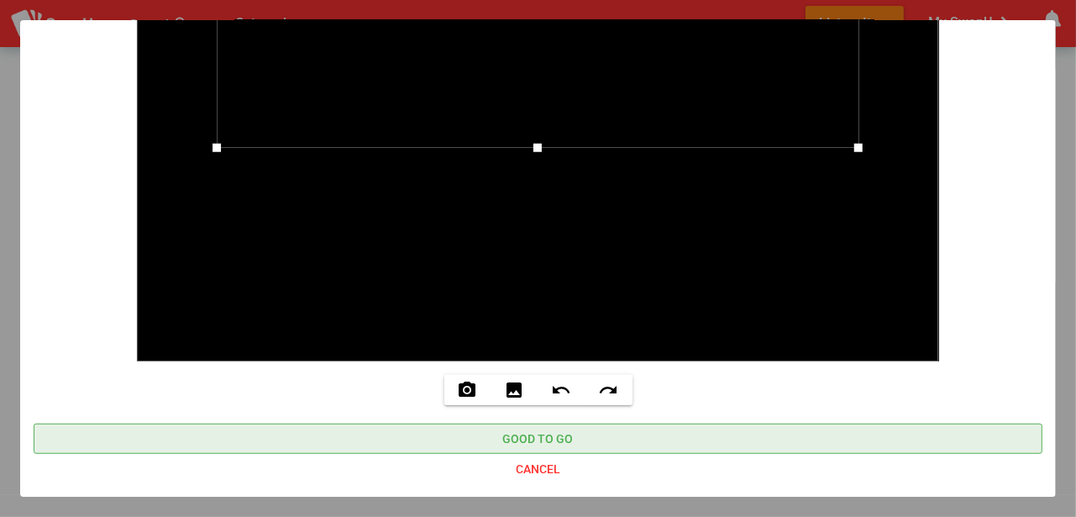
click at [533, 435] on span "Good to go" at bounding box center [538, 439] width 71 height 20
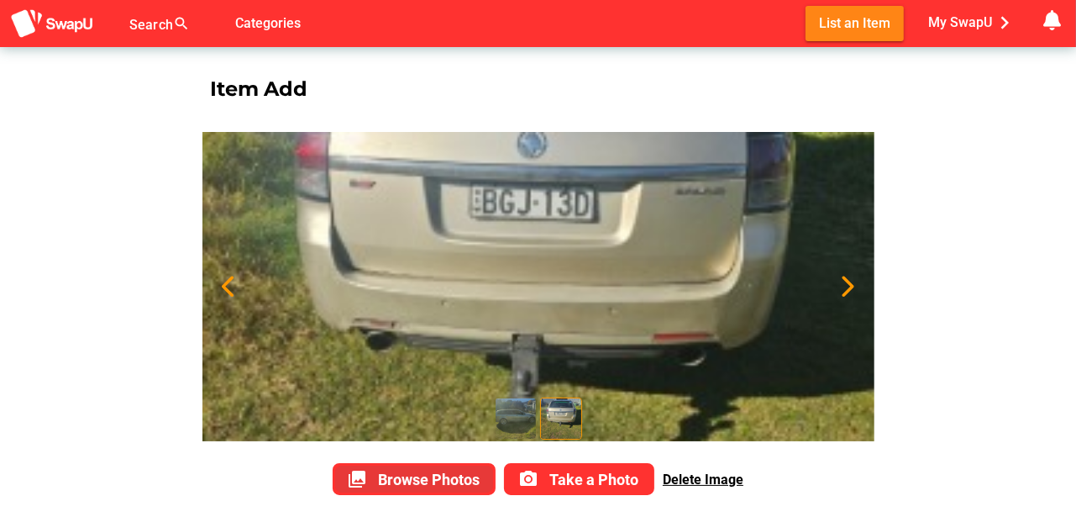
click at [439, 472] on span "Browse Photos" at bounding box center [429, 480] width 102 height 18
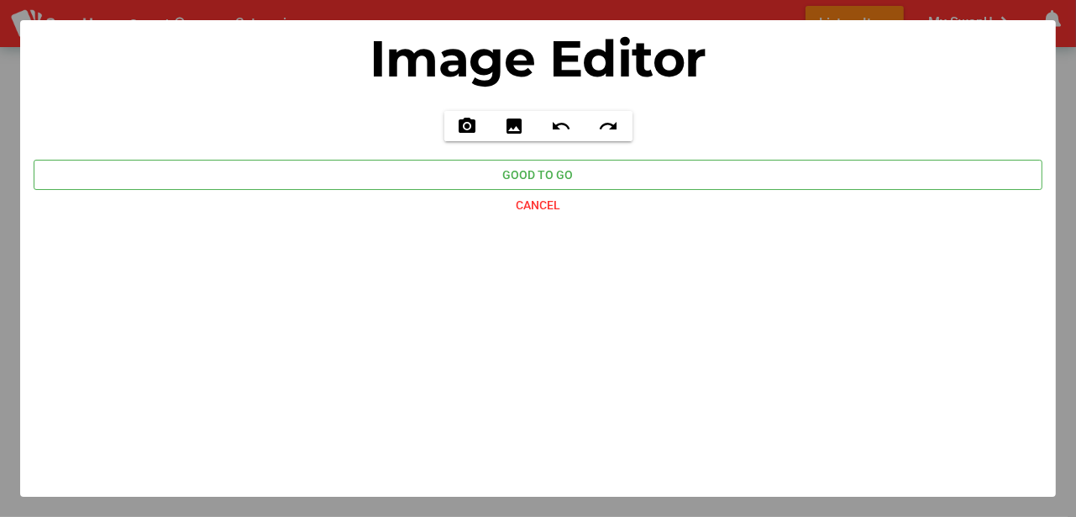
type input "C:\fakepath\20250804_091324.jpg"
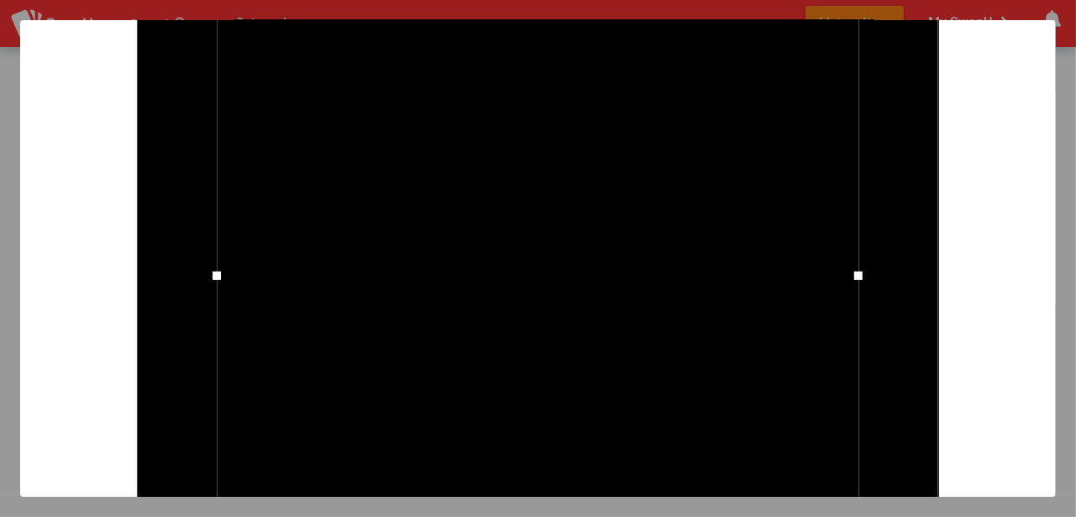
scroll to position [476, 0]
drag, startPoint x: 212, startPoint y: 154, endPoint x: 298, endPoint y: 167, distance: 87.6
click at [298, 167] on div at bounding box center [304, 157] width 25 height 25
drag, startPoint x: 855, startPoint y: 155, endPoint x: 928, endPoint y: 172, distance: 75.0
click at [928, 172] on div at bounding box center [619, 157] width 630 height 630
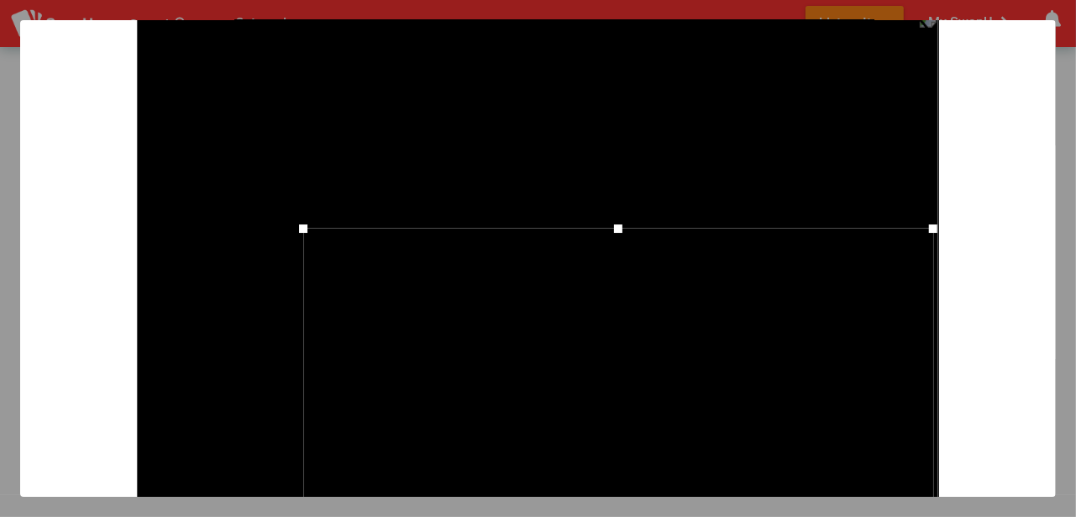
scroll to position [84, 0]
drag, startPoint x: 620, startPoint y: 234, endPoint x: 617, endPoint y: 187, distance: 46.3
drag, startPoint x: 623, startPoint y: 222, endPoint x: 620, endPoint y: 209, distance: 13.0
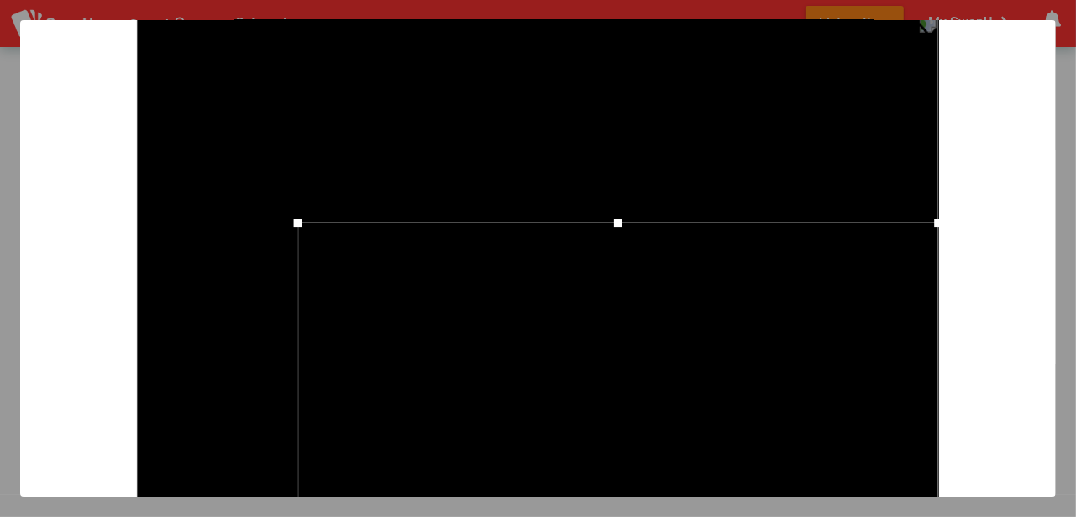
drag, startPoint x: 617, startPoint y: 221, endPoint x: 611, endPoint y: 184, distance: 37.4
drag, startPoint x: 617, startPoint y: 440, endPoint x: 617, endPoint y: 381, distance: 58.8
click at [617, 381] on div at bounding box center [618, 385] width 8 height 8
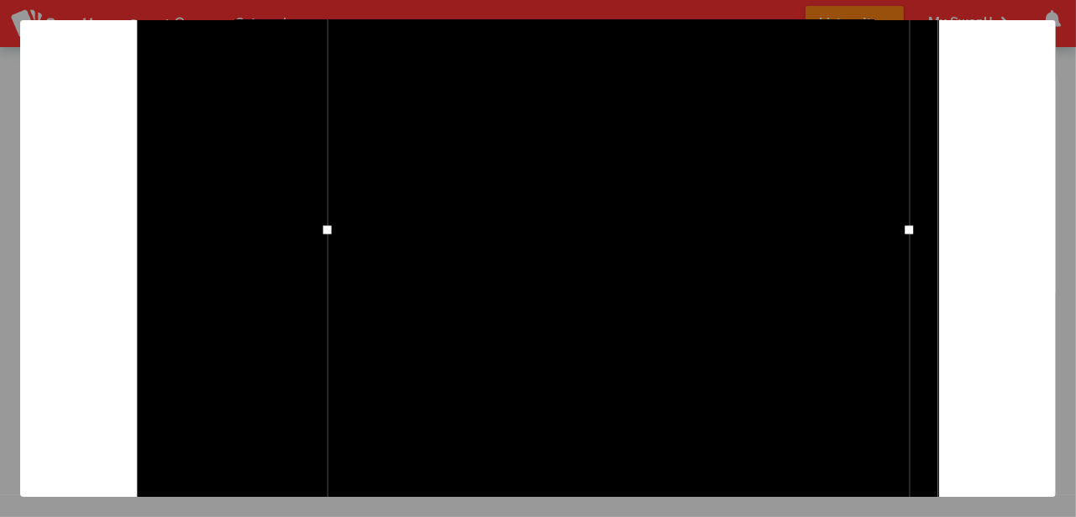
scroll to position [364, 0]
drag, startPoint x: 908, startPoint y: 234, endPoint x: 943, endPoint y: 234, distance: 34.5
click at [943, 234] on div at bounding box center [939, 233] width 8 height 8
drag, startPoint x: 631, startPoint y: 152, endPoint x: 633, endPoint y: 124, distance: 28.6
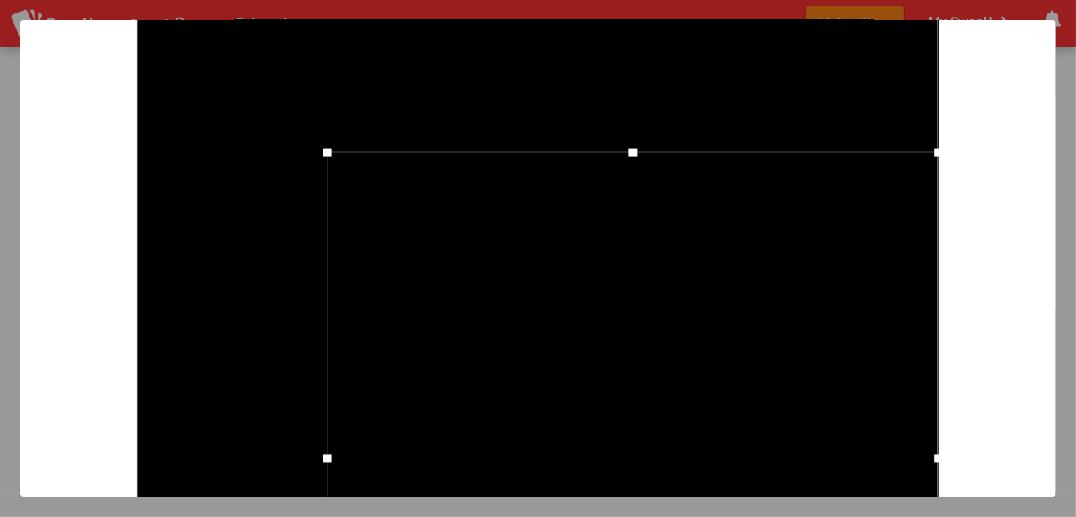
click at [632, 124] on div at bounding box center [538, 493] width 802 height 1070
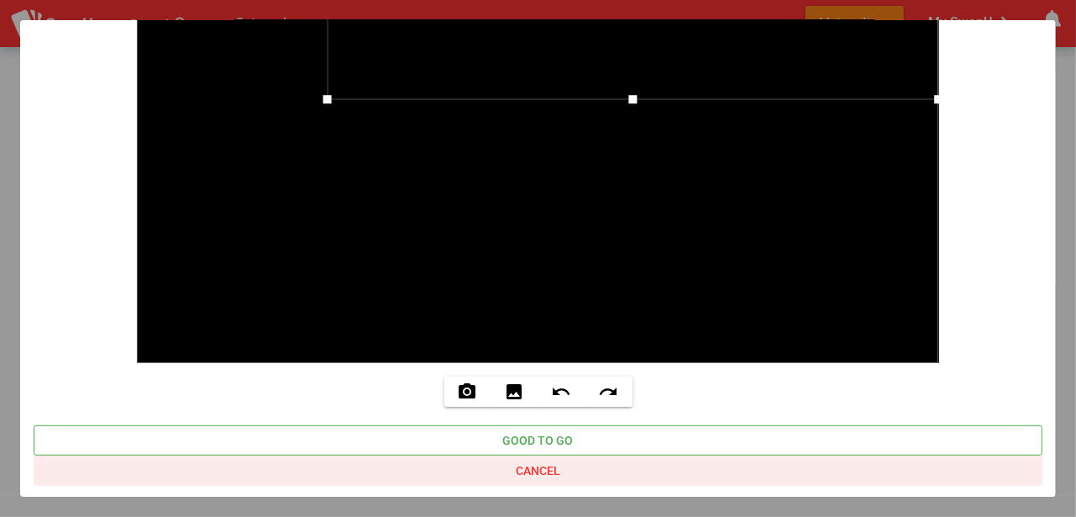
scroll to position [806, 0]
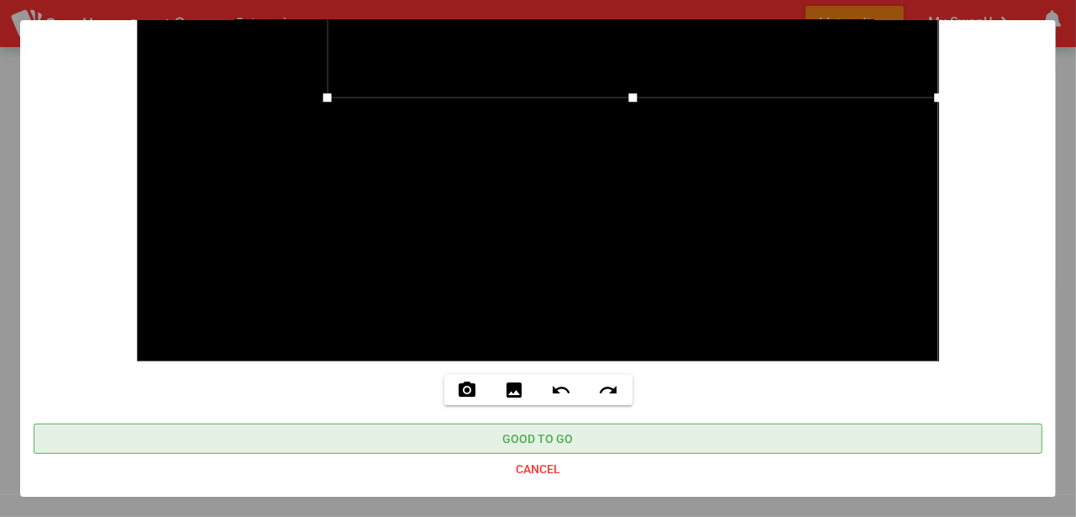
click at [543, 434] on span "Good to go" at bounding box center [538, 439] width 71 height 20
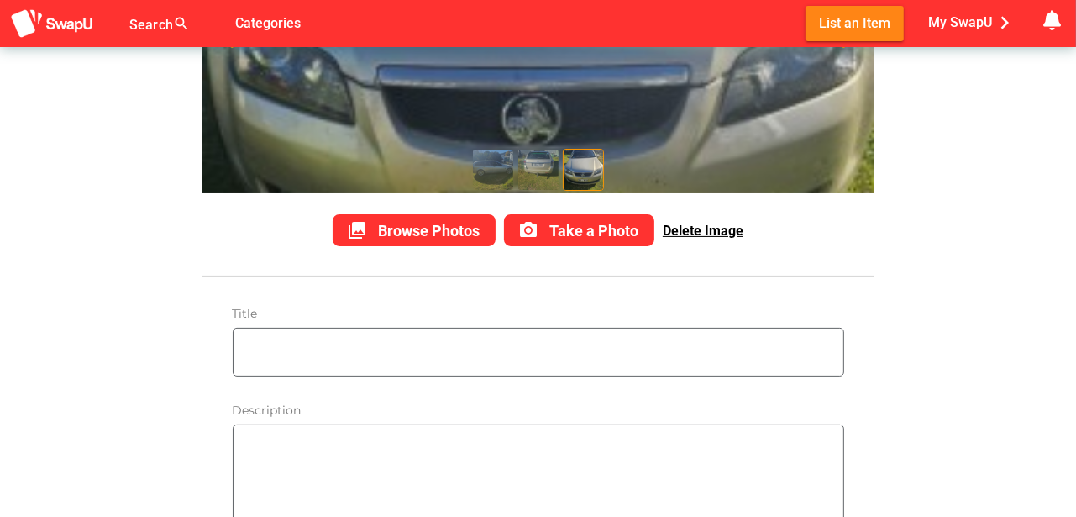
scroll to position [252, 0]
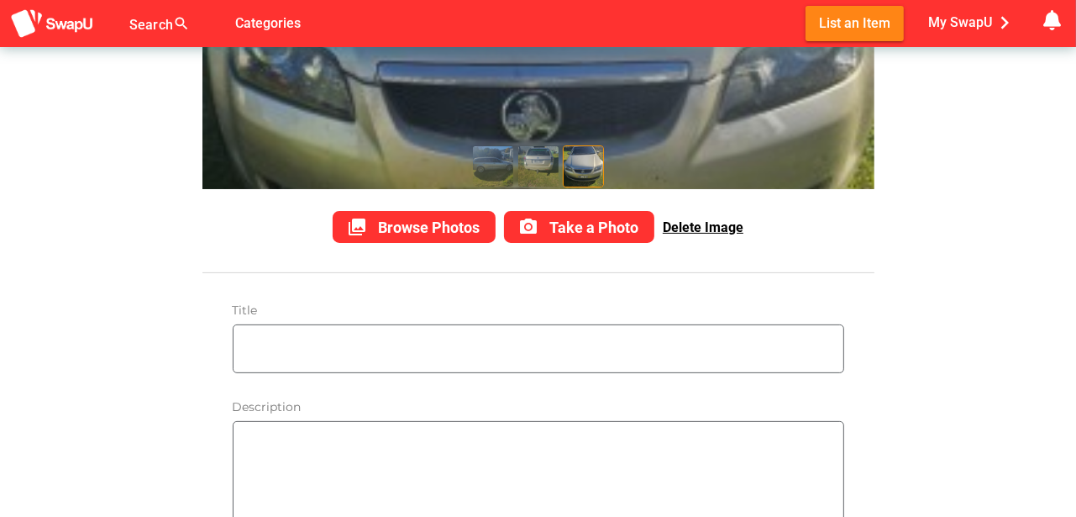
click at [245, 349] on input "text" at bounding box center [543, 348] width 602 height 47
type input "2008 Holden Calais Wagon"
click at [249, 450] on textarea at bounding box center [543, 480] width 602 height 115
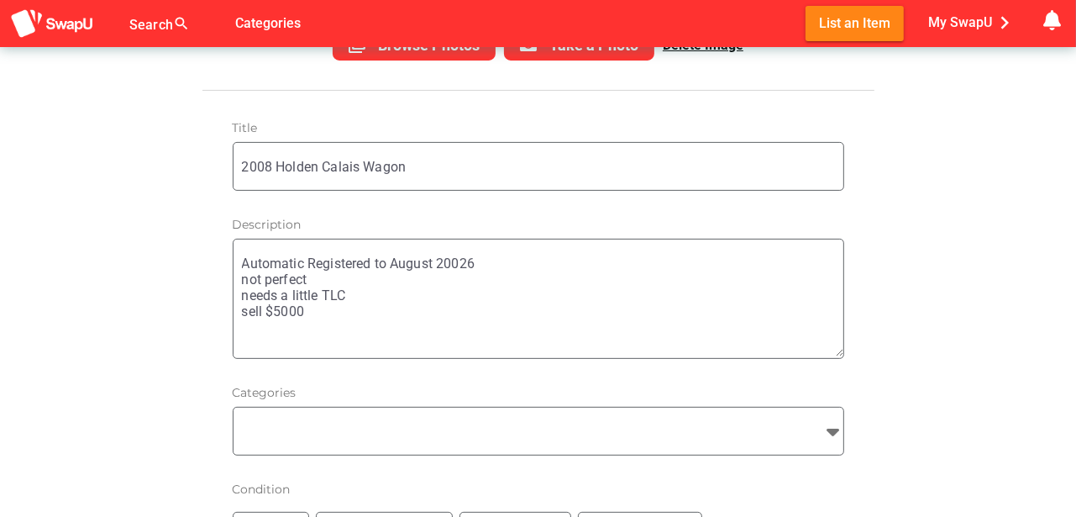
scroll to position [448, 0]
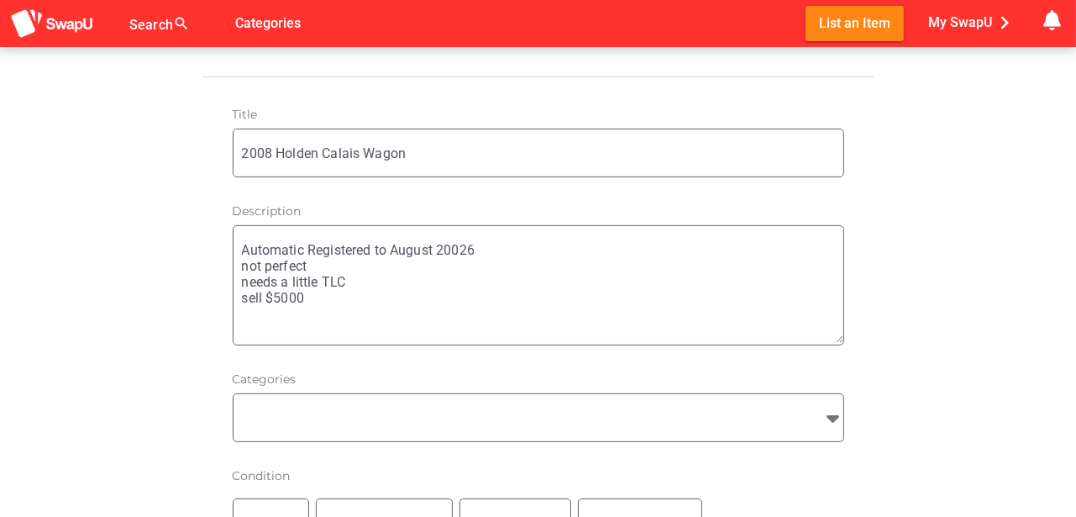
type textarea "Automatic Registered to August 20026 not perfect needs a little TLC sell $5000"
click at [834, 415] on icon at bounding box center [833, 418] width 20 height 20
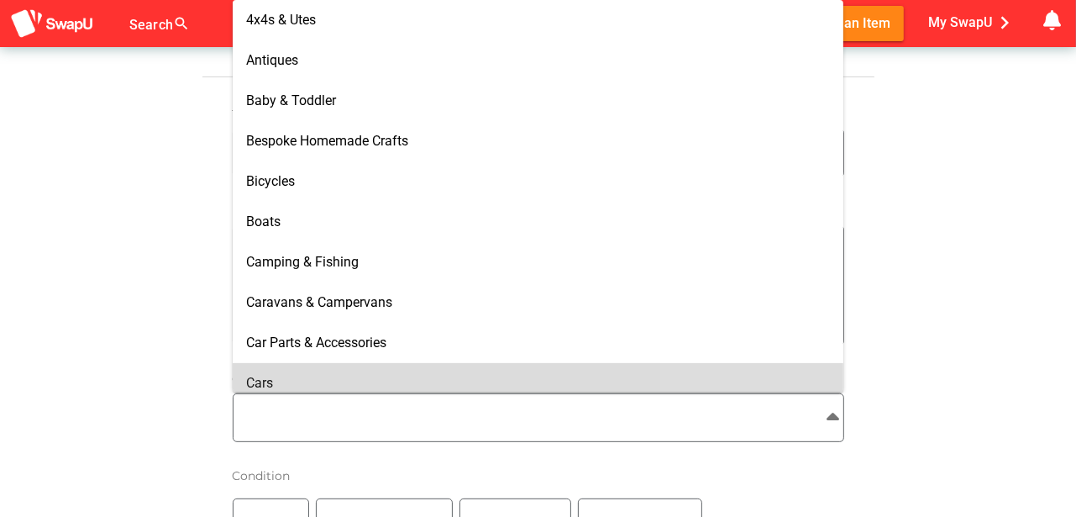
click at [273, 384] on span "Cars" at bounding box center [259, 383] width 27 height 16
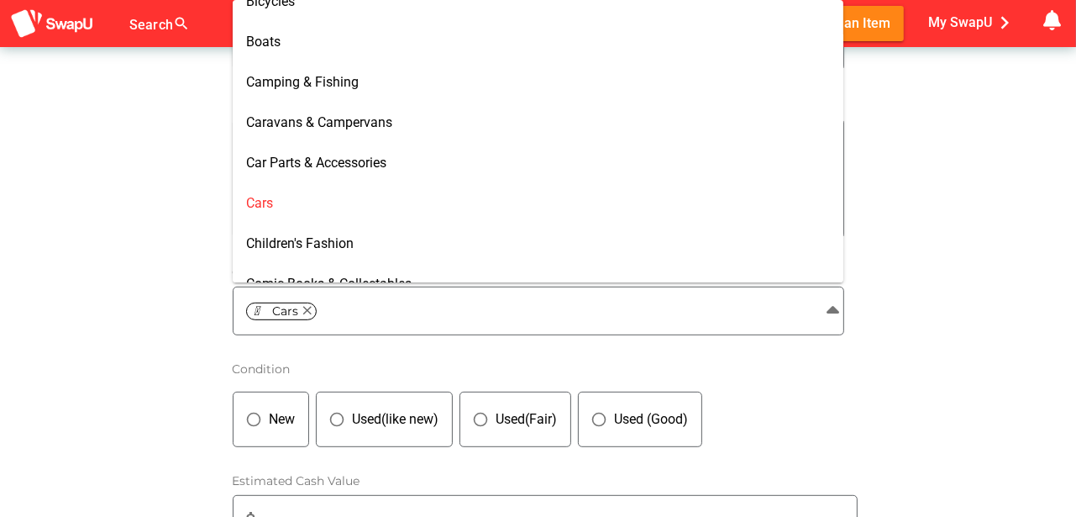
scroll to position [560, 0]
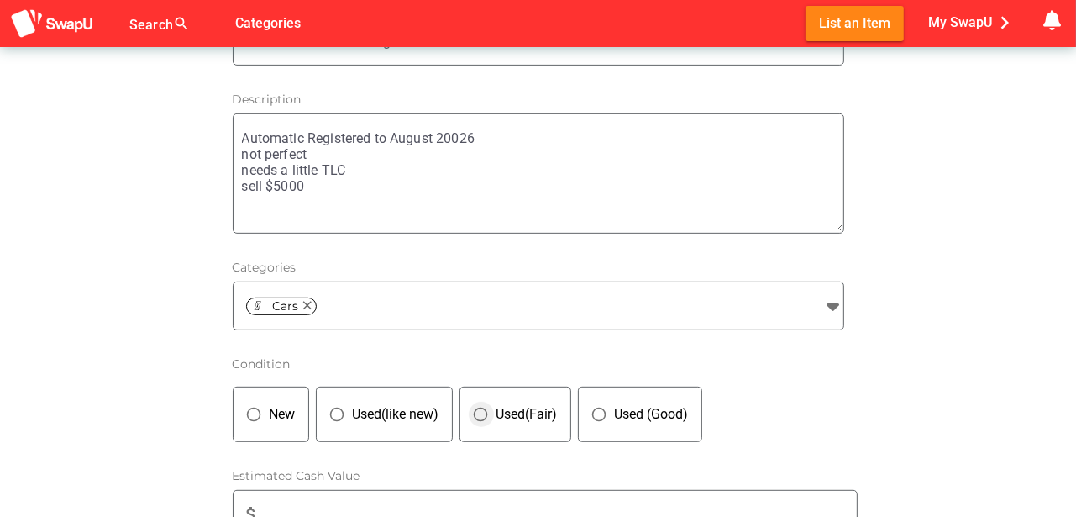
click at [498, 413] on div "Used(Fair)" at bounding box center [524, 414] width 68 height 20
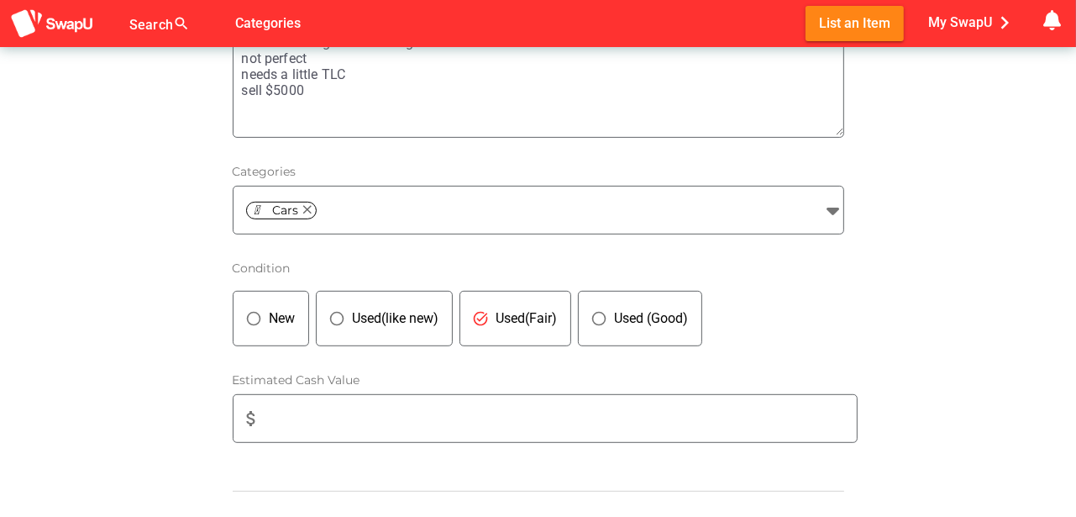
scroll to position [700, 0]
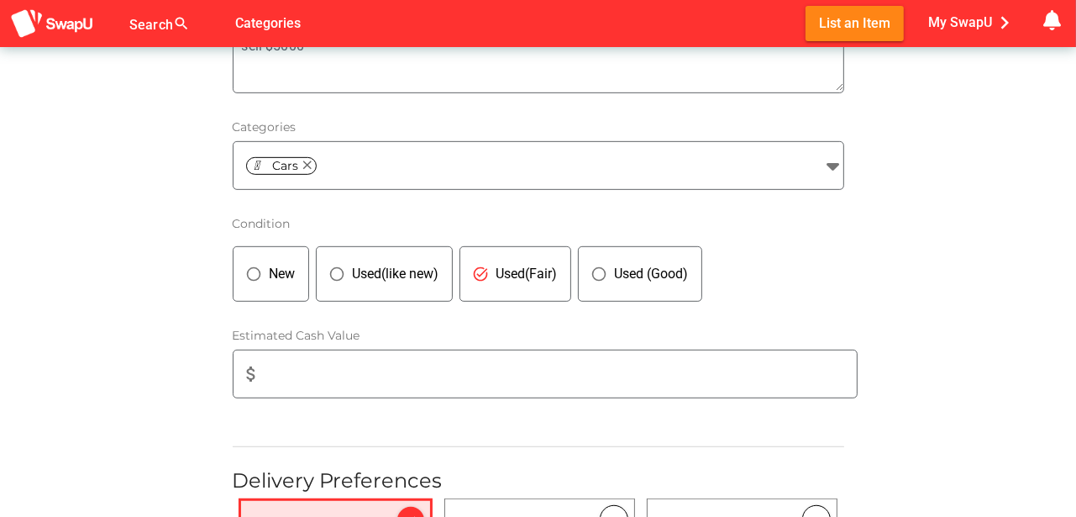
click at [266, 366] on div "attach_money" at bounding box center [253, 373] width 39 height 47
click at [253, 369] on icon "attach_money" at bounding box center [252, 374] width 20 height 20
click at [277, 365] on input "attach_money" at bounding box center [564, 373] width 585 height 47
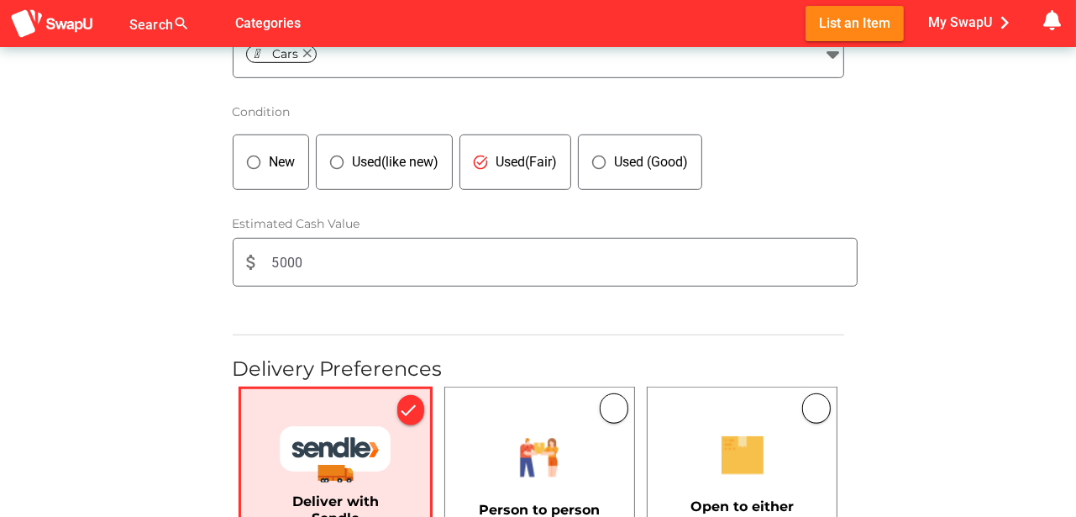
scroll to position [840, 0]
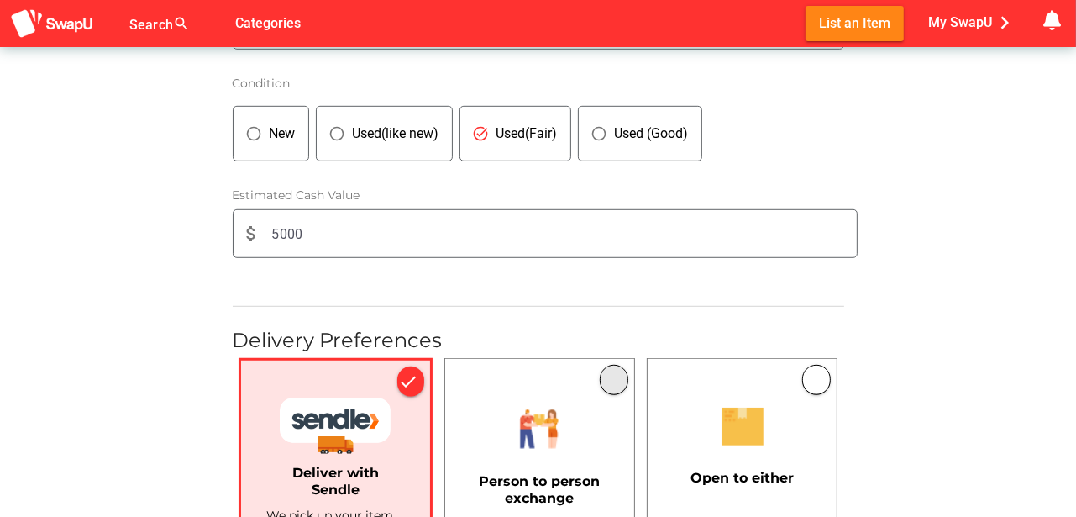
type input "5000"
click at [613, 376] on button "button" at bounding box center [614, 380] width 29 height 30
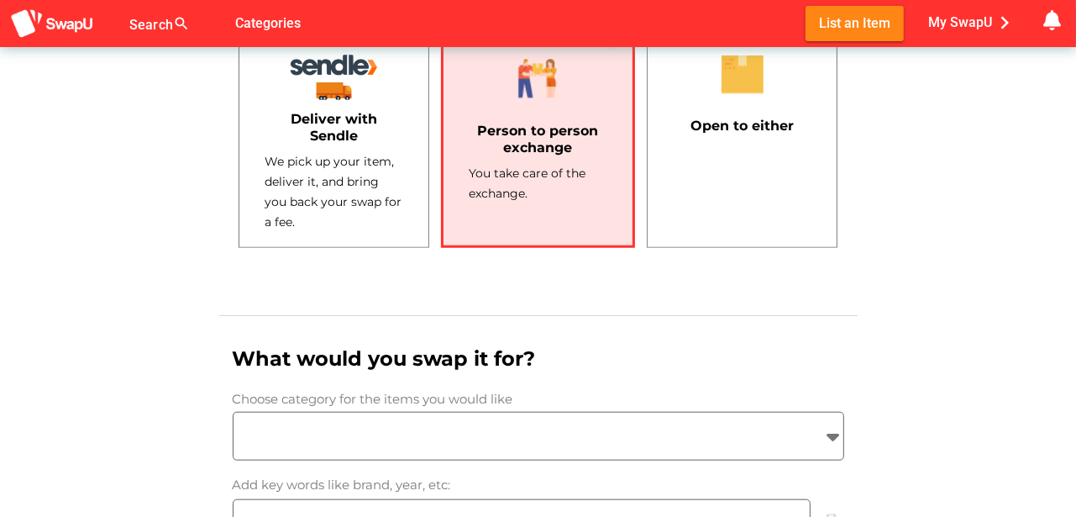
scroll to position [1204, 0]
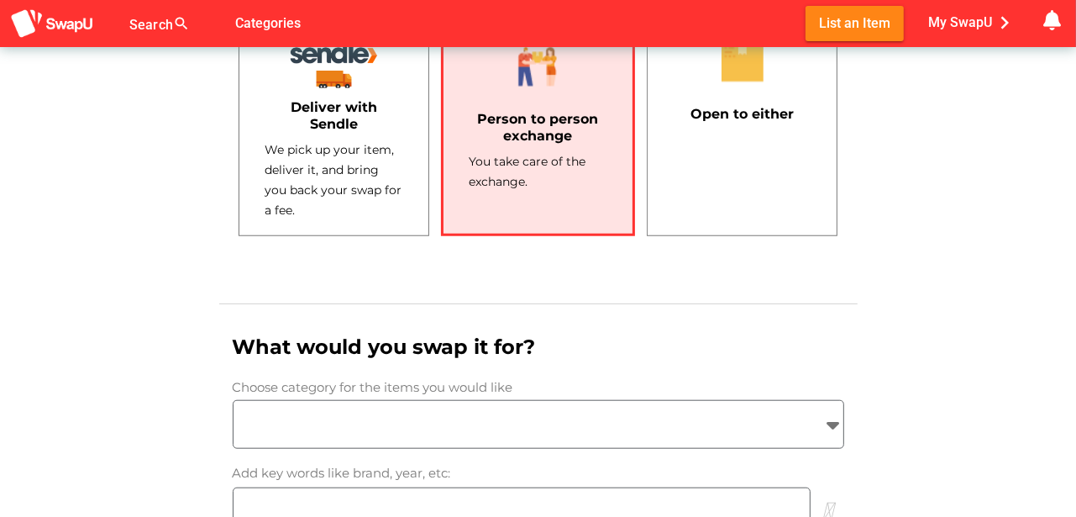
click at [292, 424] on input "search" at bounding box center [524, 424] width 580 height 20
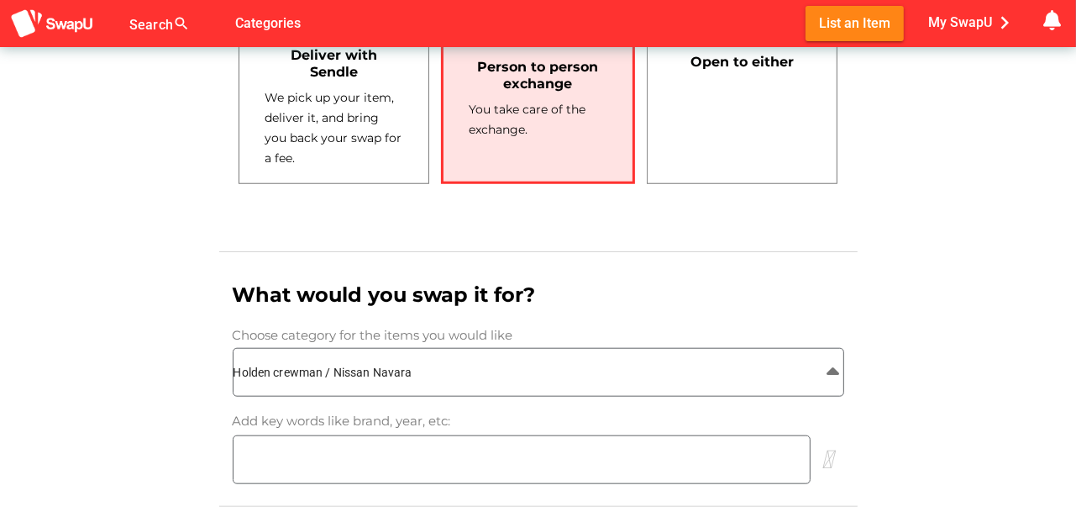
scroll to position [1260, 0]
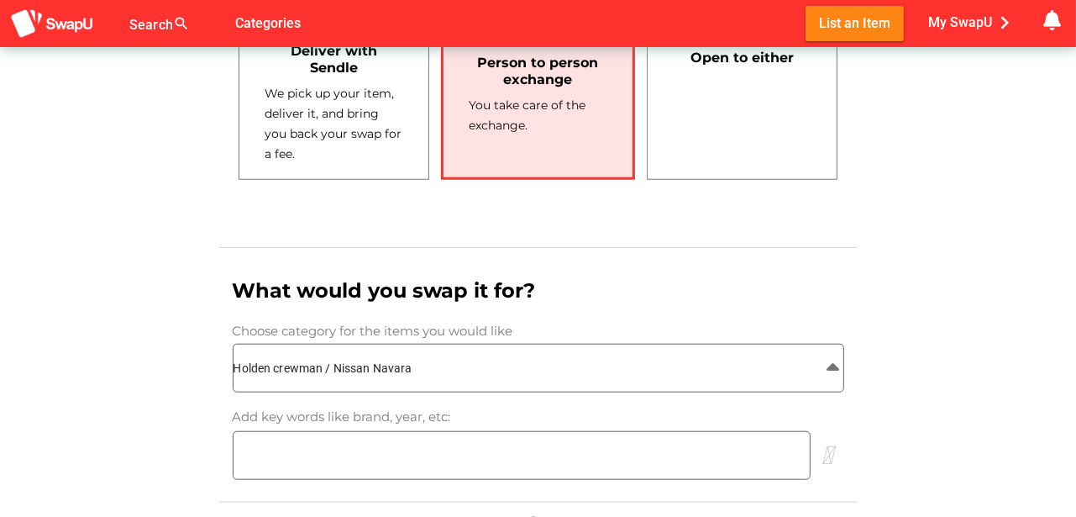
type input "Holden crewman / Nissan Navara"
click at [264, 447] on input "search" at bounding box center [522, 455] width 576 height 20
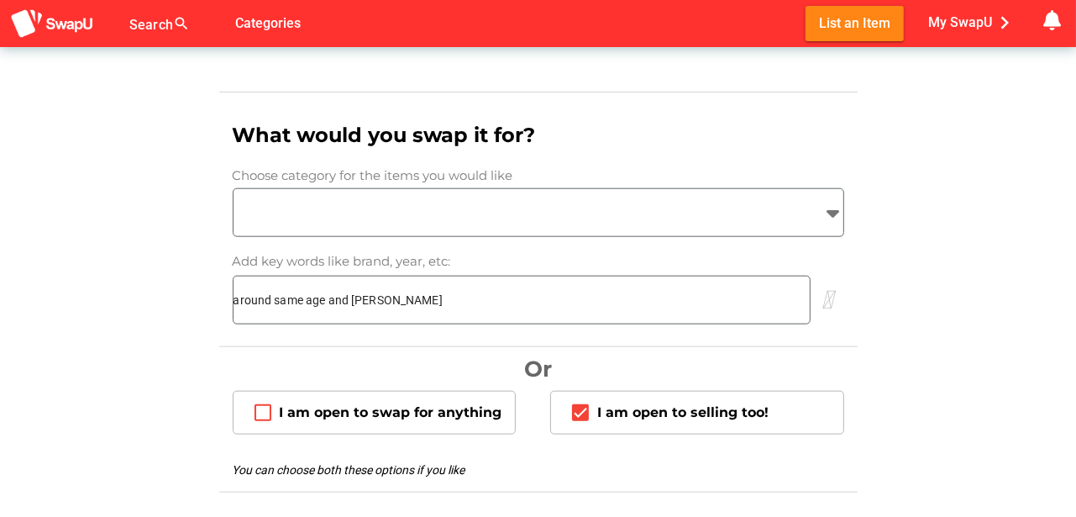
scroll to position [1428, 0]
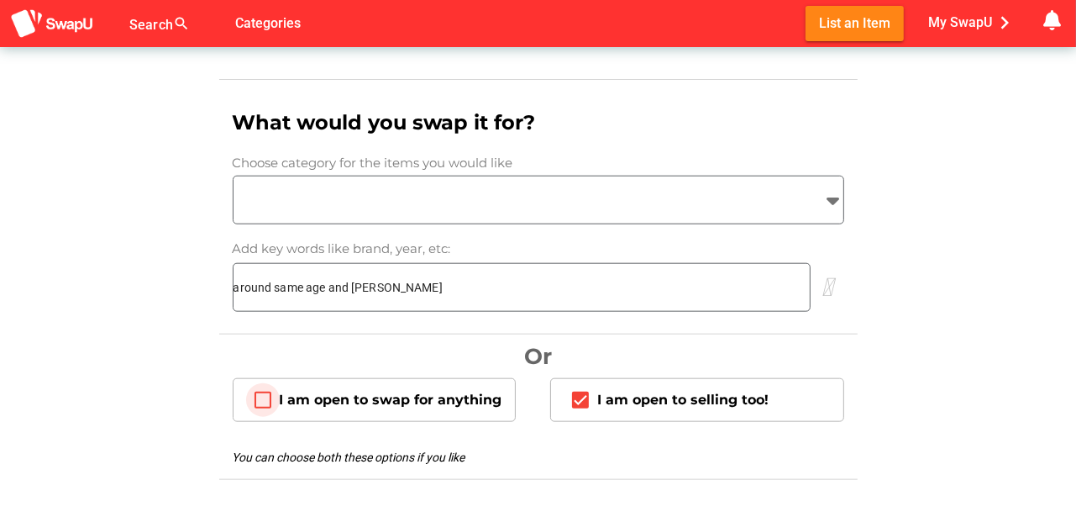
type input "around same age and rego"
click at [262, 393] on icon "I am open to swap for anything" at bounding box center [262, 399] width 13 height 13
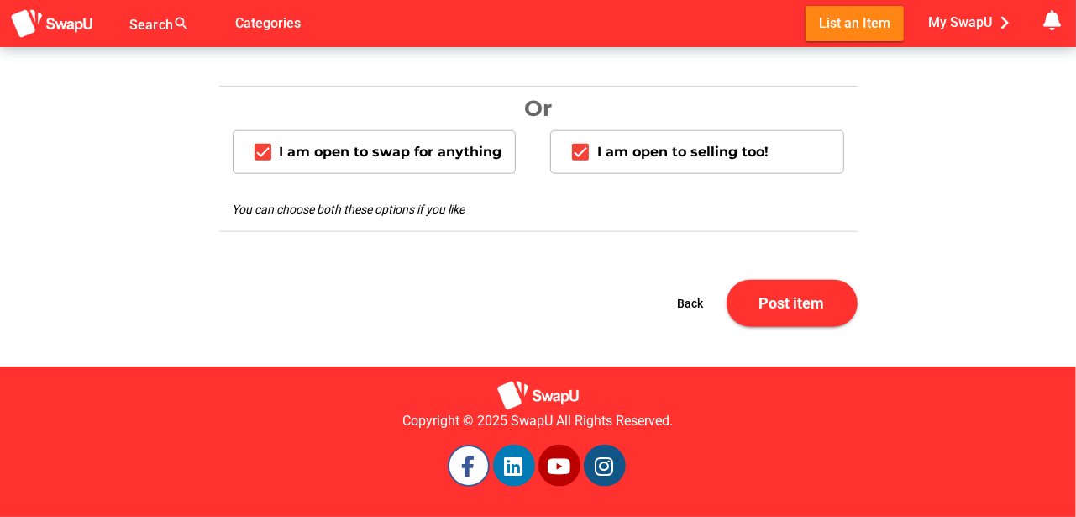
scroll to position [1407, 0]
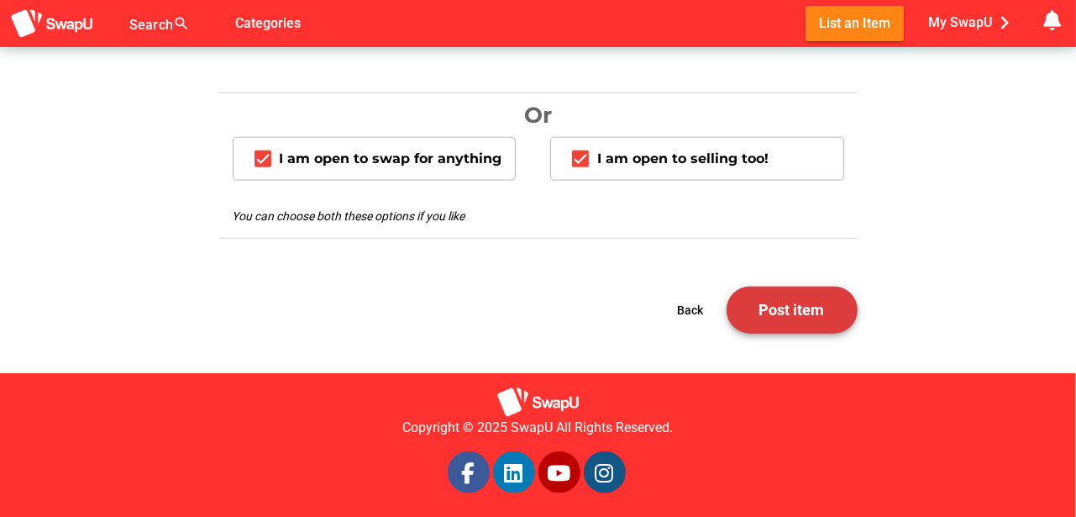
click at [799, 307] on span "Post item" at bounding box center [793, 310] width 66 height 18
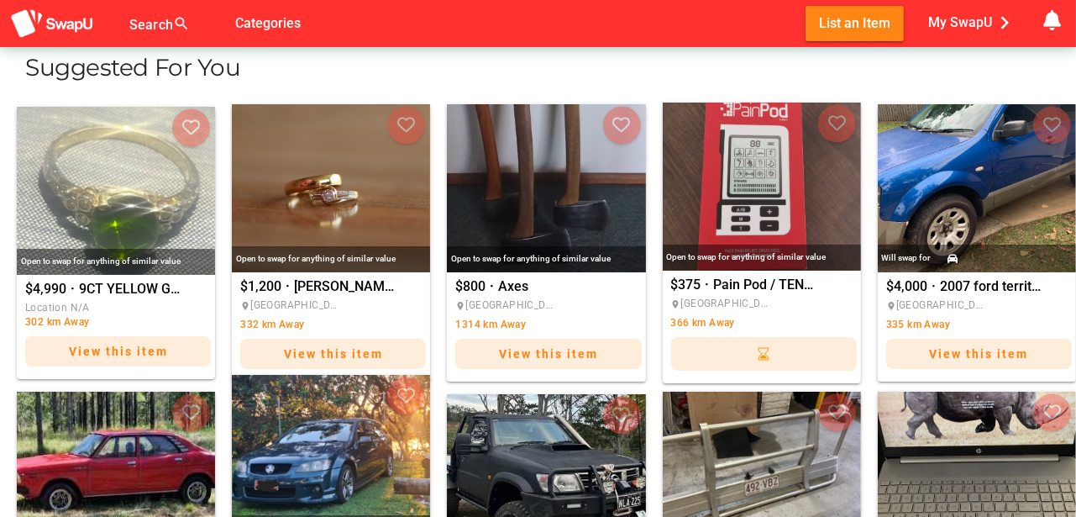
scroll to position [1064, 0]
